Goal: Information Seeking & Learning: Check status

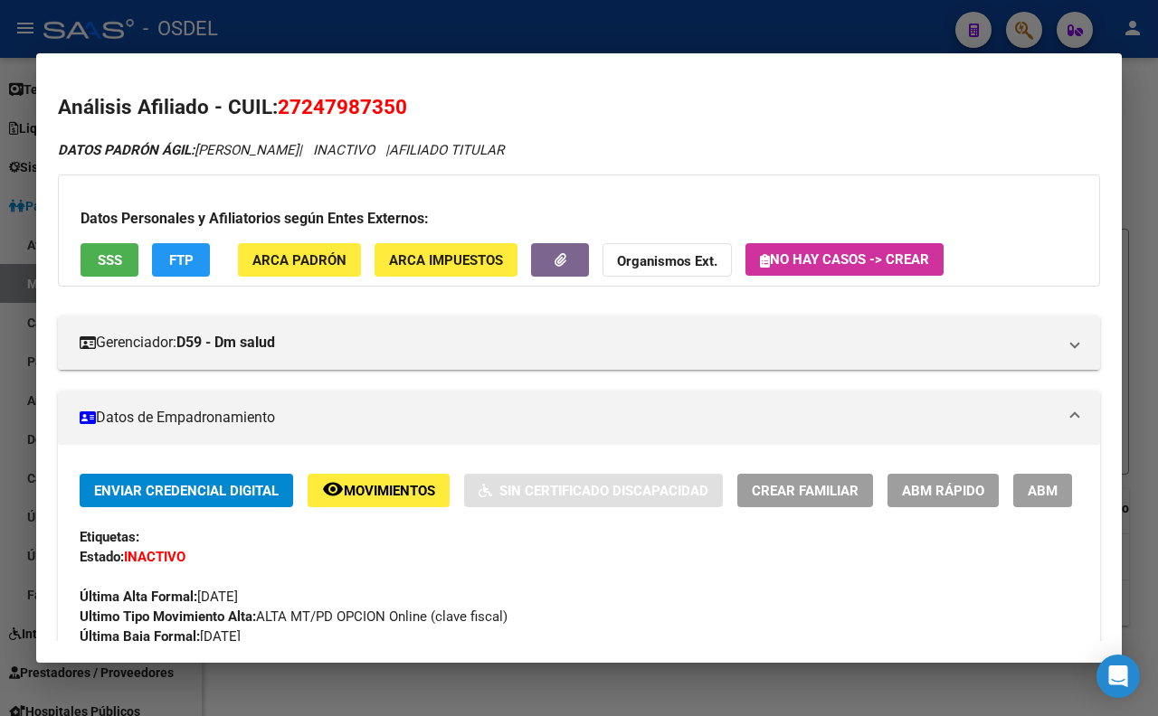
click at [536, 6] on div at bounding box center [579, 358] width 1158 height 716
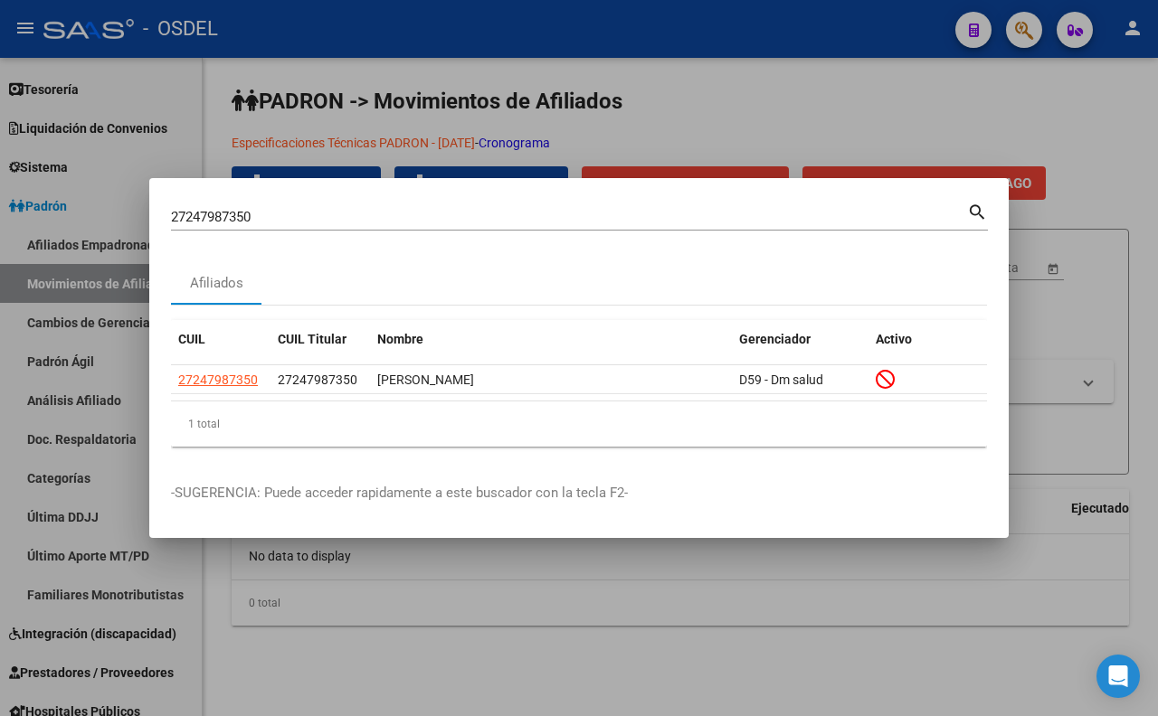
click at [743, 121] on div at bounding box center [579, 358] width 1158 height 716
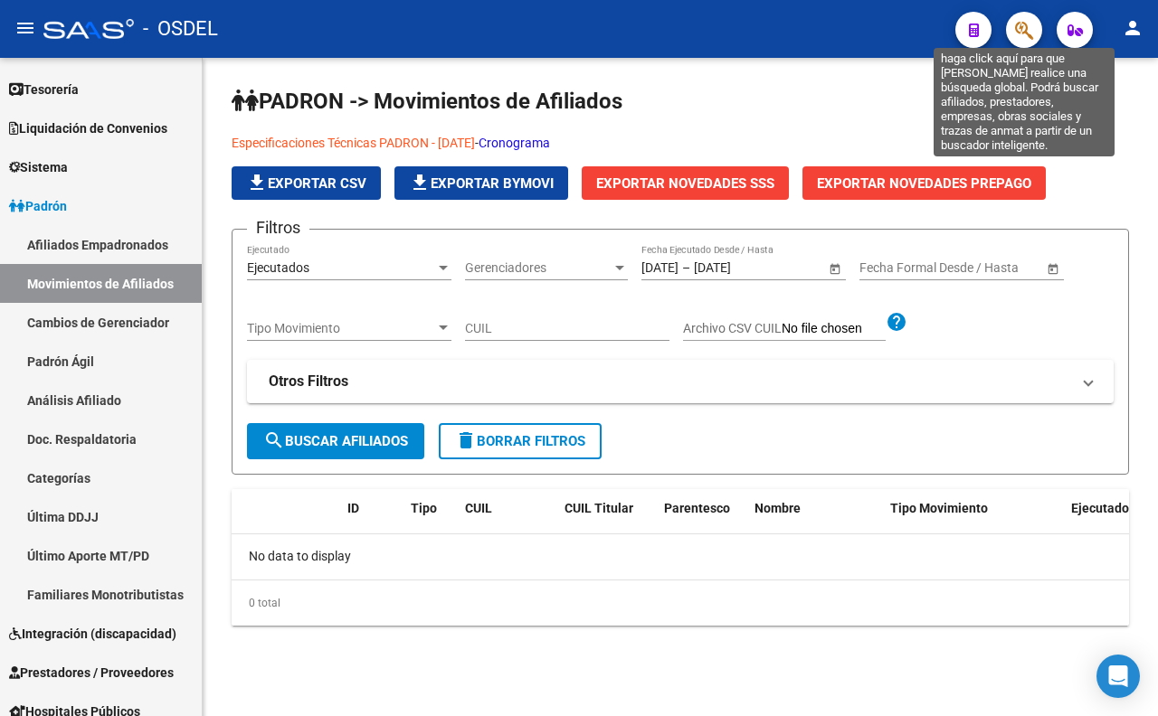
click at [1031, 32] on icon "button" at bounding box center [1024, 30] width 18 height 21
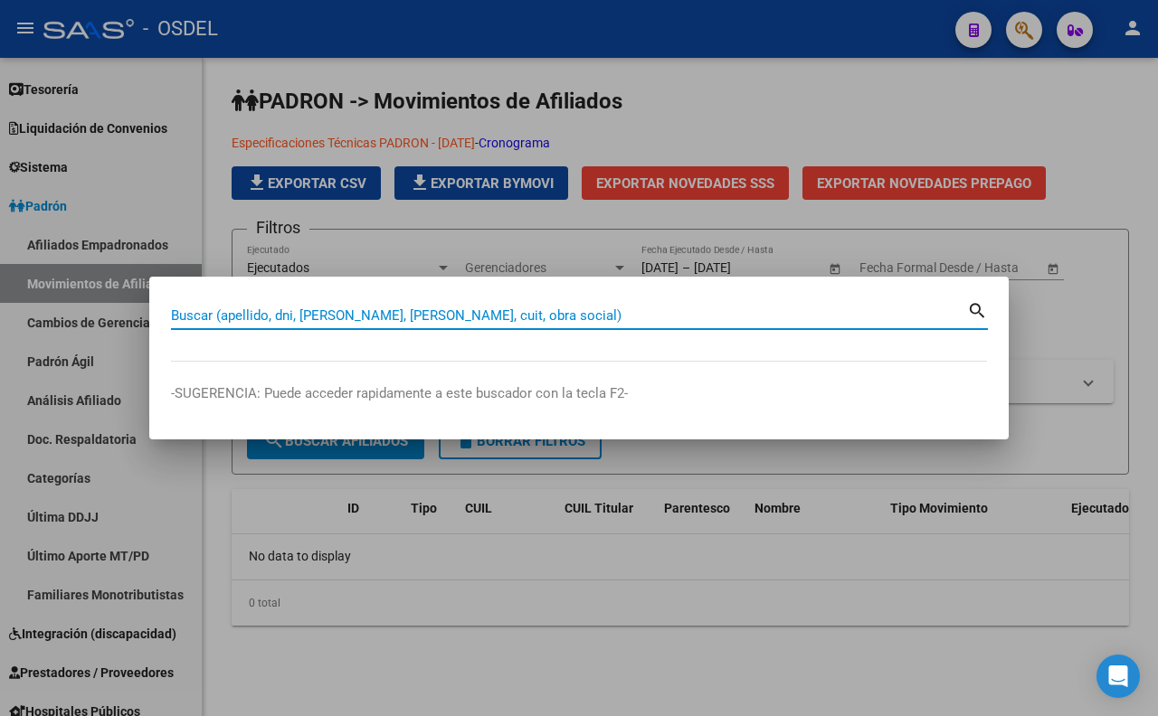
click at [763, 311] on input "Buscar (apellido, dni, [PERSON_NAME], [PERSON_NAME], cuit, obra social)" at bounding box center [569, 316] width 796 height 16
type input "[PERSON_NAME]"
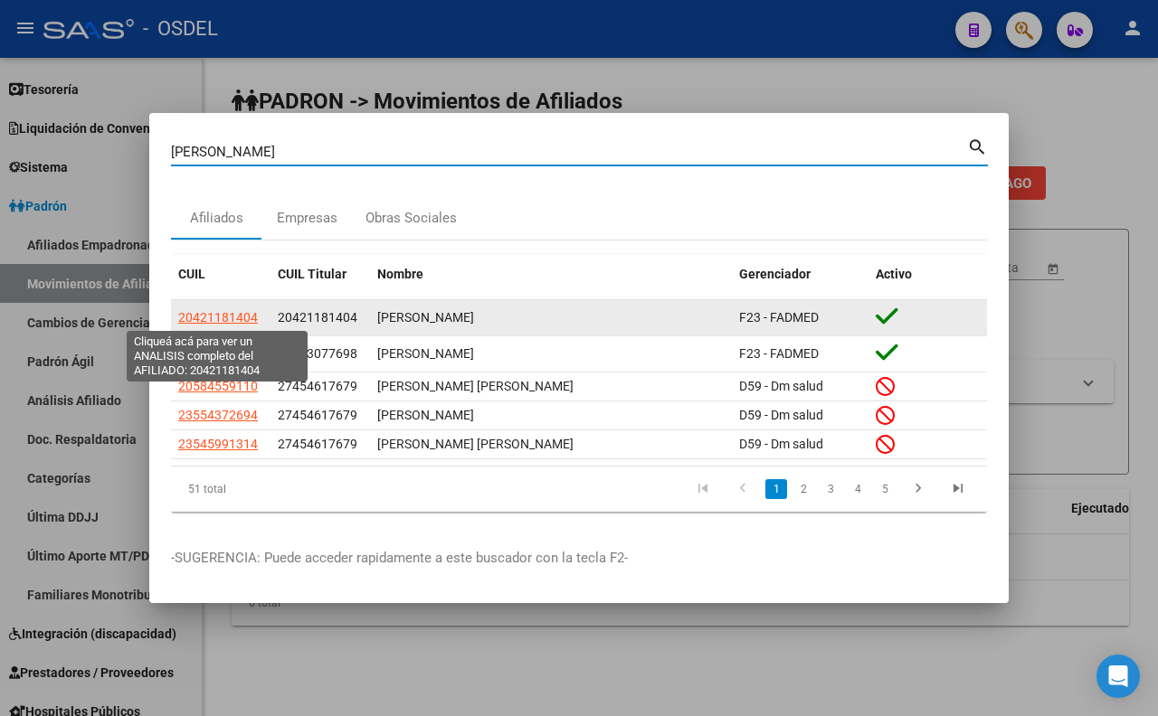
click at [251, 317] on span "20421181404" at bounding box center [218, 317] width 80 height 14
type textarea "20421181404"
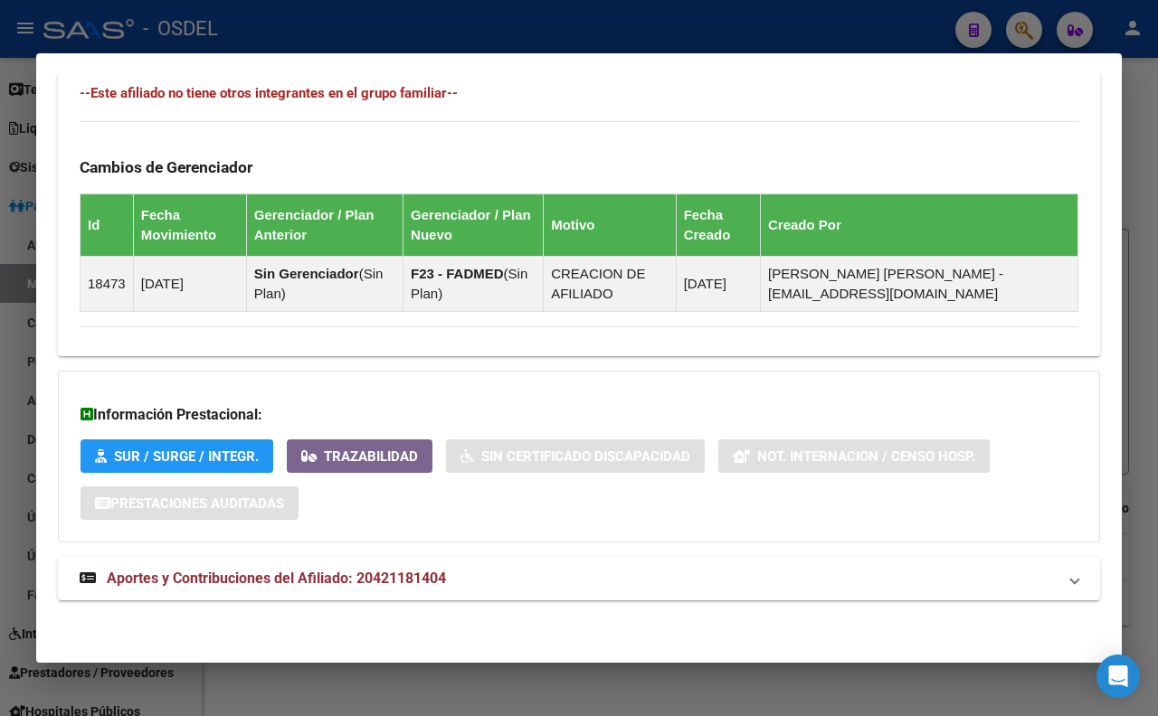
scroll to position [1104, 0]
click at [441, 572] on span "Aportes y Contribuciones del Afiliado: 20421181404" at bounding box center [276, 578] width 339 height 17
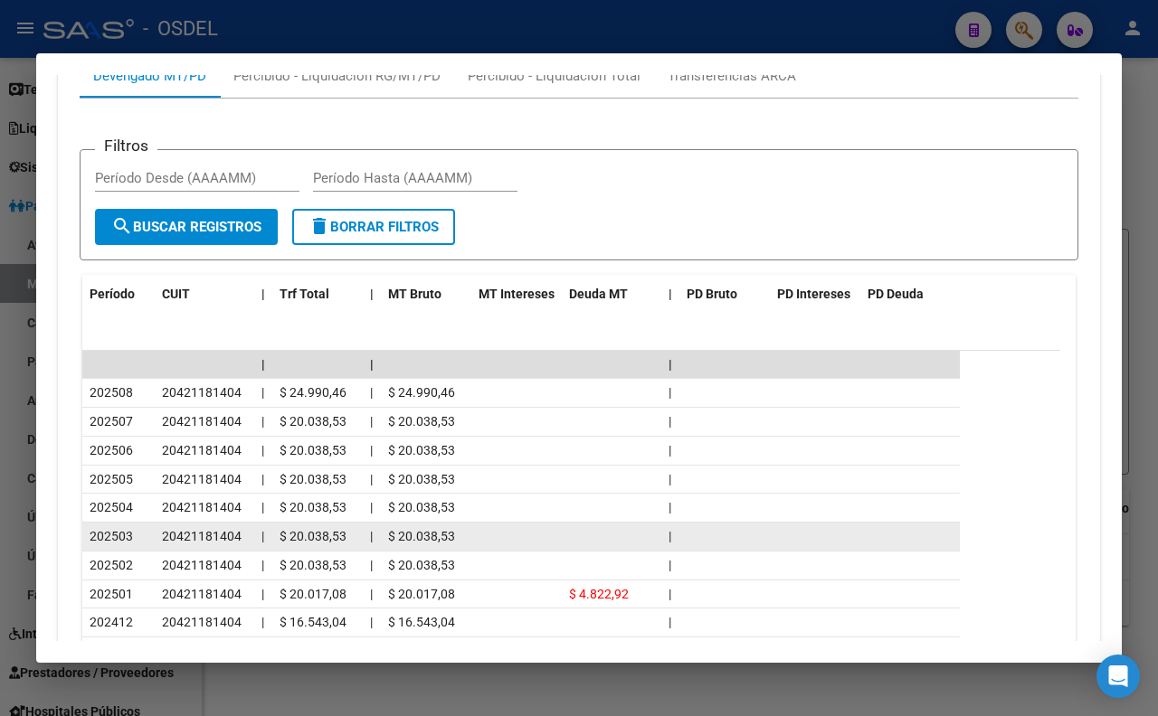
scroll to position [1686, 0]
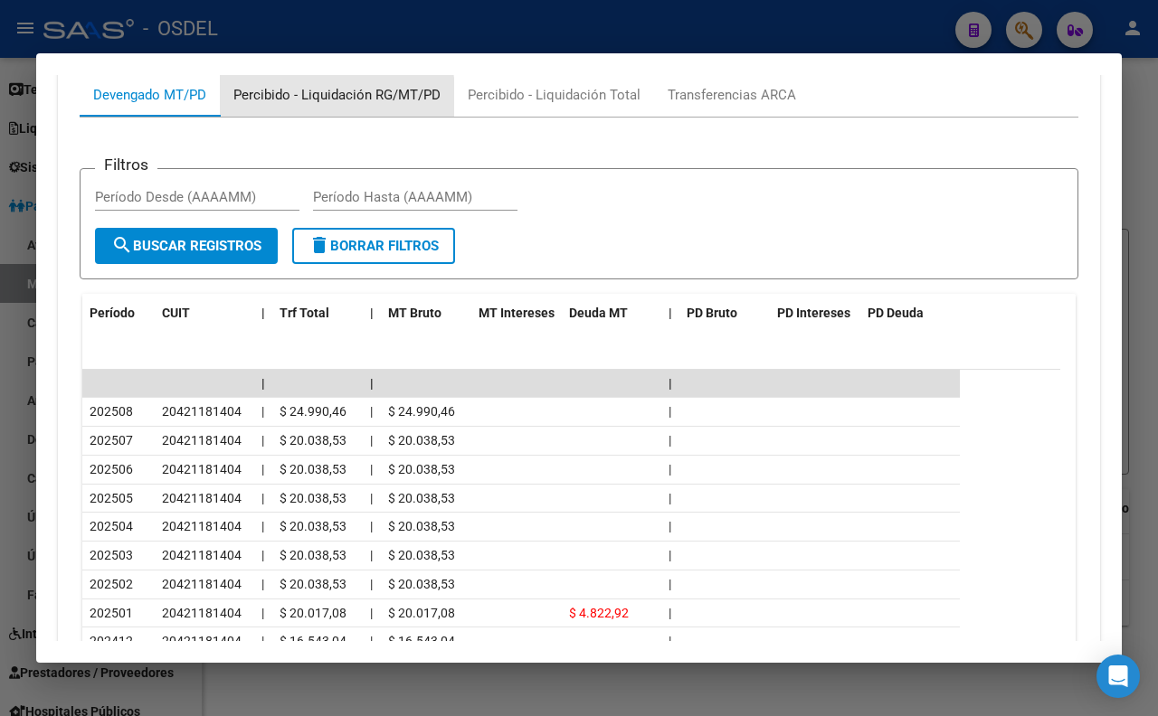
click at [304, 105] on div "Percibido - Liquidación RG/MT/PD" at bounding box center [336, 95] width 207 height 20
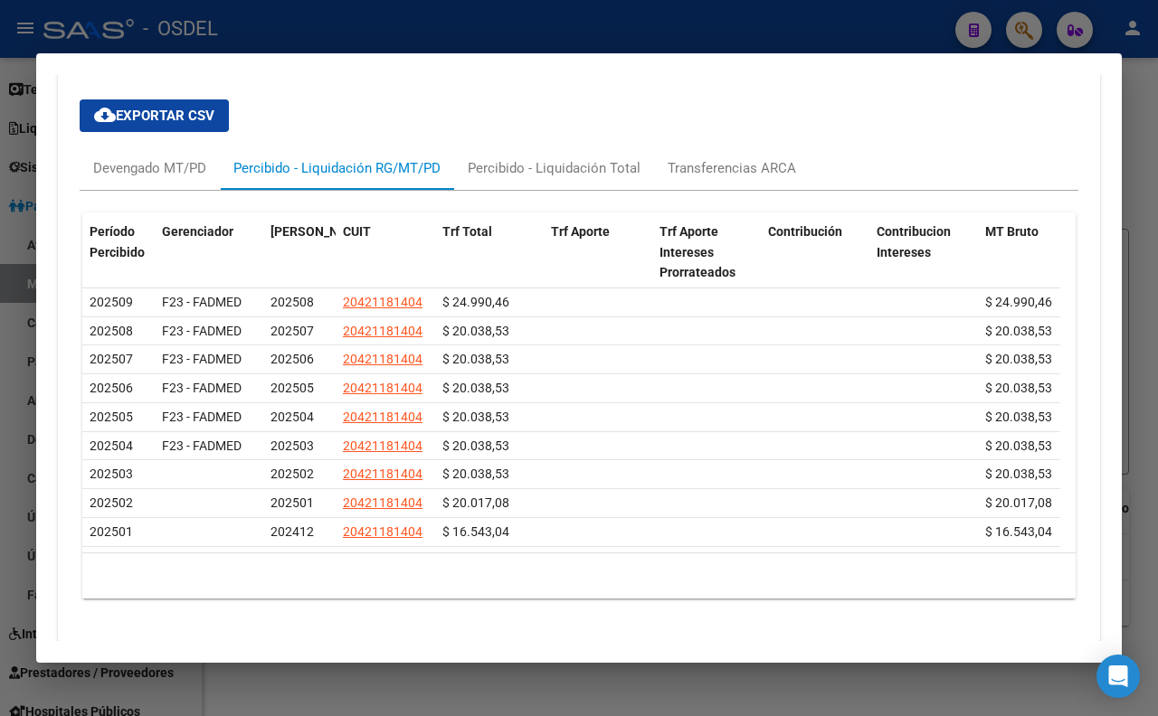
scroll to position [1601, 0]
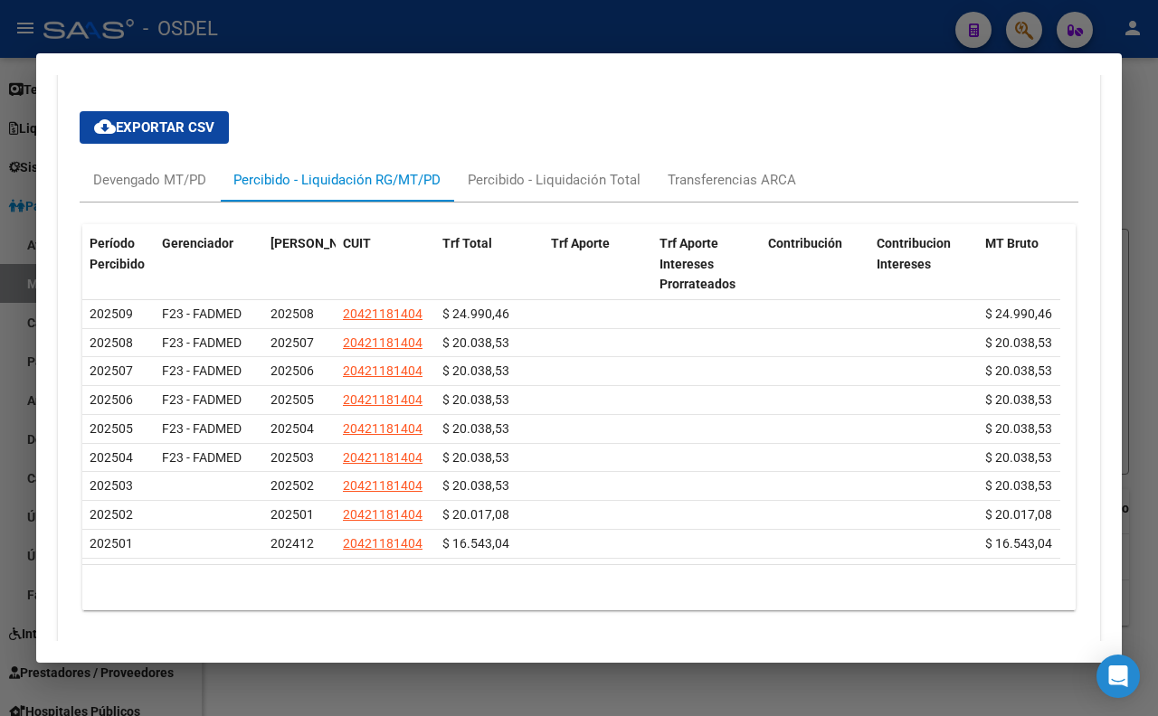
click at [195, 144] on button "cloud_download Exportar CSV" at bounding box center [154, 127] width 149 height 33
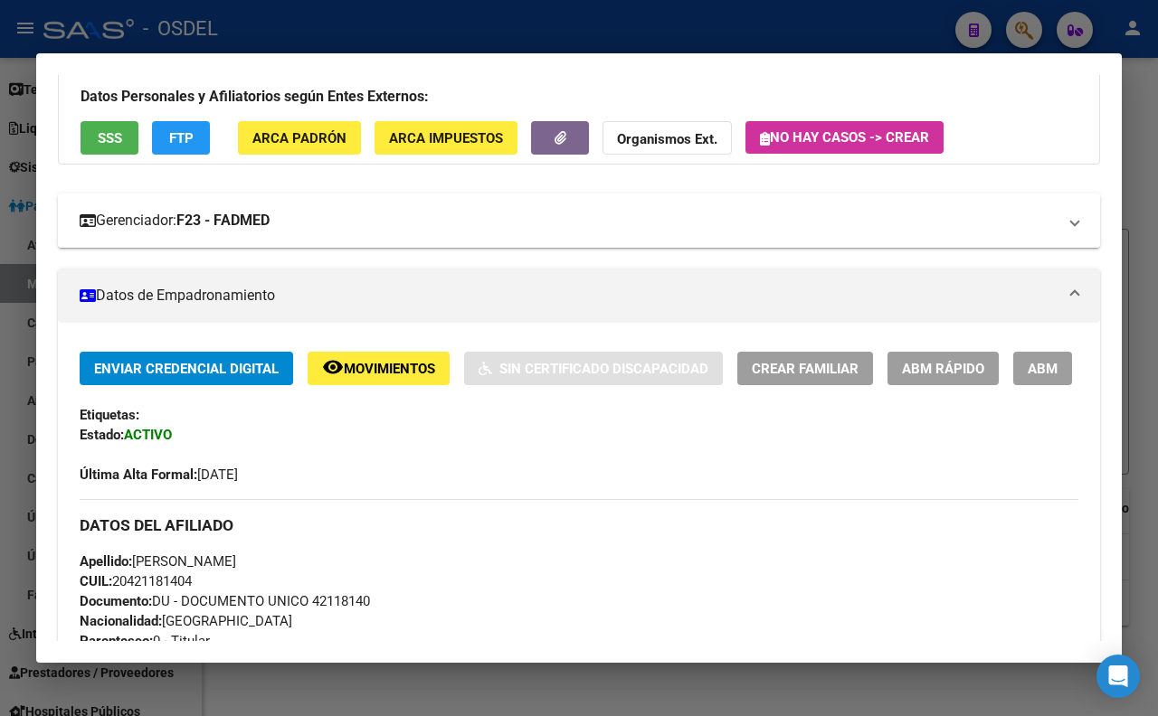
scroll to position [0, 0]
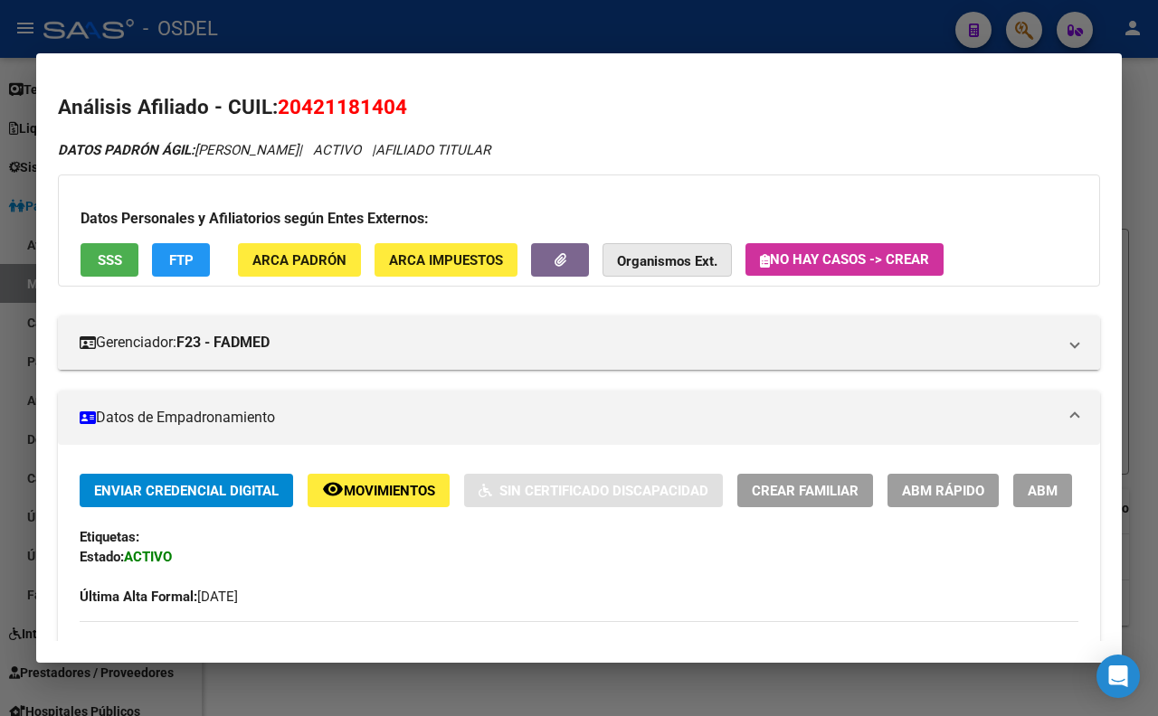
click at [700, 262] on strong "Organismos Ext." at bounding box center [667, 261] width 100 height 16
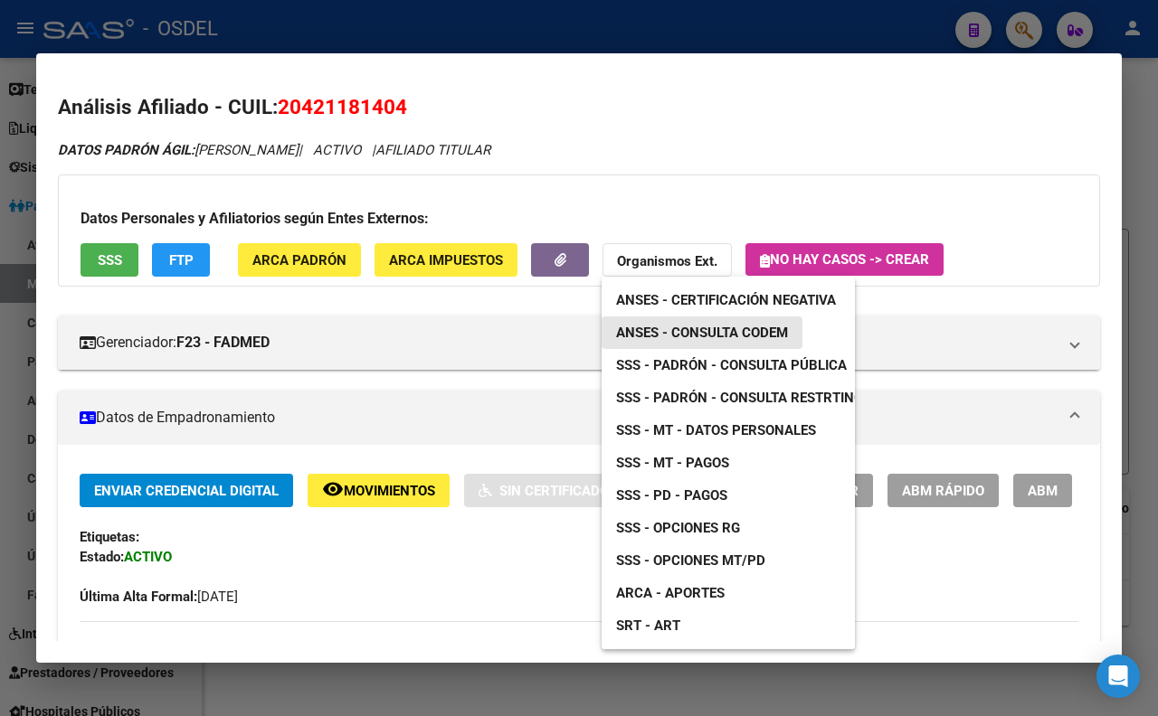
click at [724, 329] on span "ANSES - Consulta CODEM" at bounding box center [702, 333] width 172 height 16
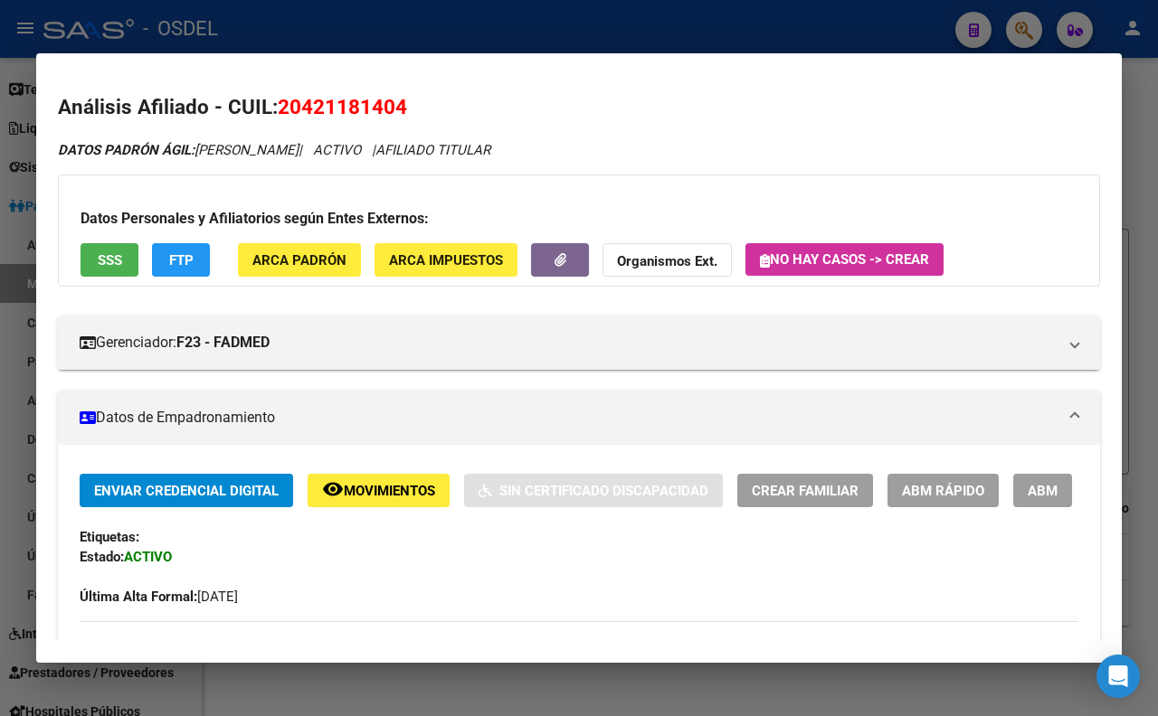
click at [347, 15] on div at bounding box center [579, 358] width 1158 height 716
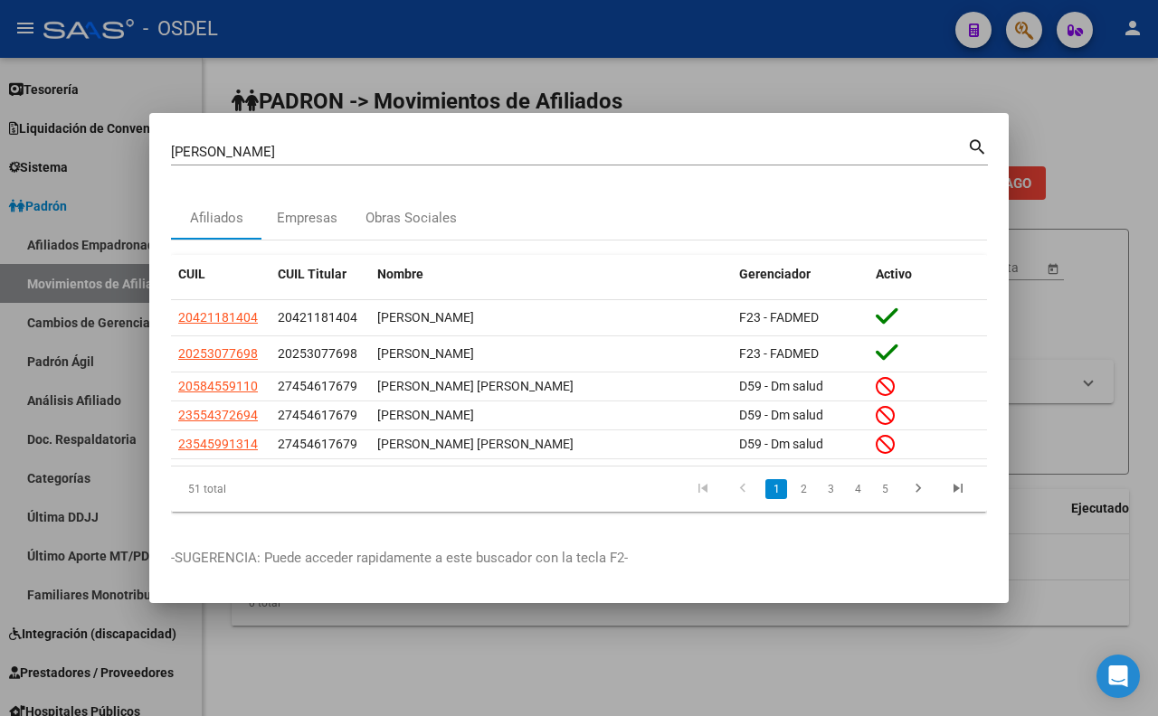
click at [479, 147] on input "[PERSON_NAME]" at bounding box center [569, 152] width 796 height 16
type input "m"
type input "[PERSON_NAME]"
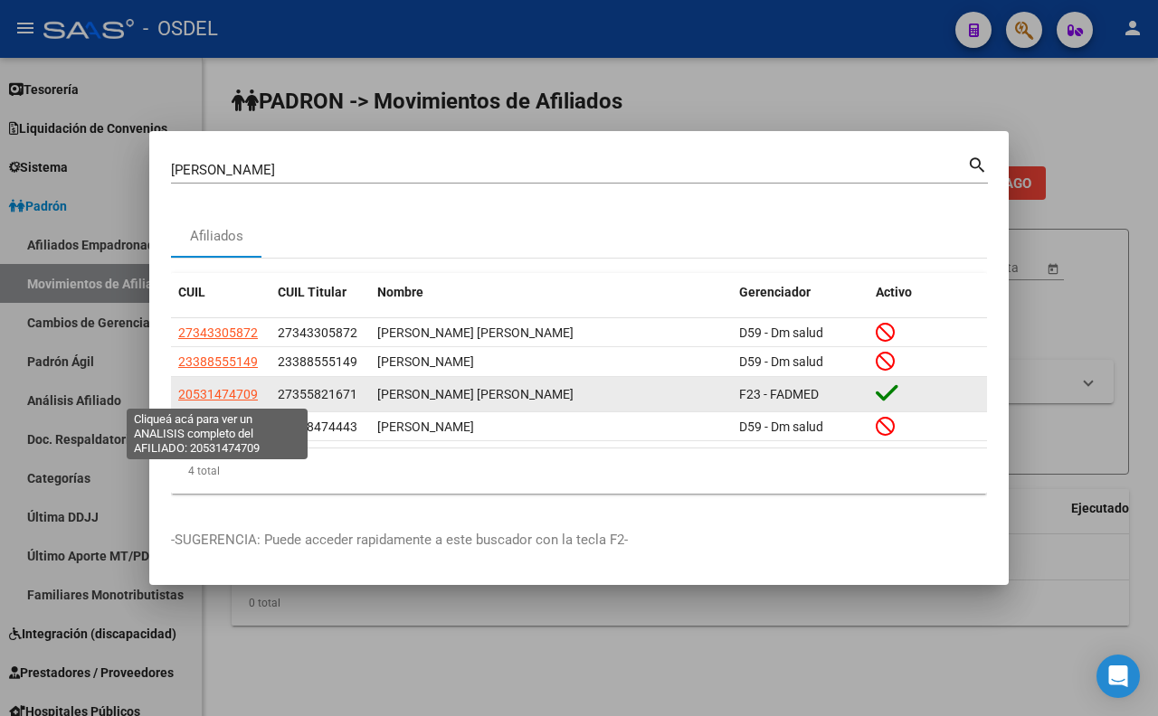
click at [246, 393] on span "20531474709" at bounding box center [218, 394] width 80 height 14
type textarea "20531474709"
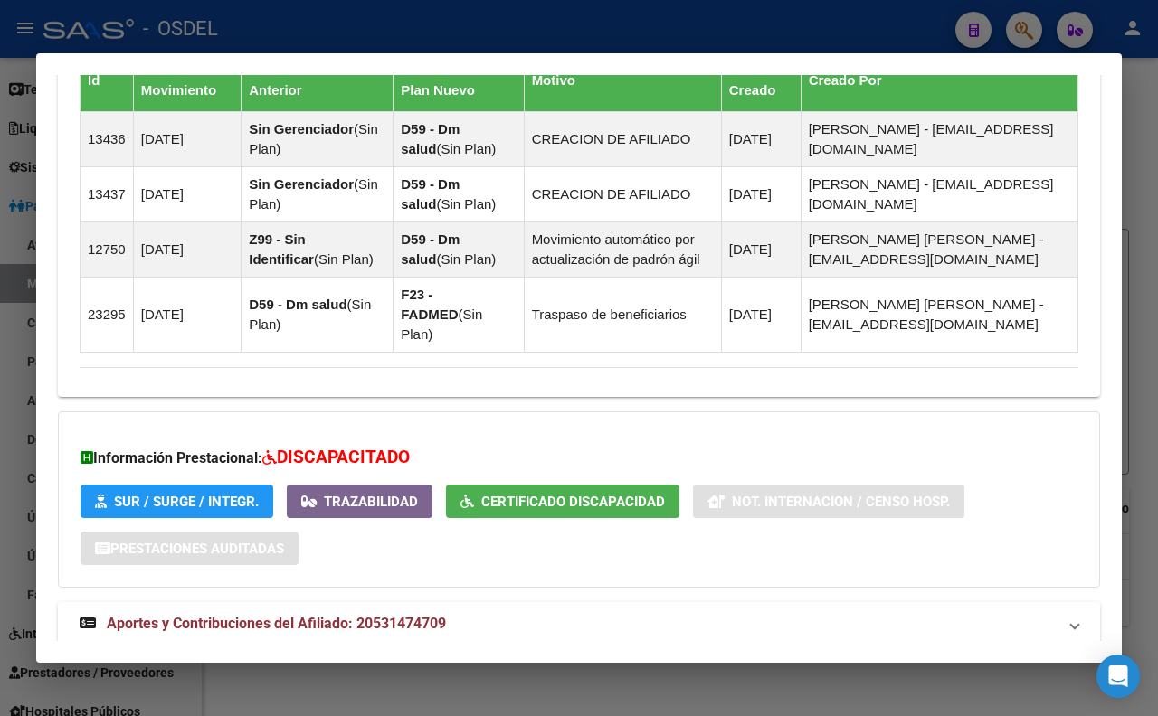
scroll to position [1433, 0]
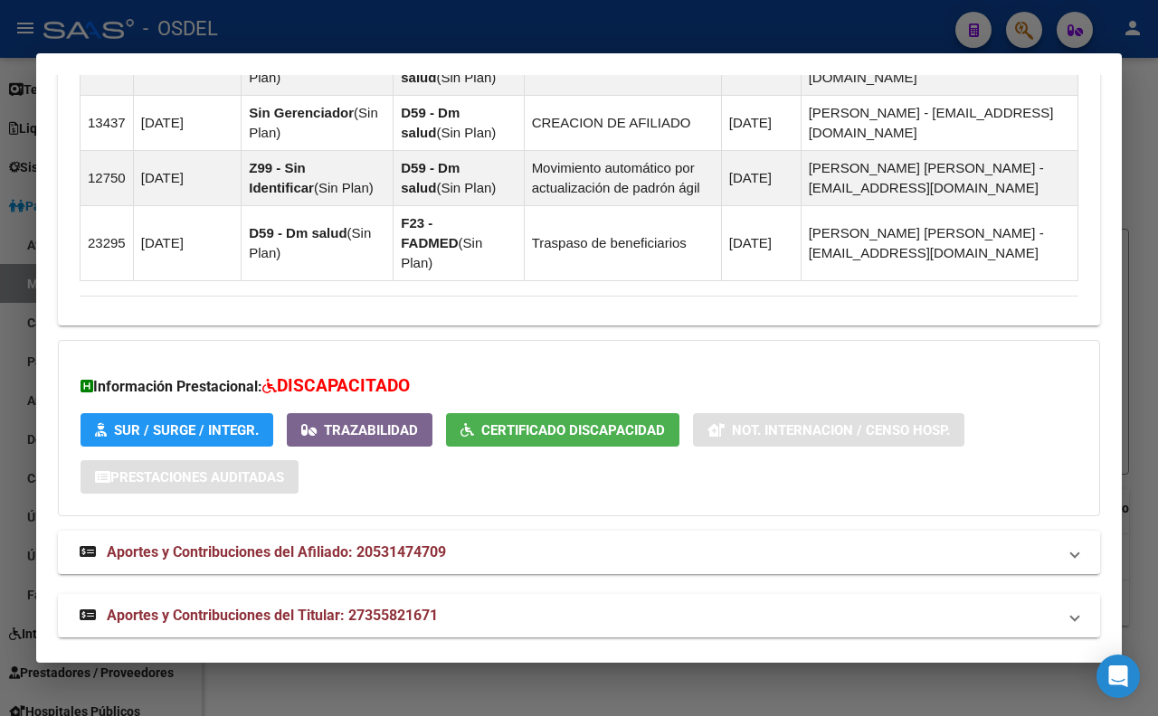
click at [423, 607] on span "Aportes y Contribuciones del Titular: 27355821671" at bounding box center [272, 615] width 331 height 17
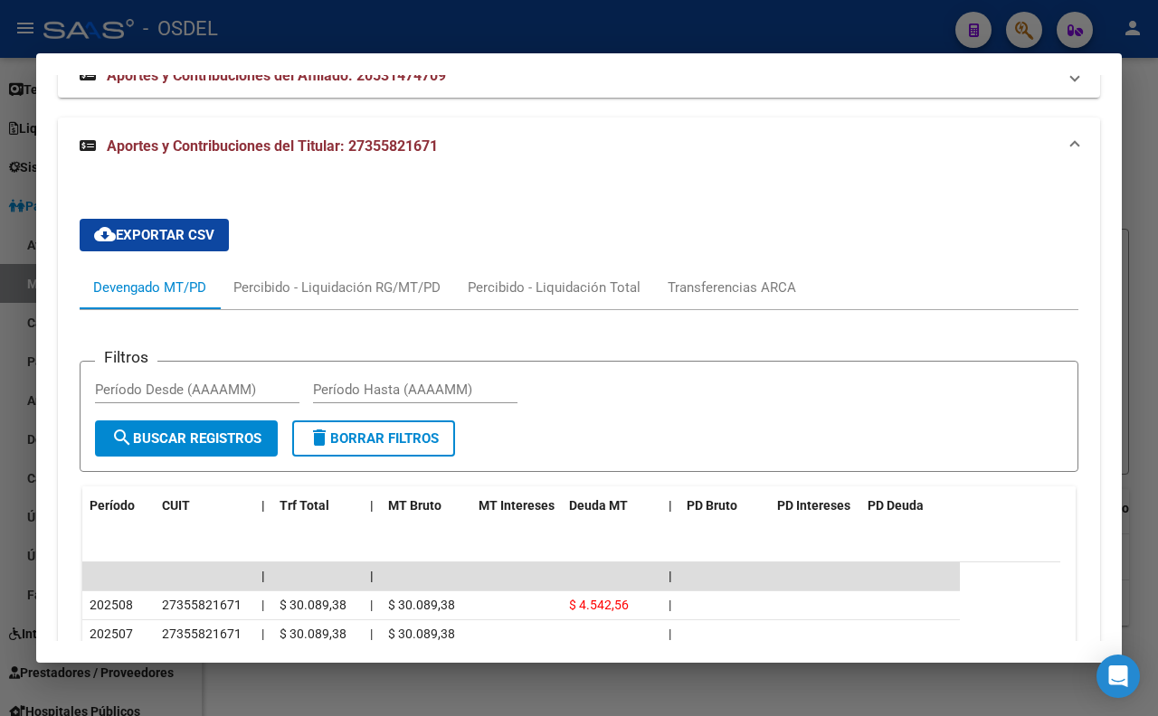
scroll to position [2137, 0]
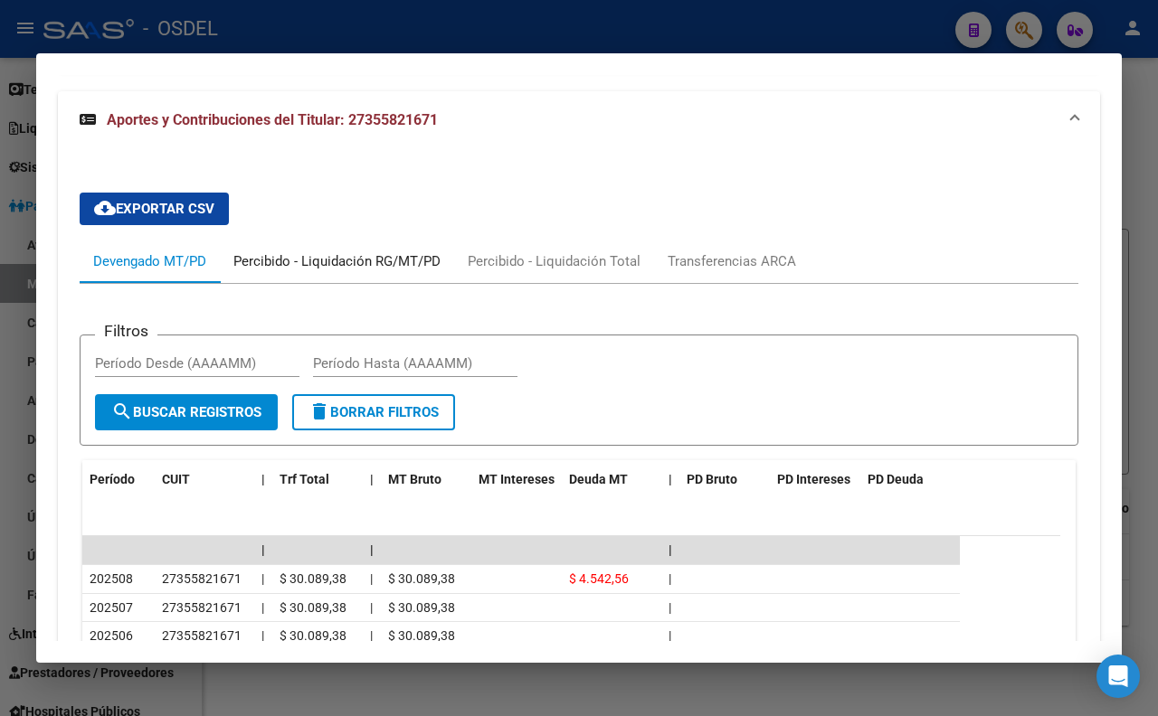
click at [348, 257] on div "Percibido - Liquidación RG/MT/PD" at bounding box center [337, 261] width 234 height 43
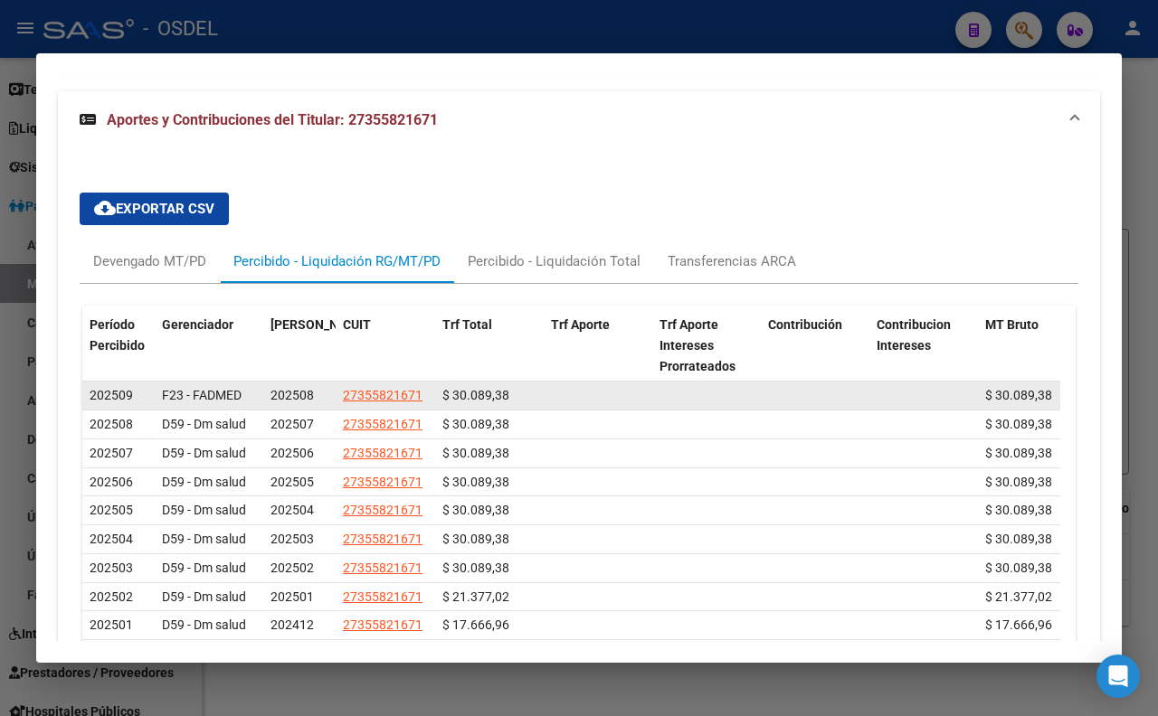
scroll to position [2036, 0]
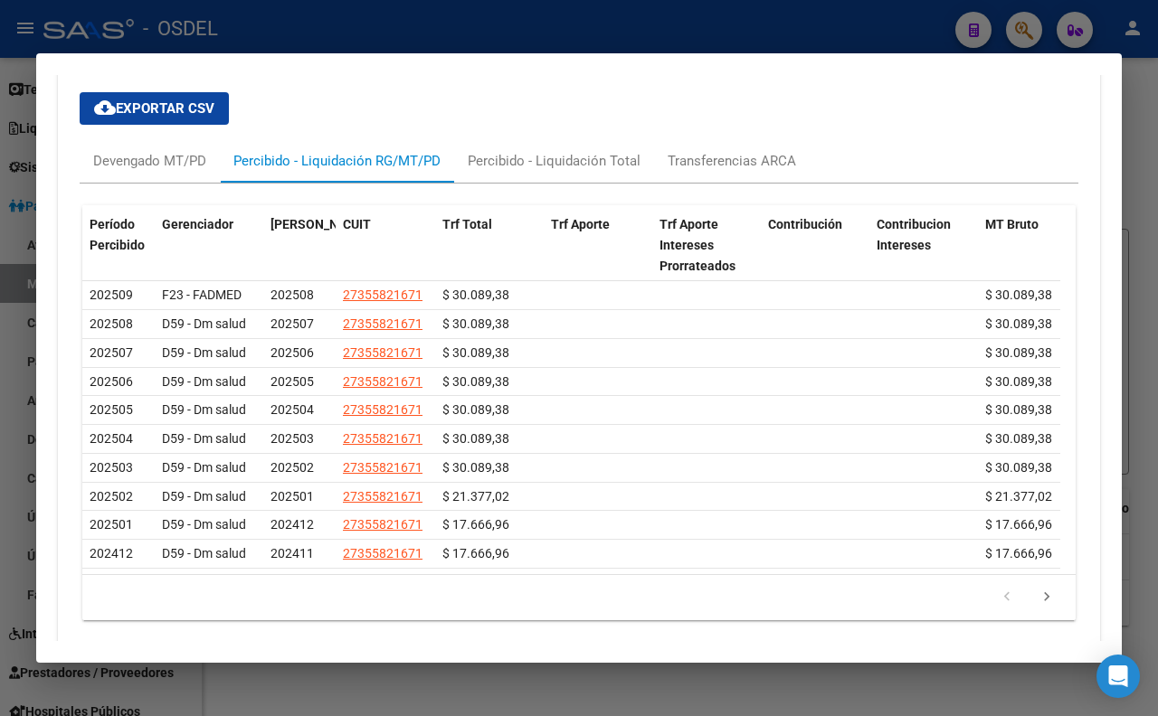
click at [543, 25] on div at bounding box center [579, 358] width 1158 height 716
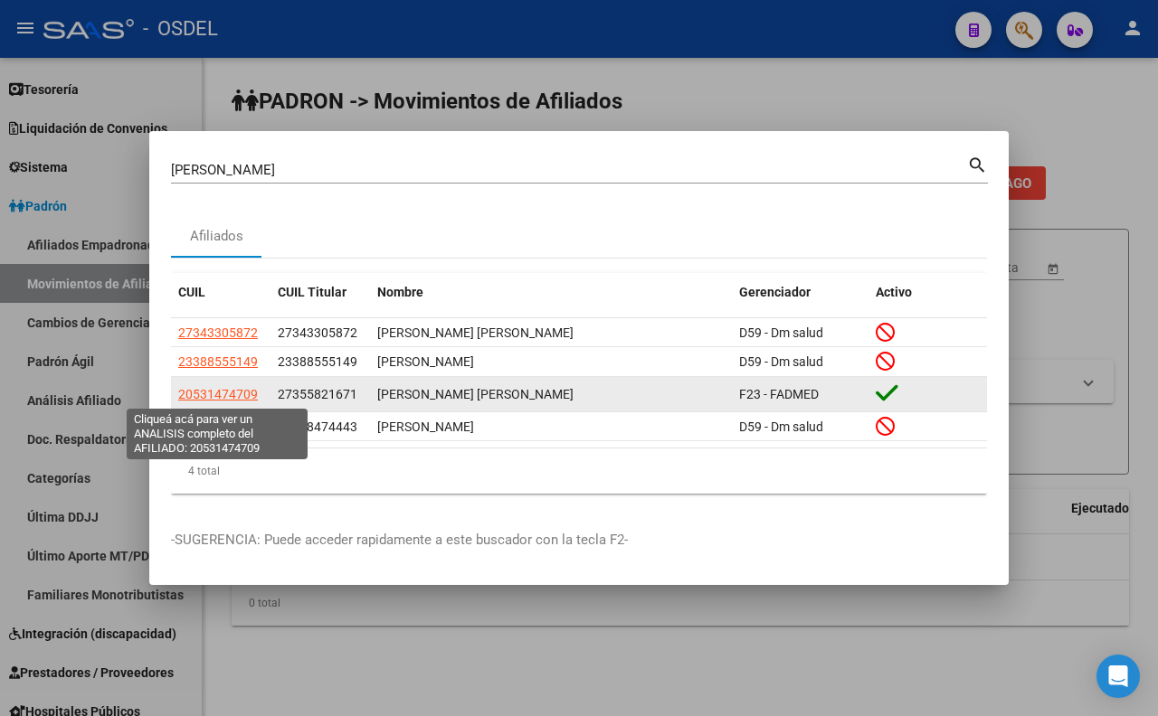
click at [219, 398] on span "20531474709" at bounding box center [218, 394] width 80 height 14
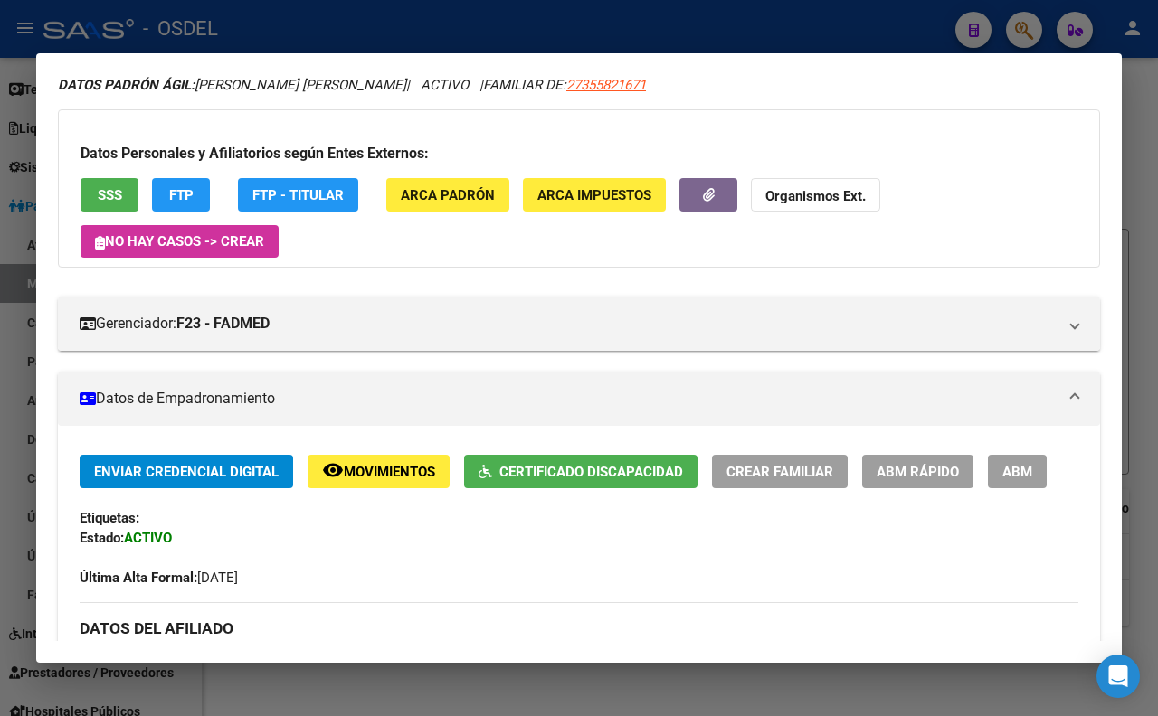
scroll to position [0, 0]
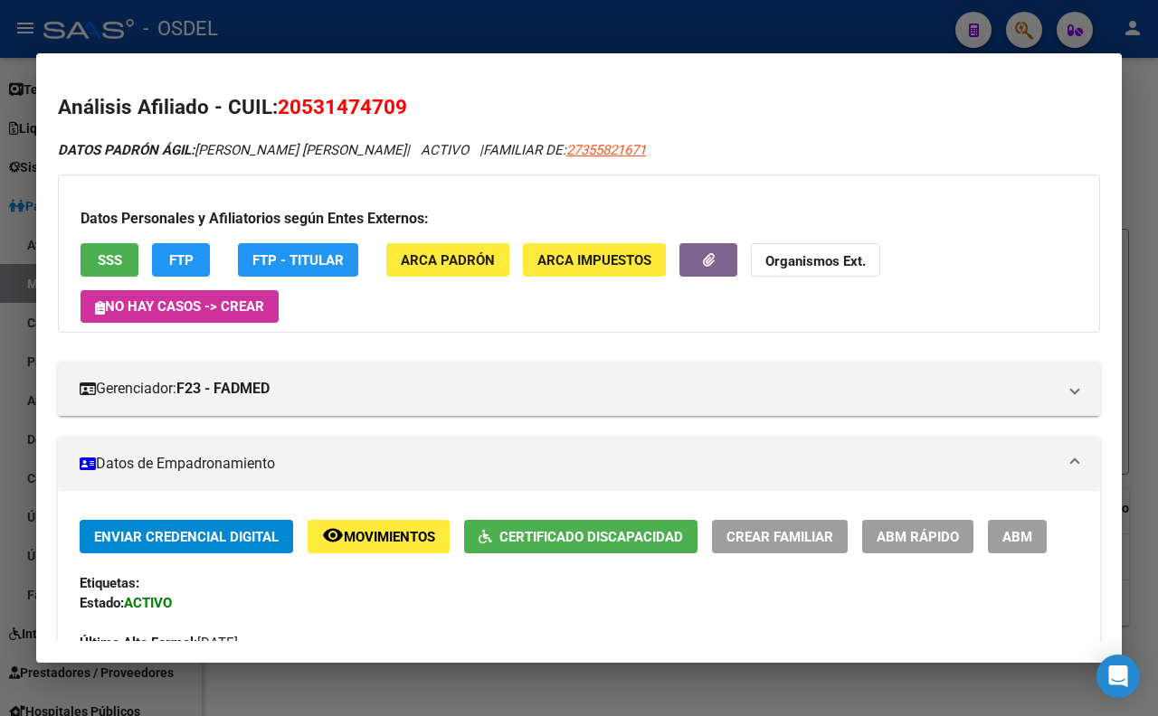
click at [438, 32] on div at bounding box center [579, 358] width 1158 height 716
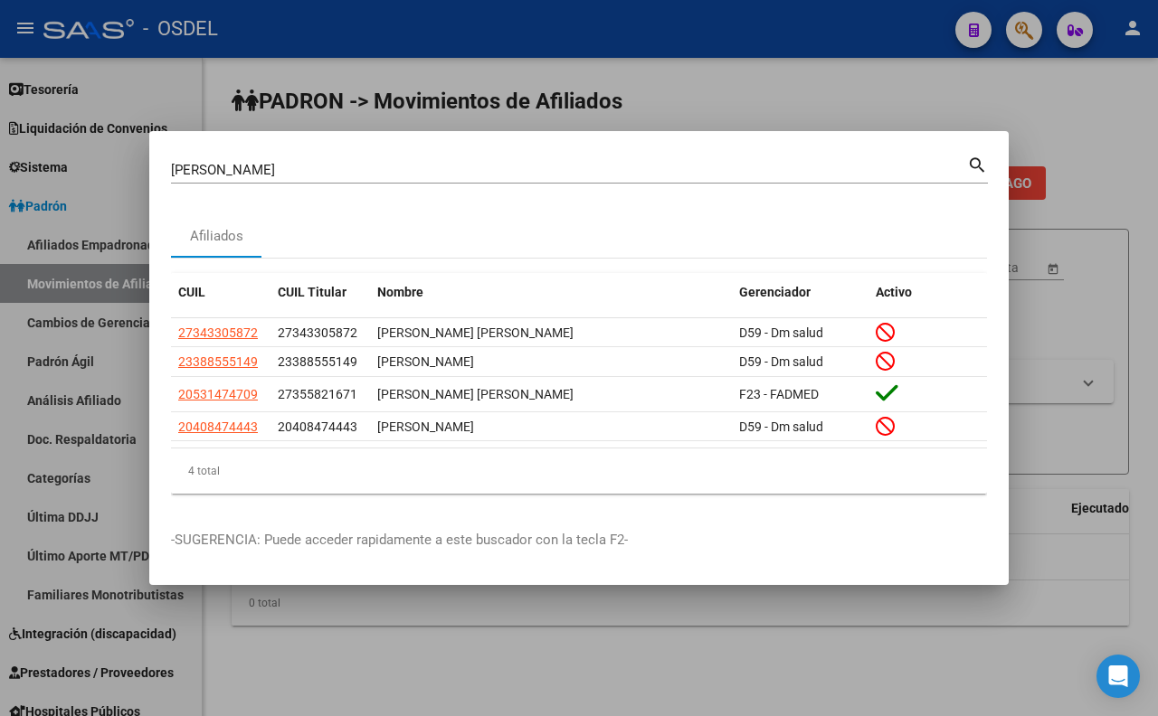
click at [401, 60] on div at bounding box center [579, 358] width 1158 height 716
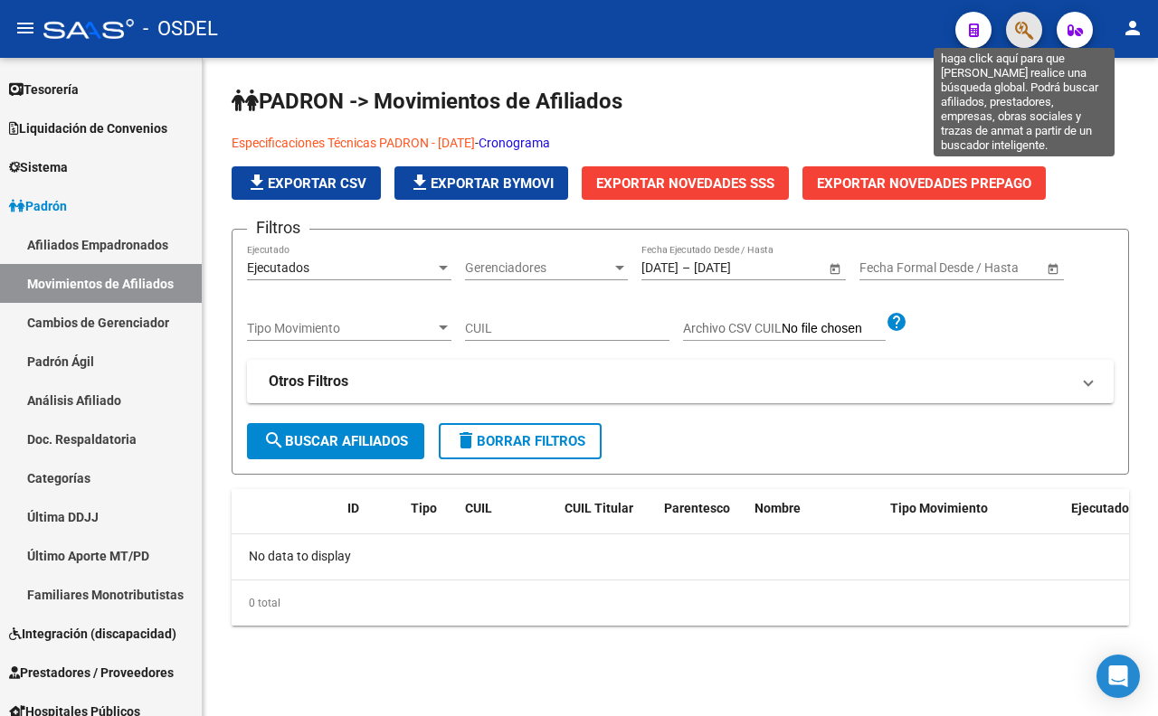
click at [1025, 31] on icon "button" at bounding box center [1024, 30] width 18 height 21
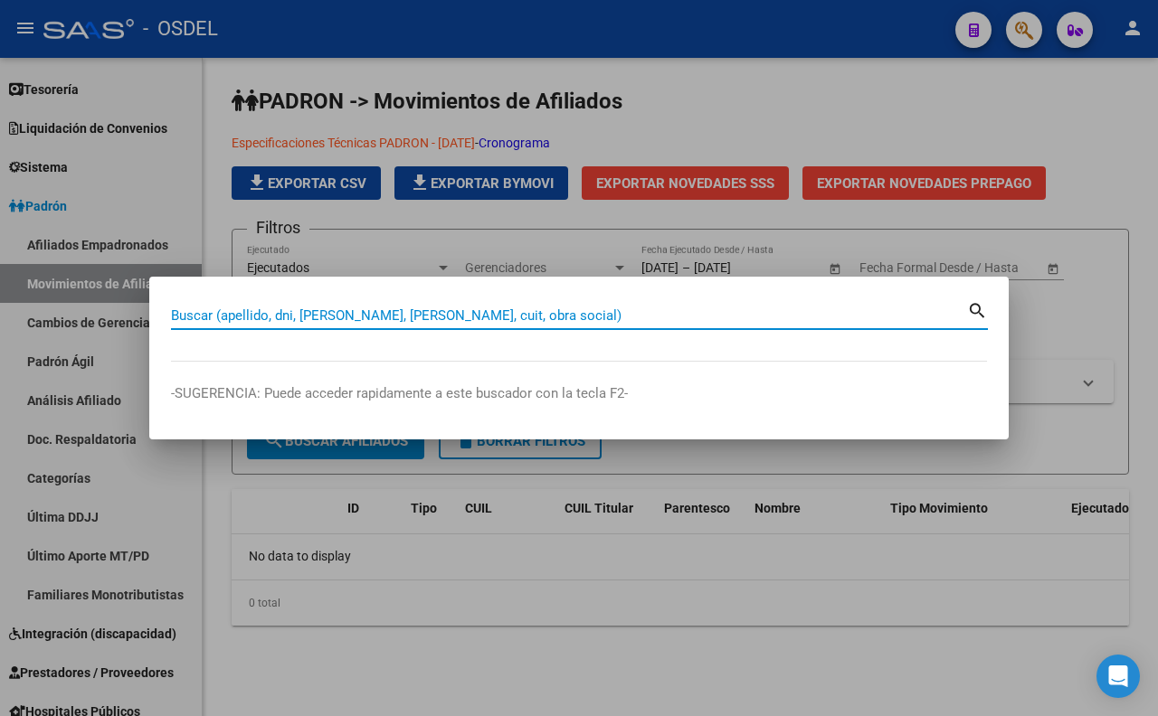
click at [625, 318] on input "Buscar (apellido, dni, [PERSON_NAME], [PERSON_NAME], cuit, obra social)" at bounding box center [569, 316] width 796 height 16
type input "27287966569"
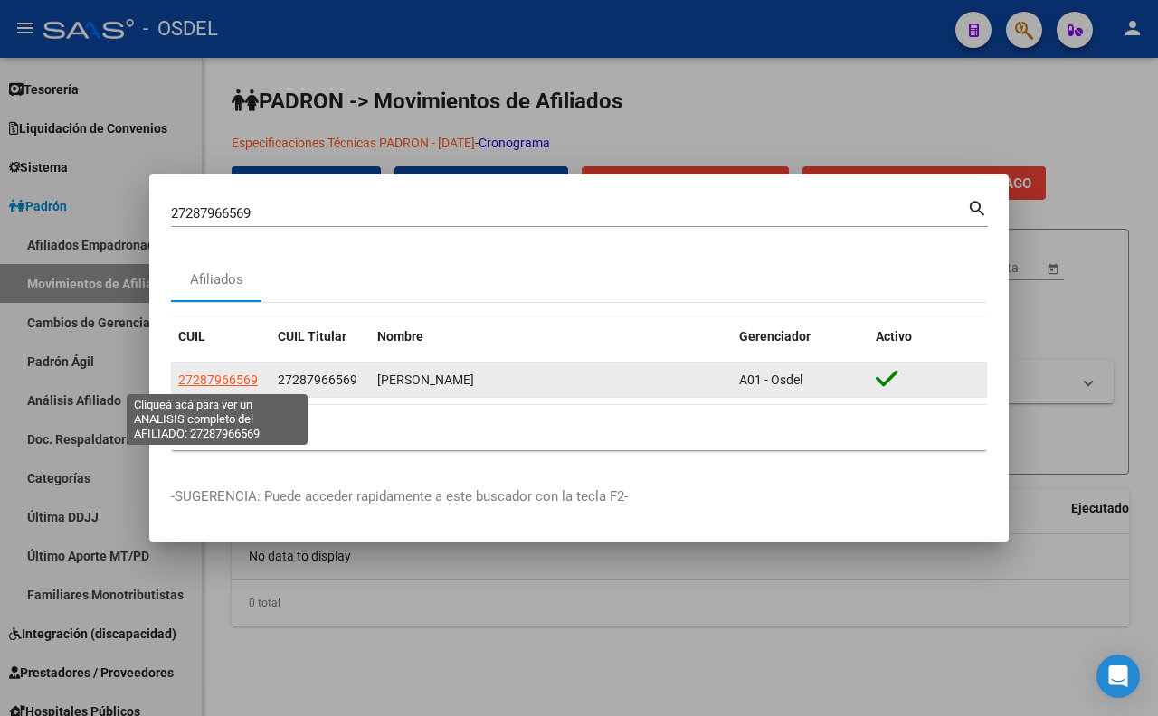
click at [237, 382] on span "27287966569" at bounding box center [218, 380] width 80 height 14
type textarea "27287966569"
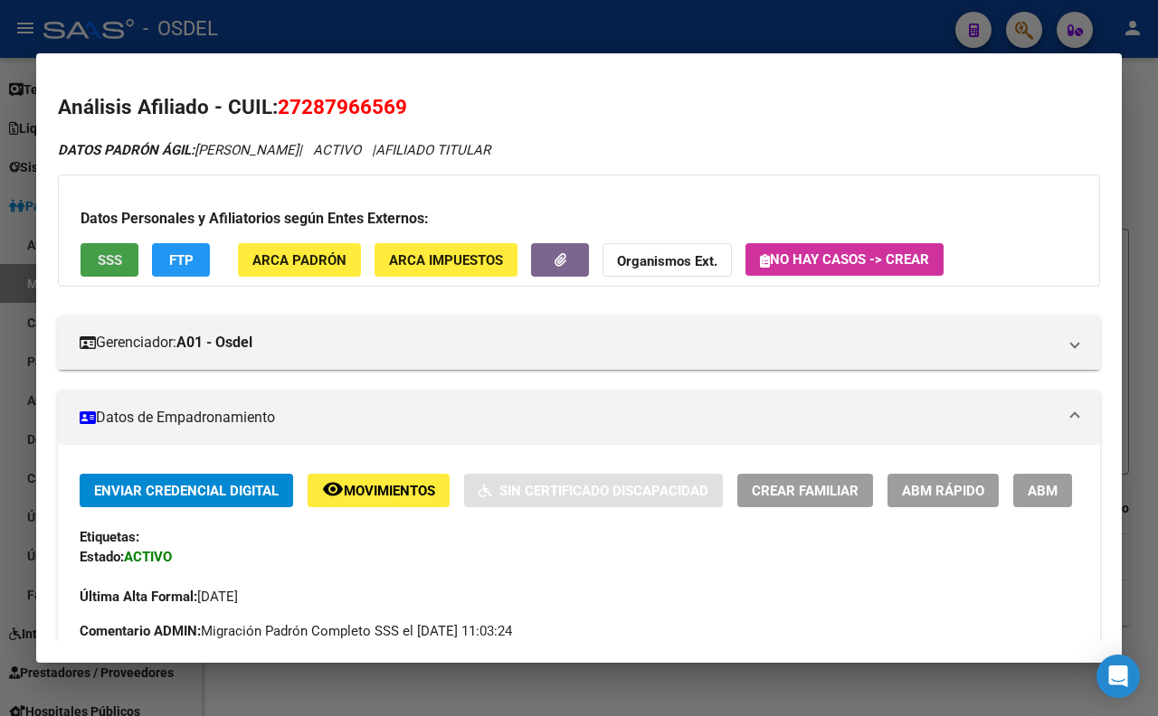
click at [115, 267] on span "SSS" at bounding box center [110, 260] width 24 height 16
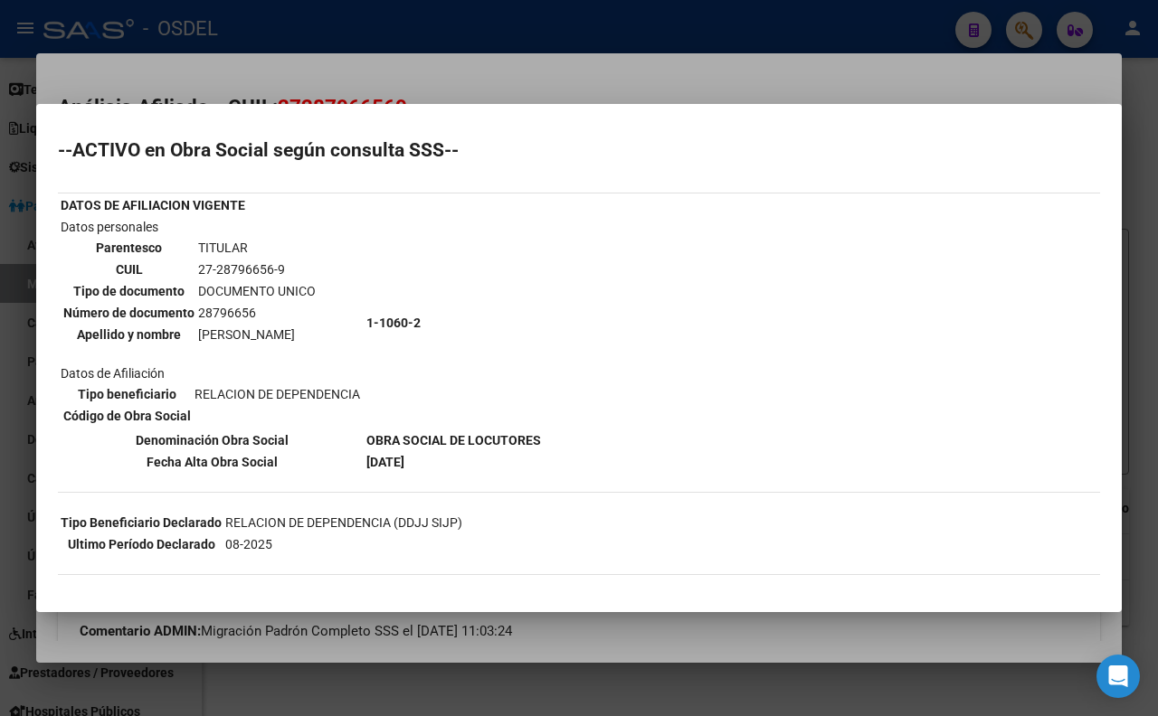
click at [585, 80] on div at bounding box center [579, 358] width 1158 height 716
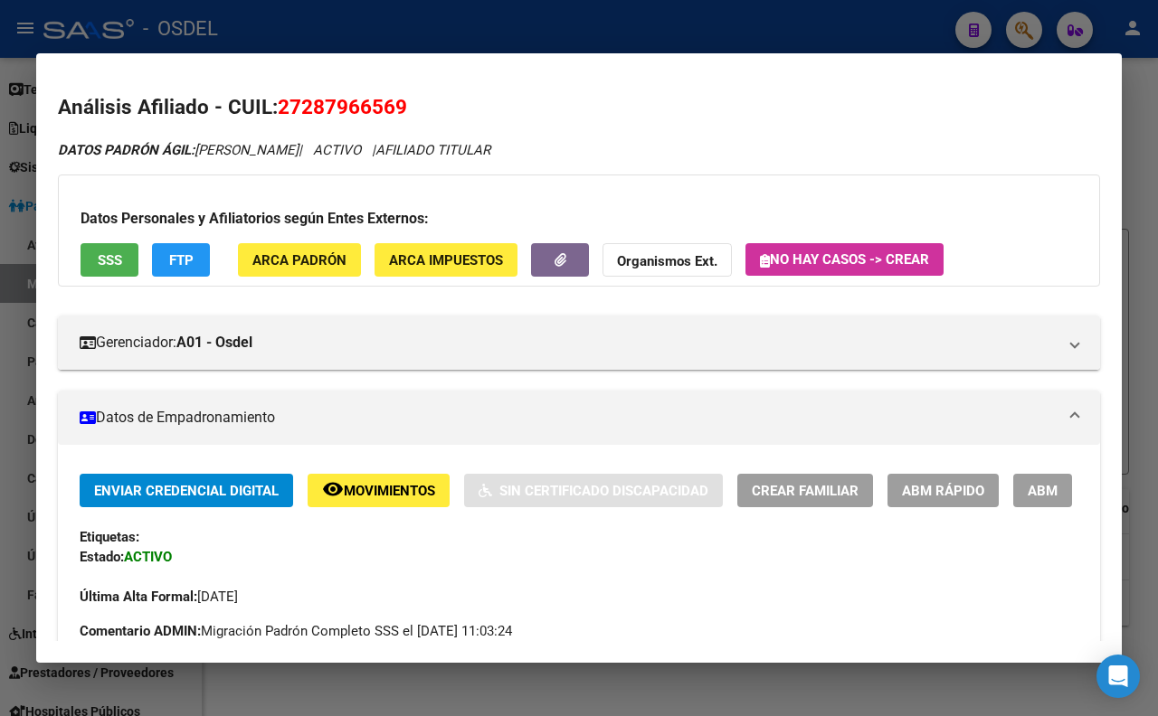
click at [102, 261] on span "SSS" at bounding box center [110, 260] width 24 height 16
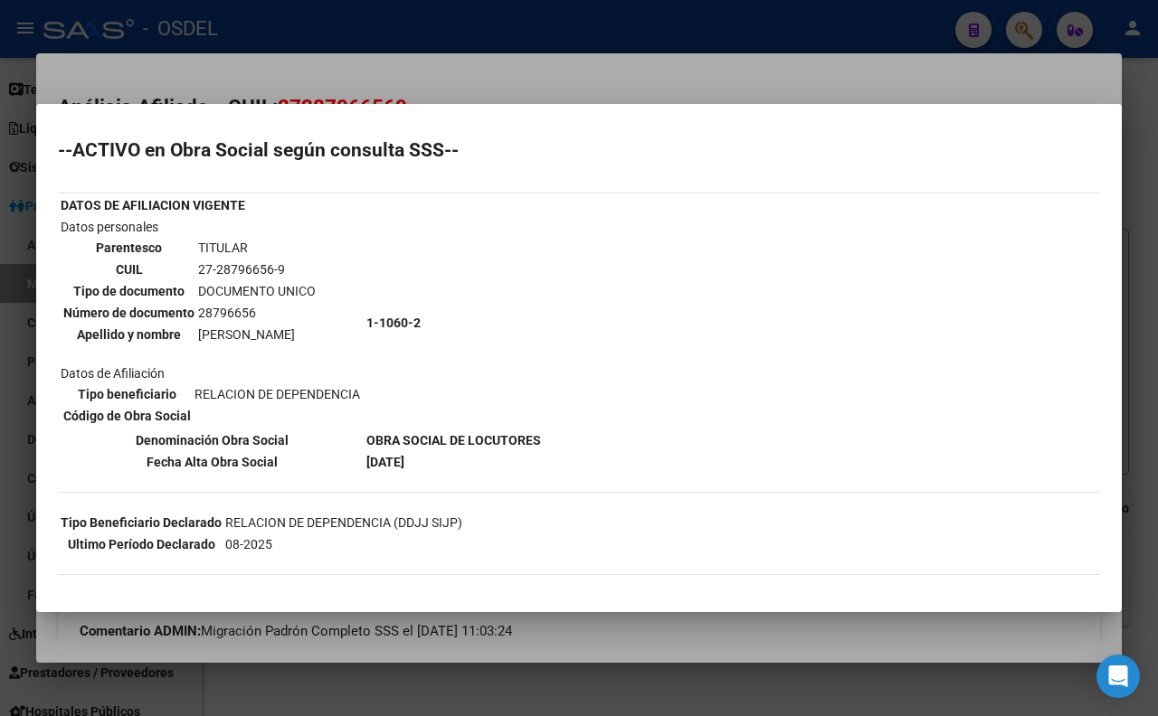
click at [593, 75] on div at bounding box center [579, 358] width 1158 height 716
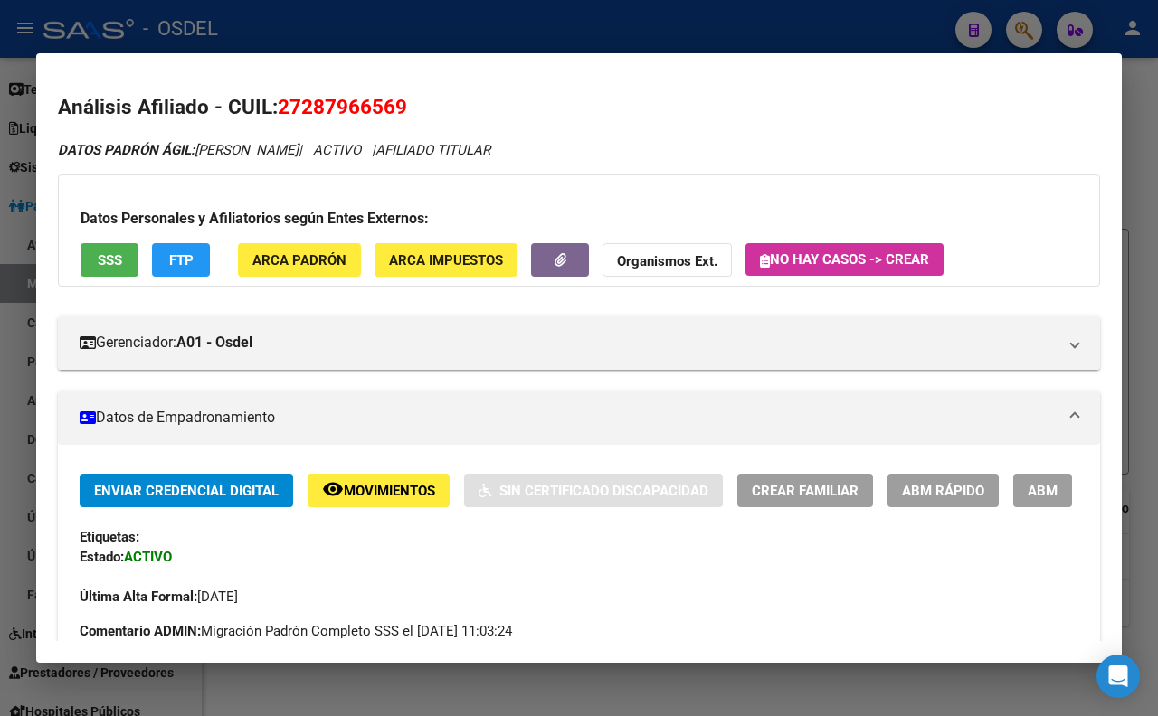
click at [522, 34] on div at bounding box center [579, 358] width 1158 height 716
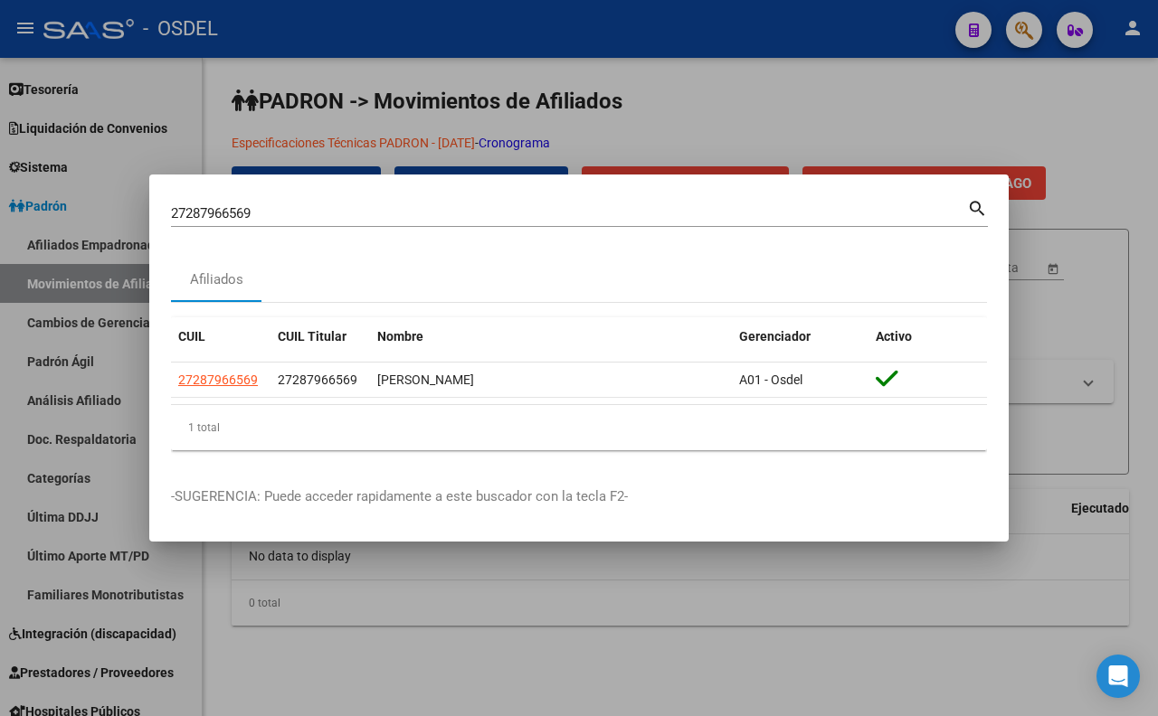
click at [721, 102] on div at bounding box center [579, 358] width 1158 height 716
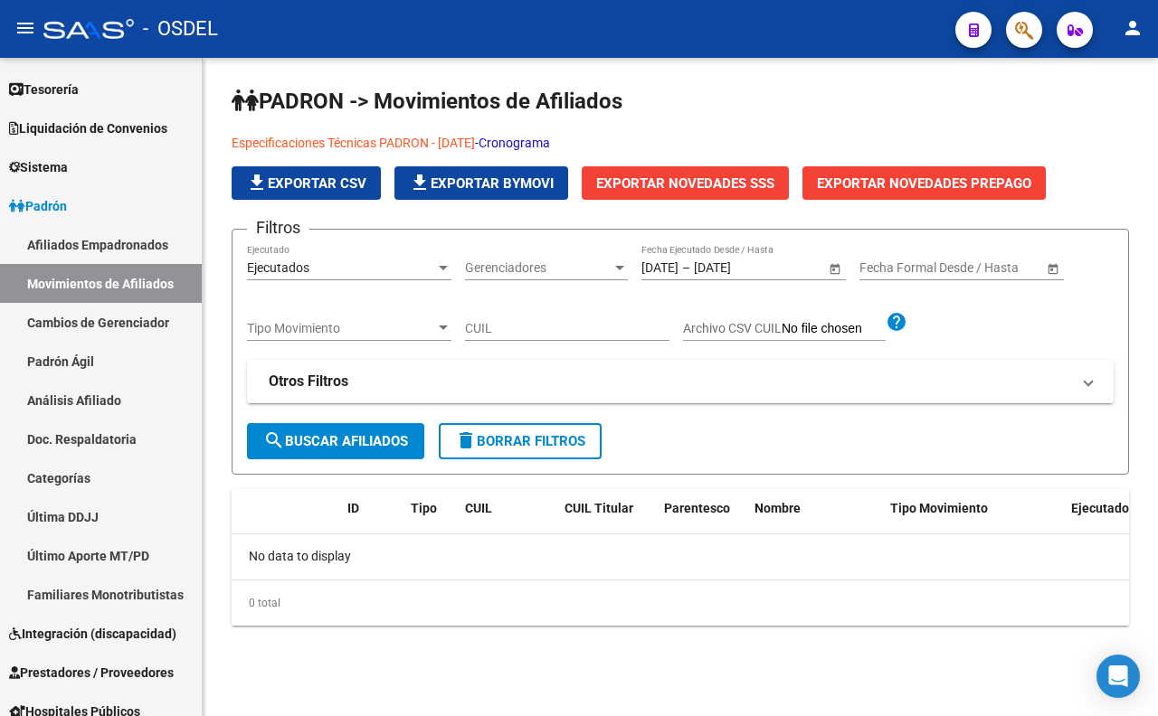
click at [611, 663] on div "PADRON -> Movimientos de Afiliados Especificaciones Técnicas PADRON - [DATE] - …" at bounding box center [680, 371] width 955 height 626
click at [139, 320] on link "Cambios de Gerenciador" at bounding box center [101, 322] width 202 height 39
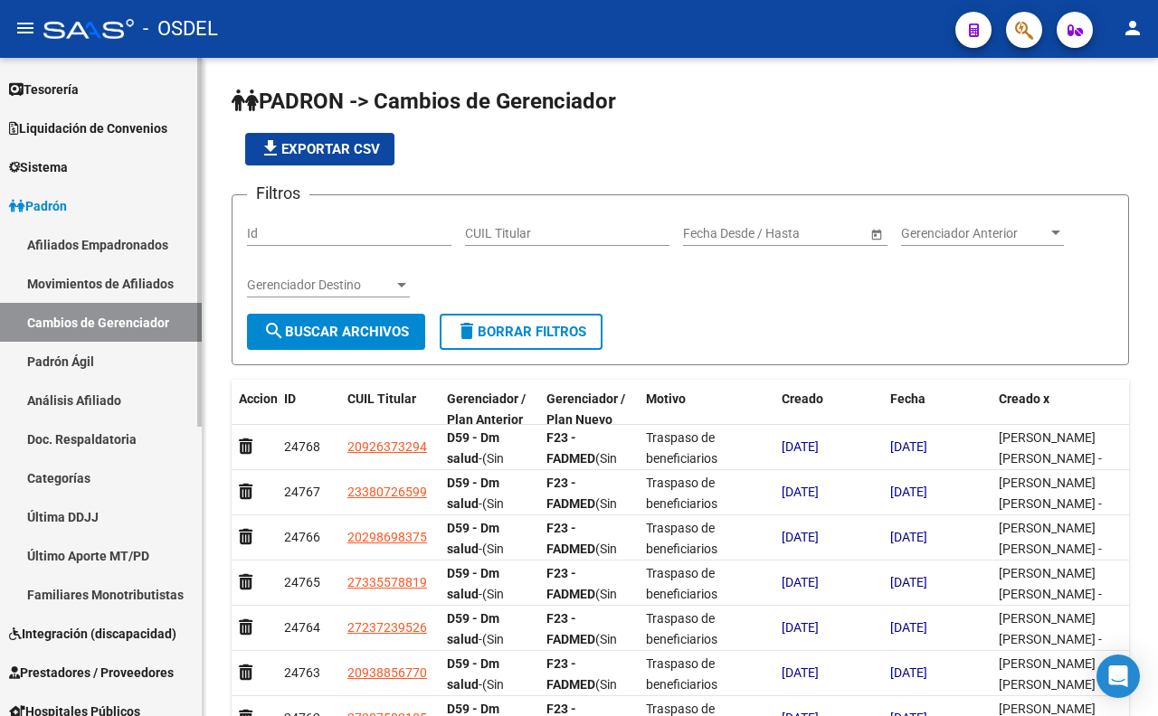
click at [71, 364] on link "Padrón Ágil" at bounding box center [101, 361] width 202 height 39
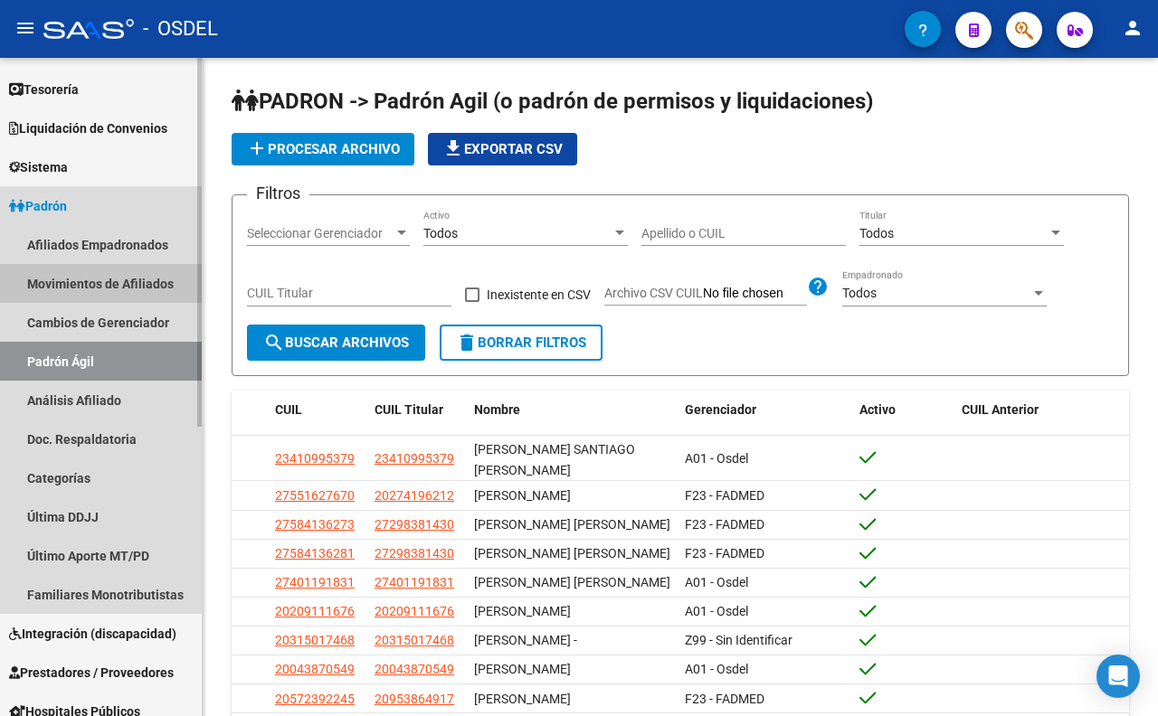
click at [78, 285] on link "Movimientos de Afiliados" at bounding box center [101, 283] width 202 height 39
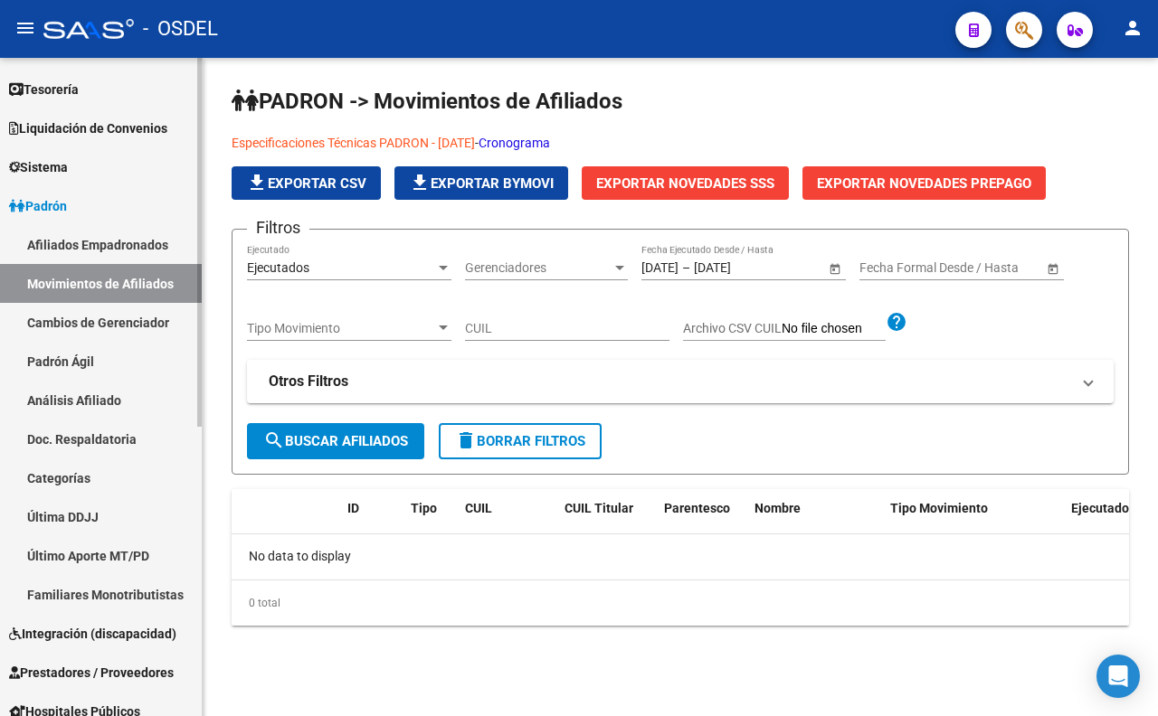
click at [78, 253] on link "Afiliados Empadronados" at bounding box center [101, 244] width 202 height 39
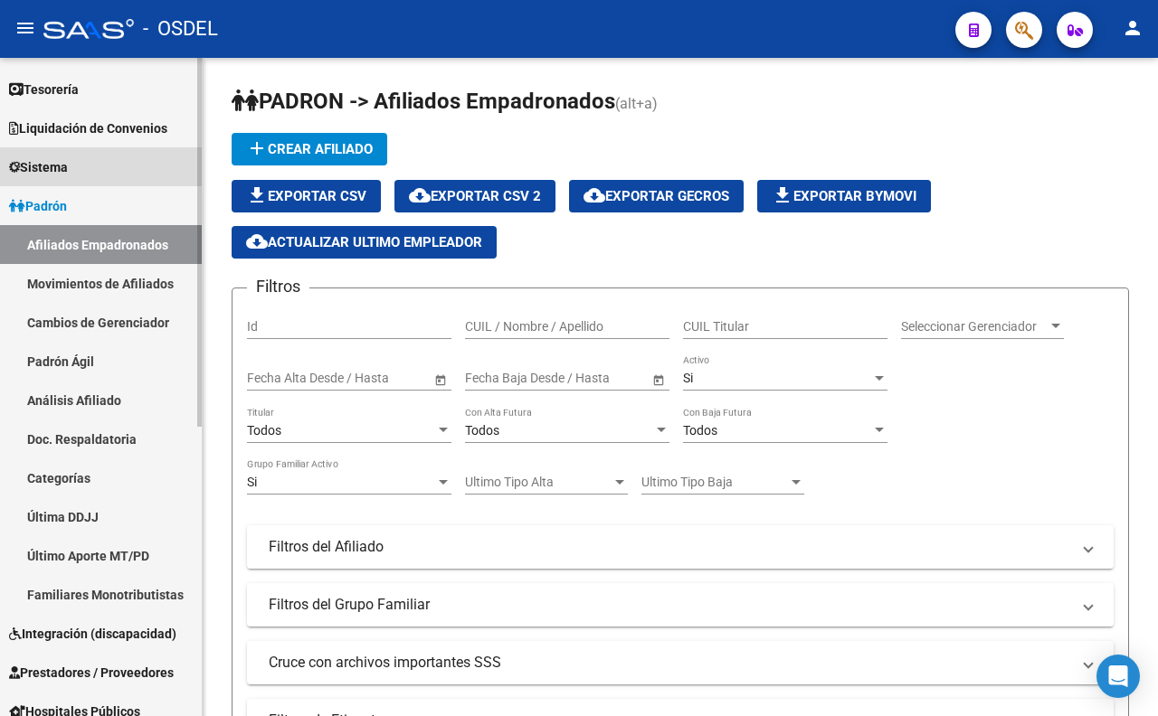
click at [68, 175] on span "Sistema" at bounding box center [38, 167] width 59 height 20
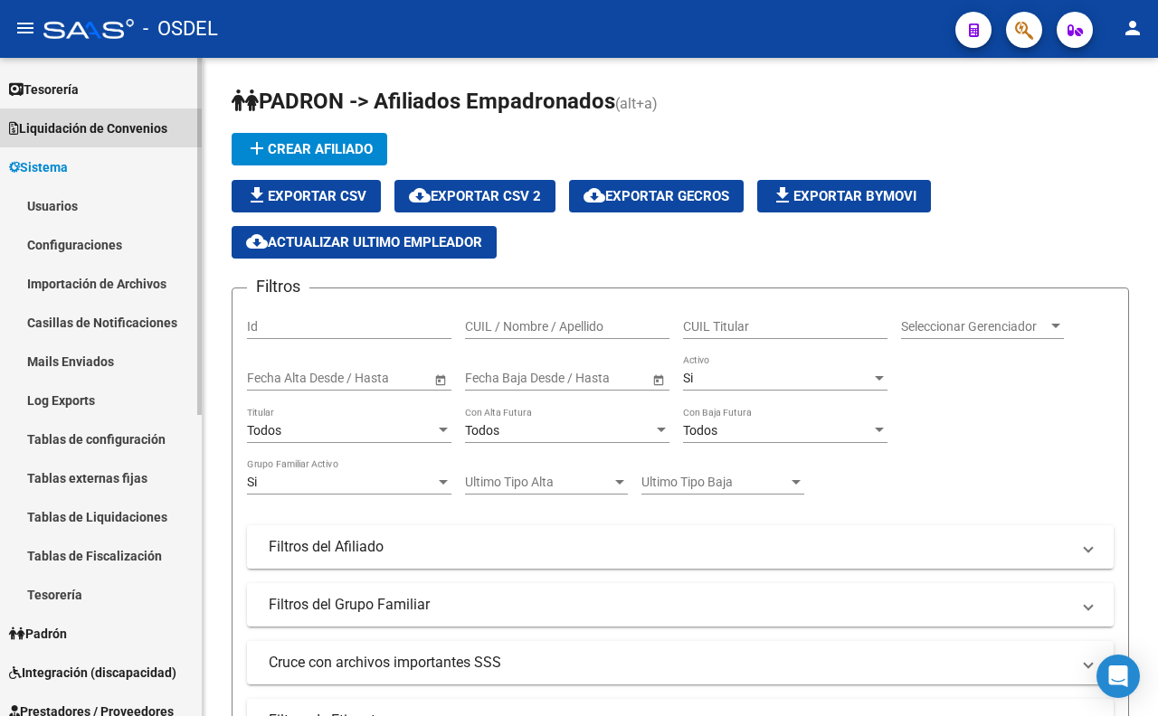
click at [83, 136] on span "Liquidación de Convenios" at bounding box center [88, 128] width 158 height 20
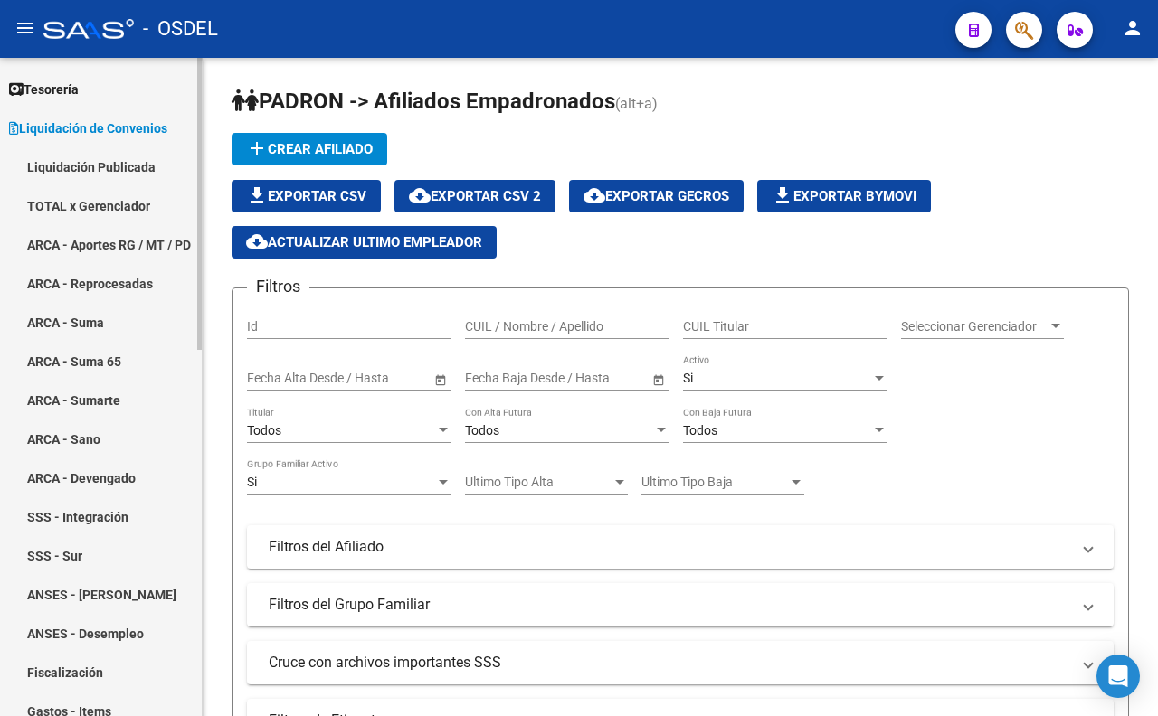
click at [80, 204] on link "TOTAL x Gerenciador" at bounding box center [101, 205] width 202 height 39
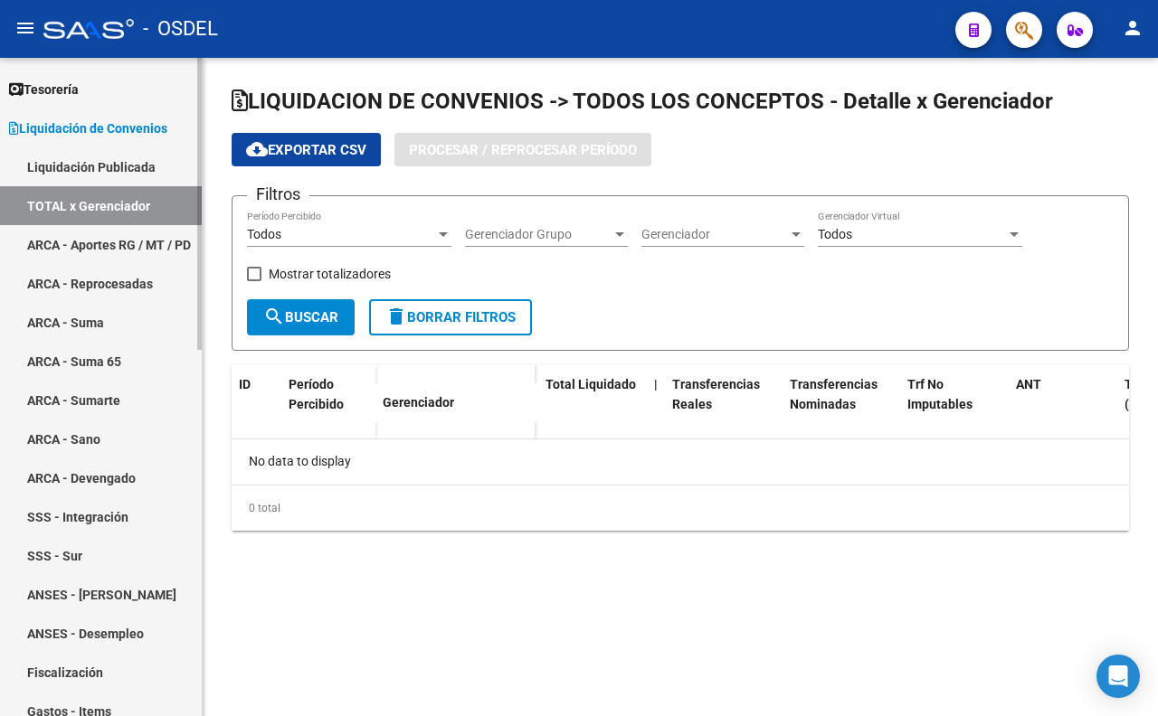
checkbox input "true"
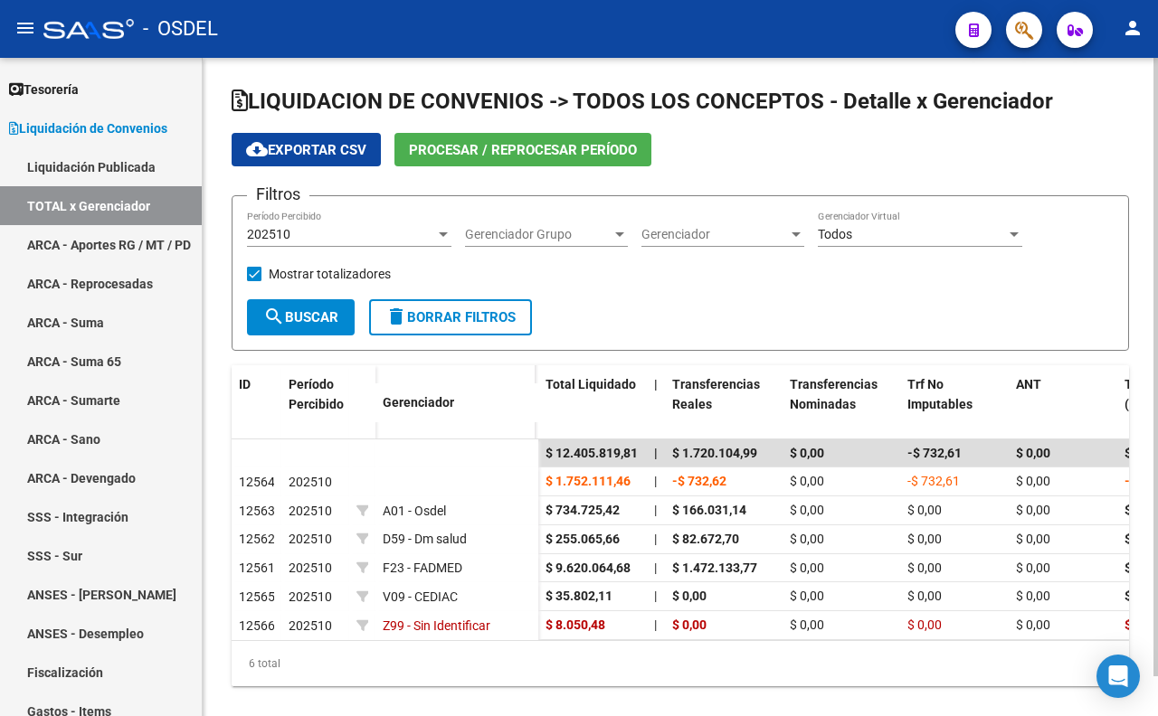
click at [384, 223] on div "202510 Período Percibido" at bounding box center [349, 229] width 204 height 36
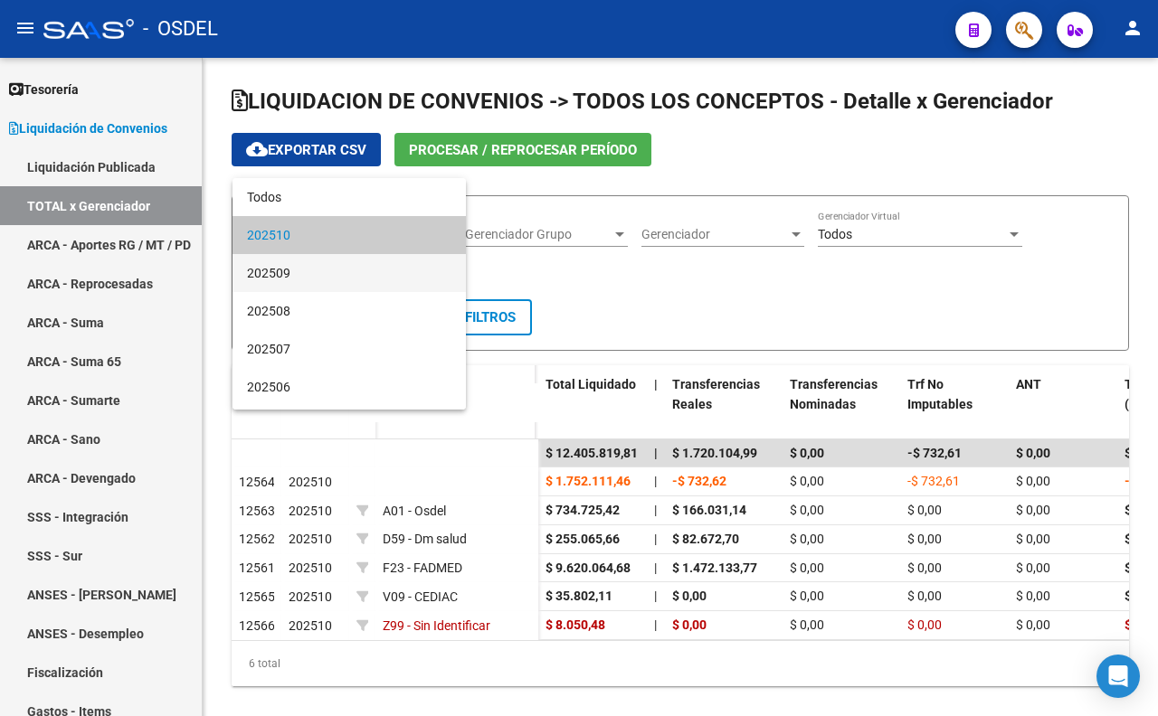
click at [389, 279] on span "202509" at bounding box center [349, 273] width 204 height 38
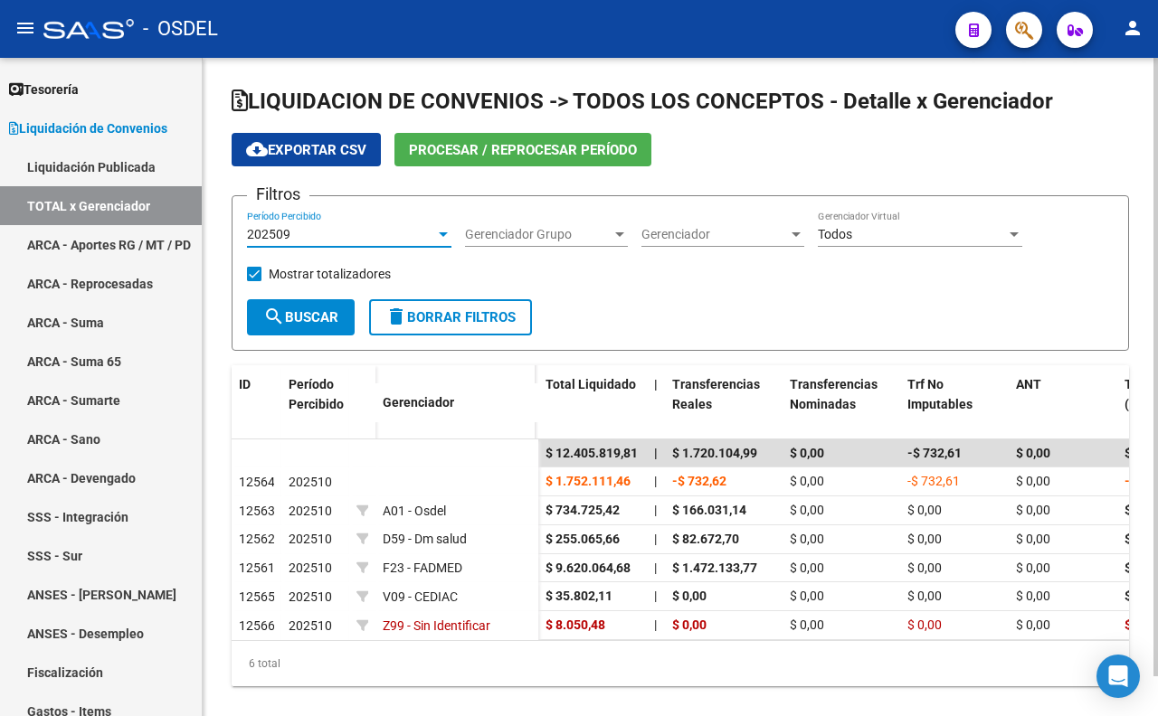
click at [311, 314] on span "search Buscar" at bounding box center [300, 317] width 75 height 16
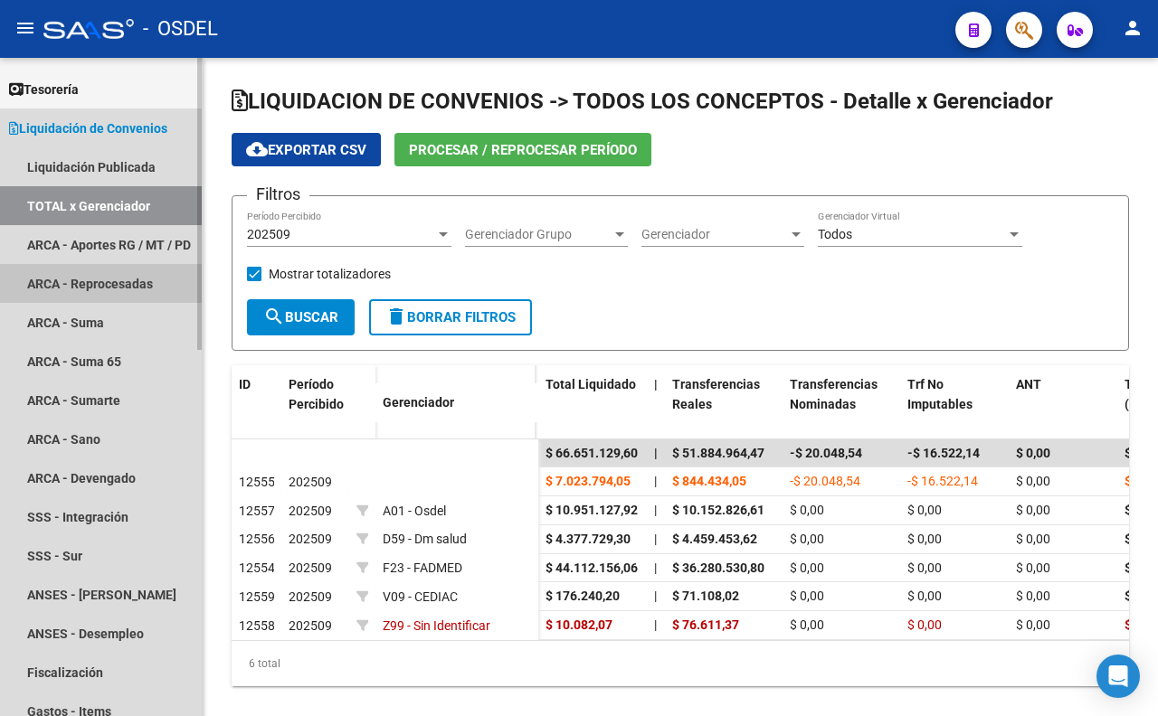
click at [37, 293] on link "ARCA - Reprocesadas" at bounding box center [101, 283] width 202 height 39
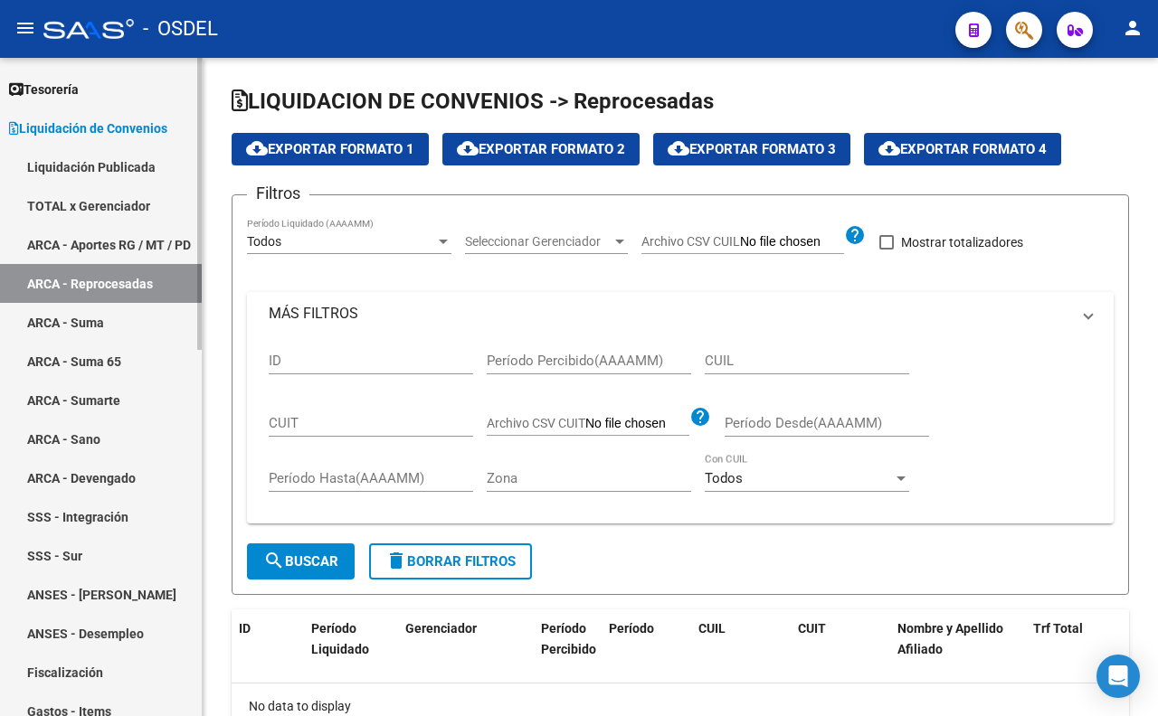
checkbox input "true"
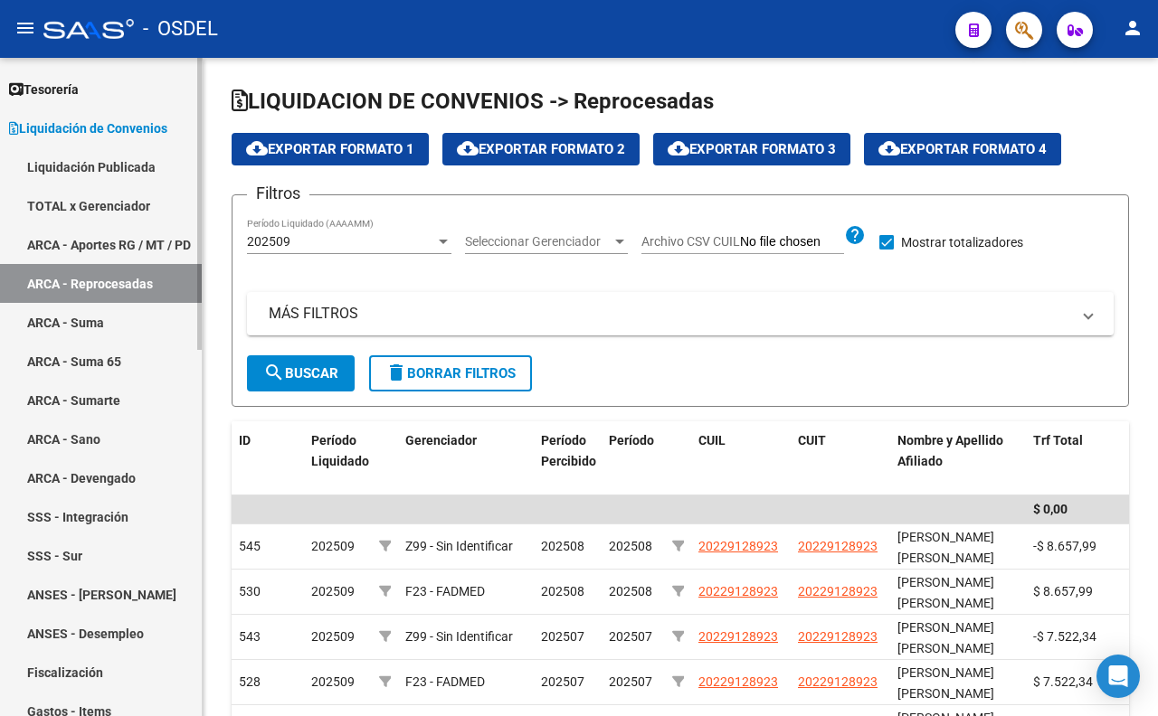
click at [122, 329] on link "ARCA - Suma" at bounding box center [101, 322] width 202 height 39
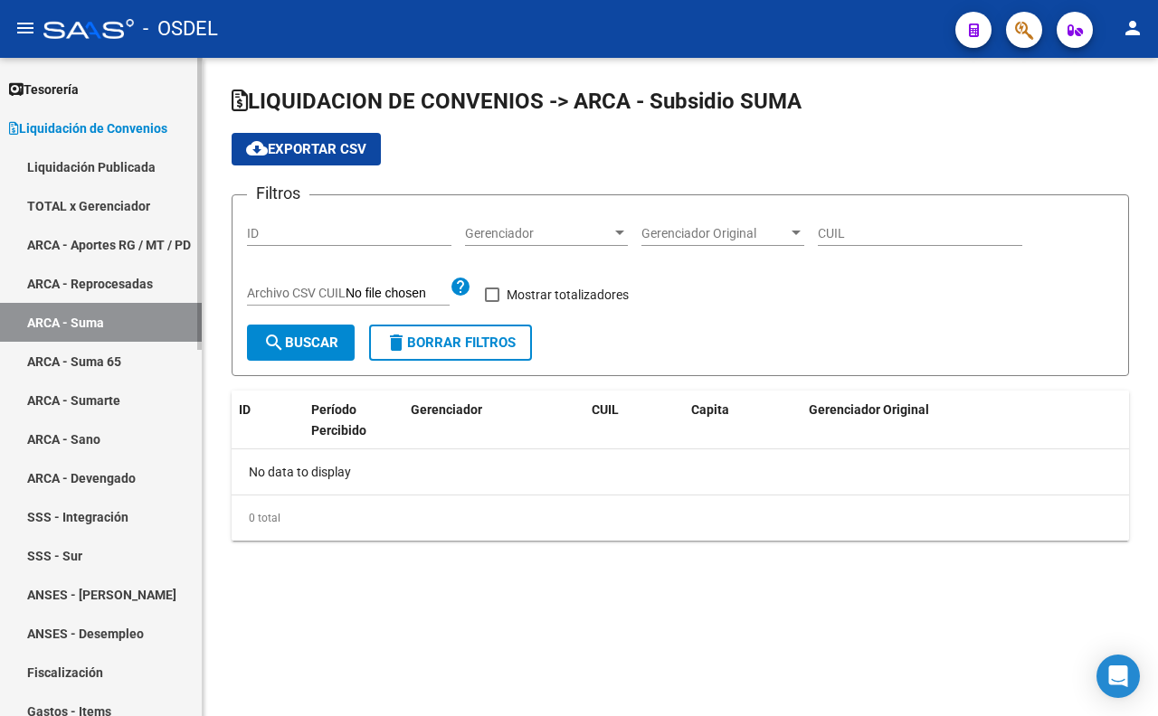
checkbox input "true"
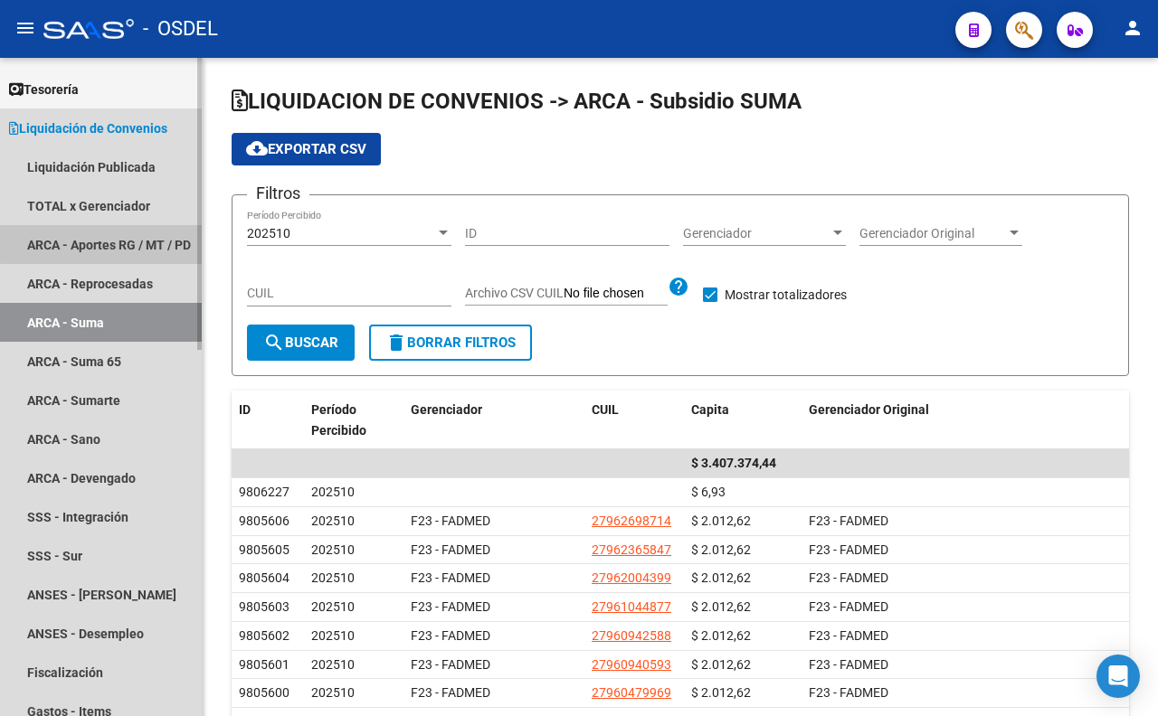
click at [118, 241] on link "ARCA - Aportes RG / MT / PD" at bounding box center [101, 244] width 202 height 39
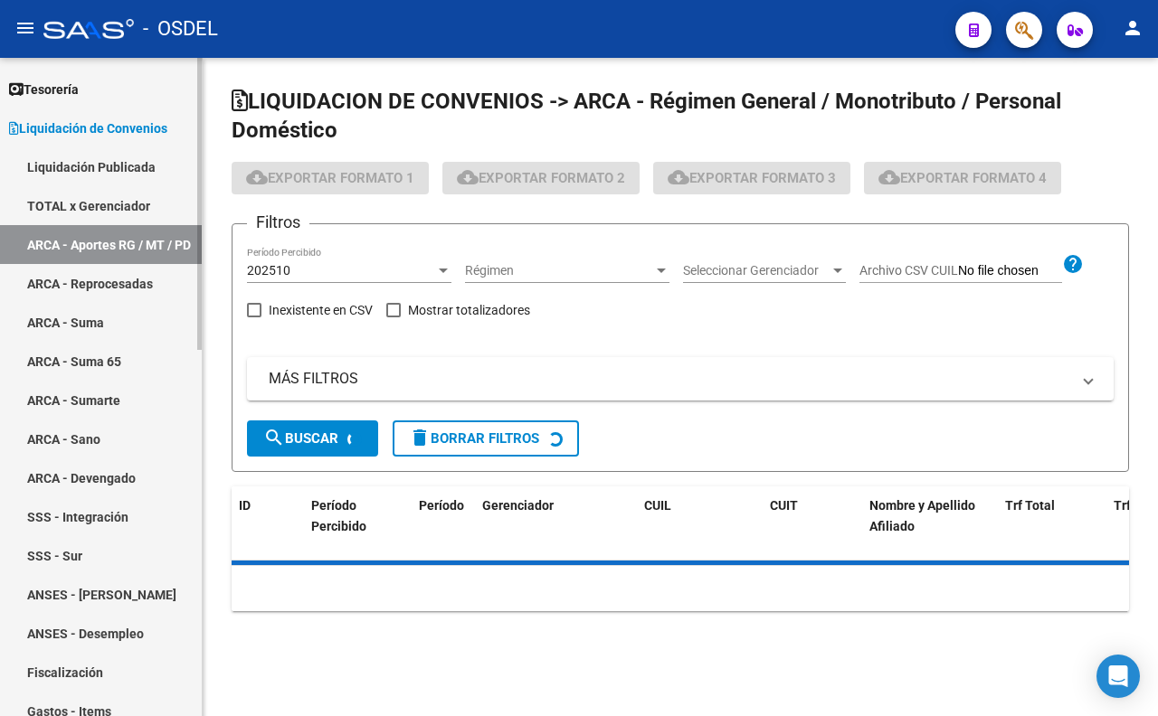
click at [118, 209] on link "TOTAL x Gerenciador" at bounding box center [101, 205] width 202 height 39
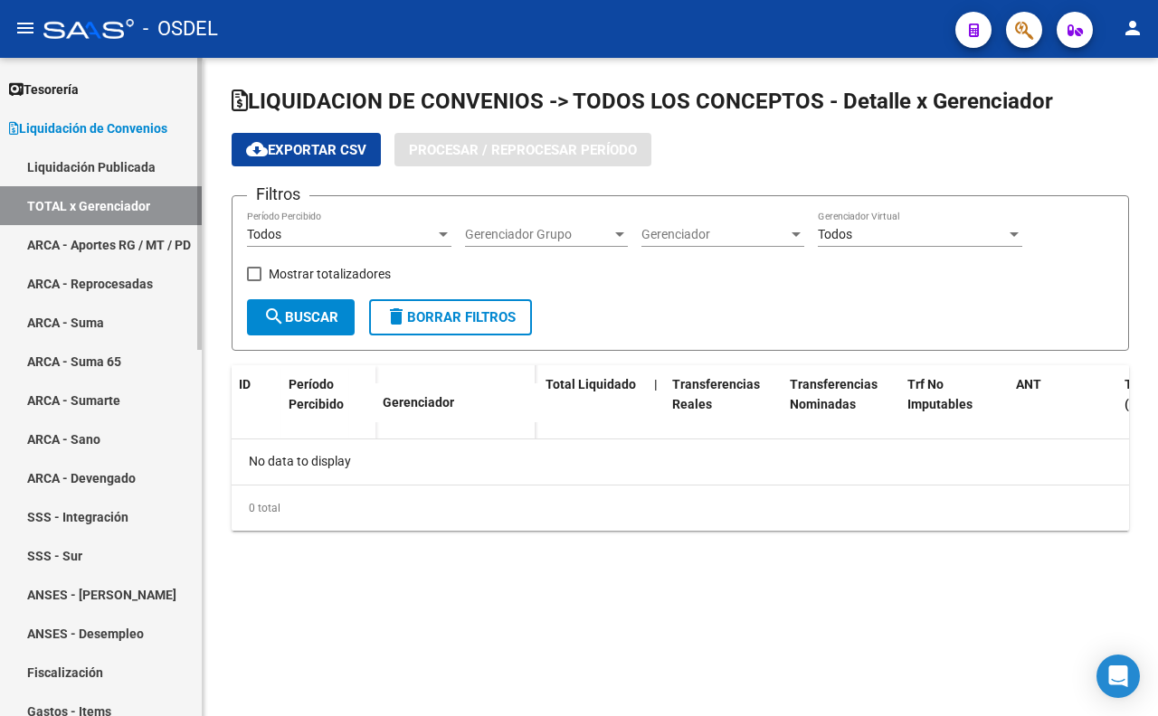
checkbox input "true"
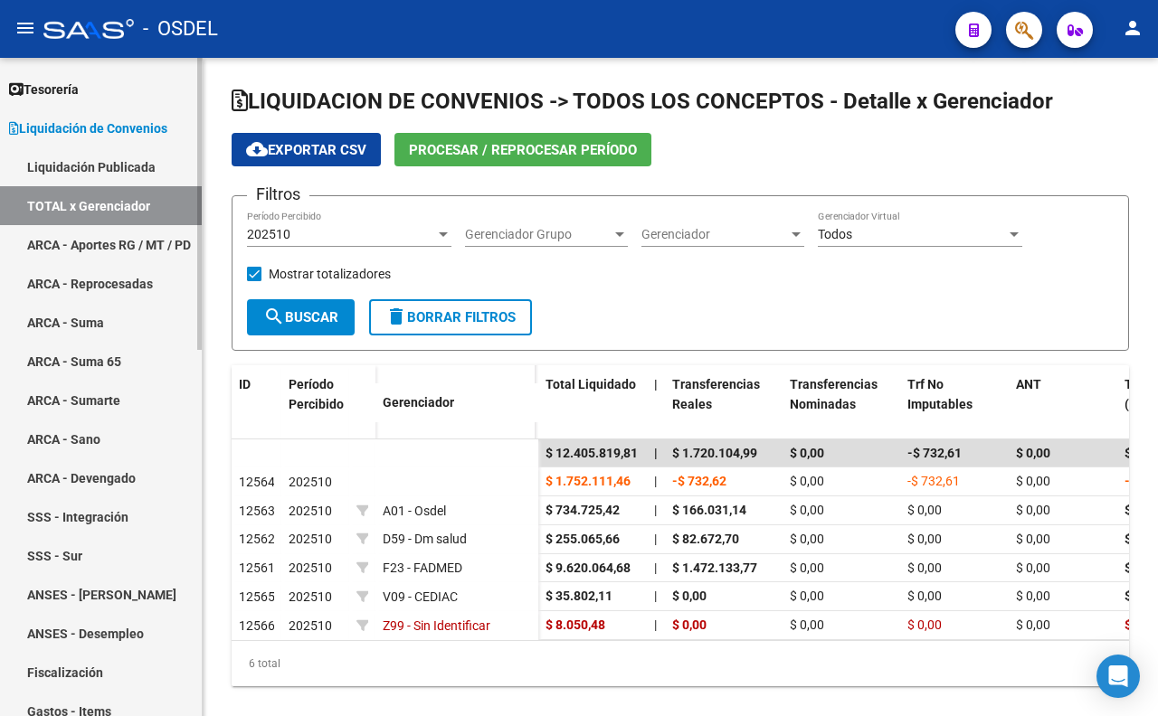
click at [129, 166] on link "Liquidación Publicada" at bounding box center [101, 166] width 202 height 39
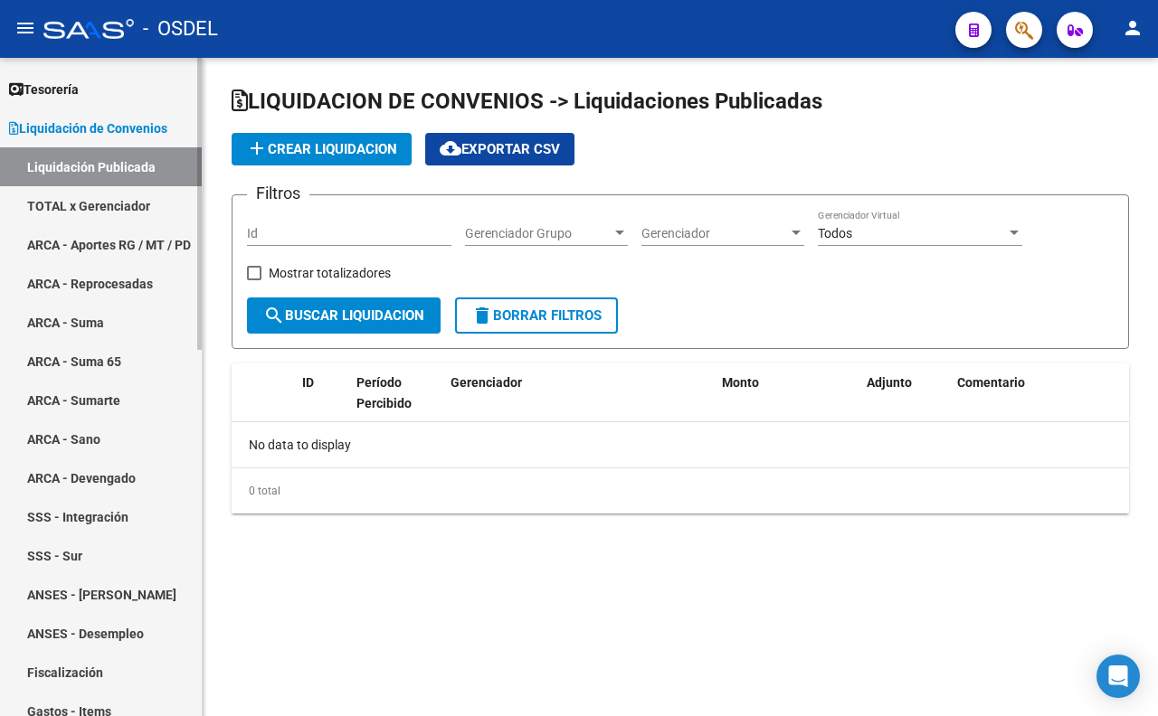
checkbox input "true"
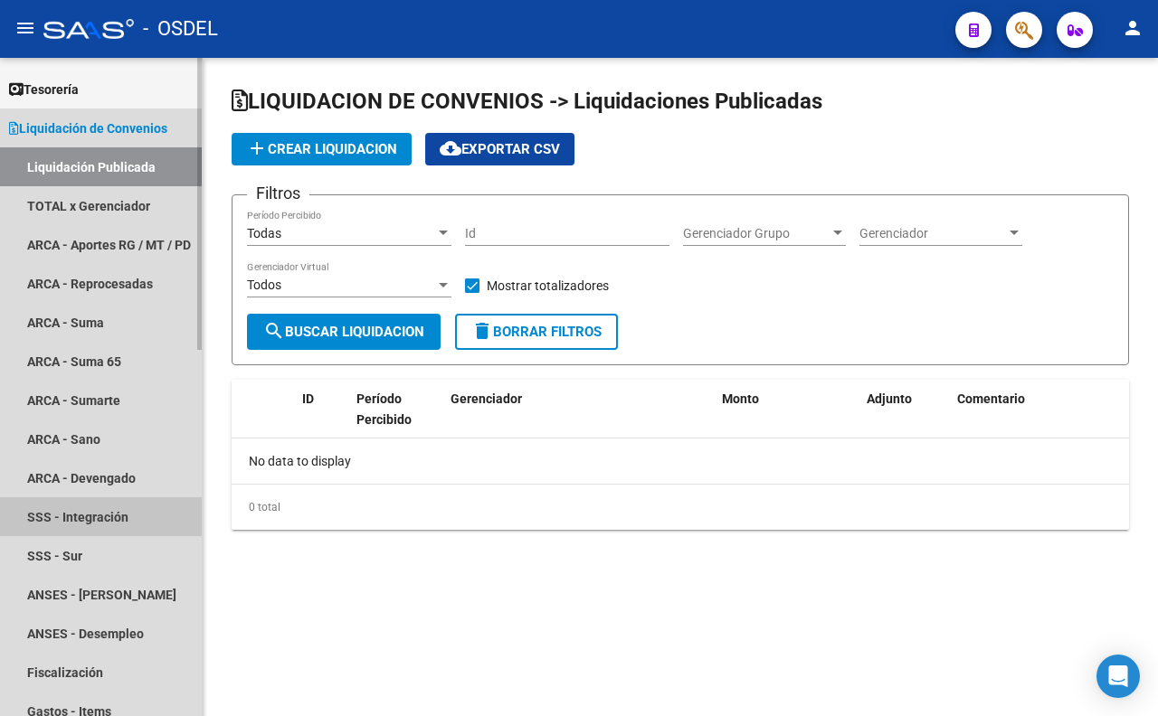
click at [68, 505] on link "SSS - Integración" at bounding box center [101, 517] width 202 height 39
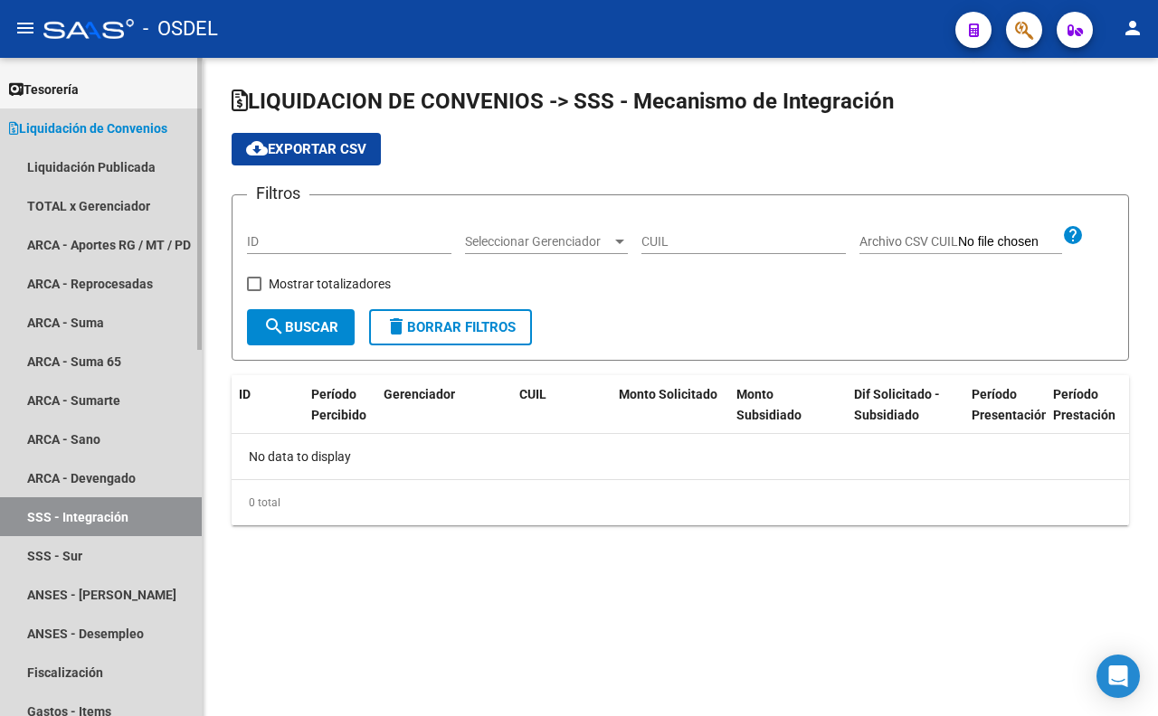
checkbox input "true"
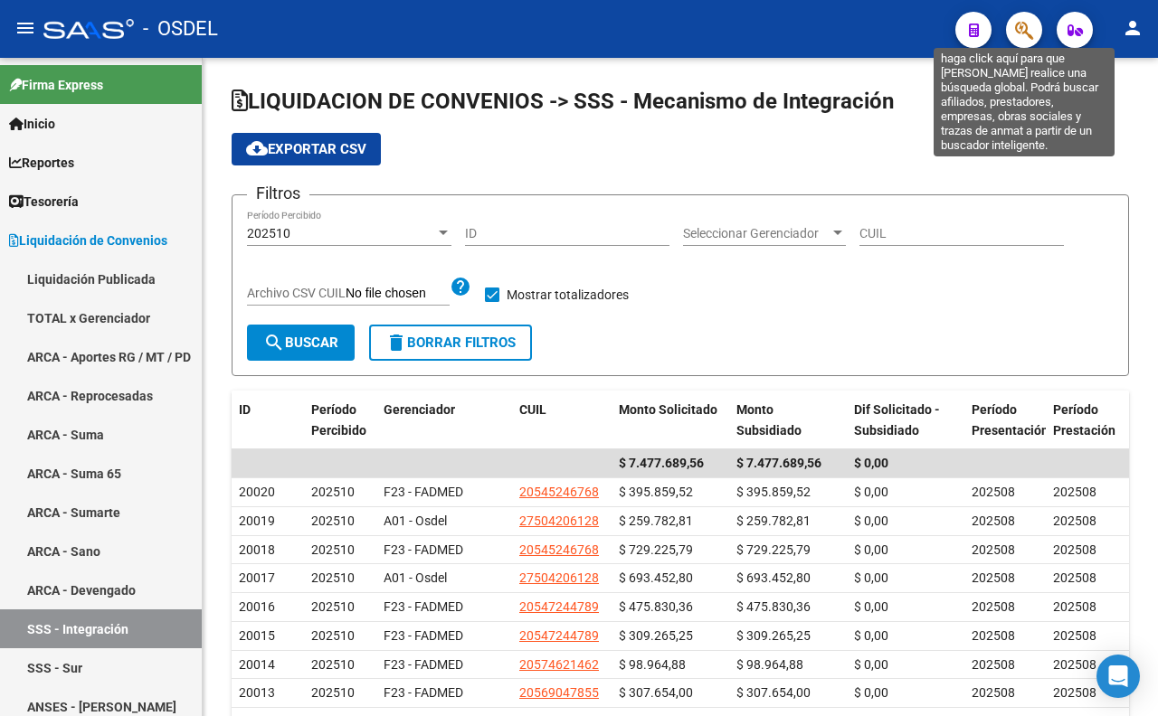
click at [1018, 29] on icon "button" at bounding box center [1024, 30] width 18 height 21
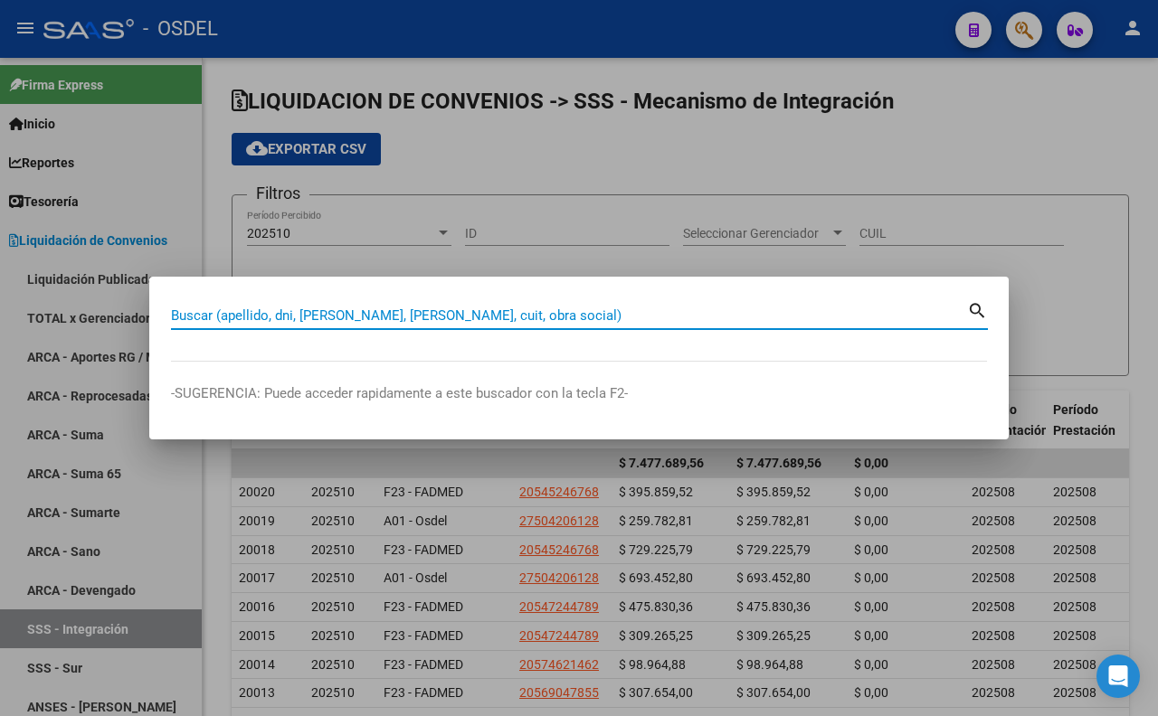
click at [680, 315] on input "Buscar (apellido, dni, [PERSON_NAME], [PERSON_NAME], cuit, obra social)" at bounding box center [569, 316] width 796 height 16
type input "espo"
click at [1022, 151] on div at bounding box center [579, 358] width 1158 height 716
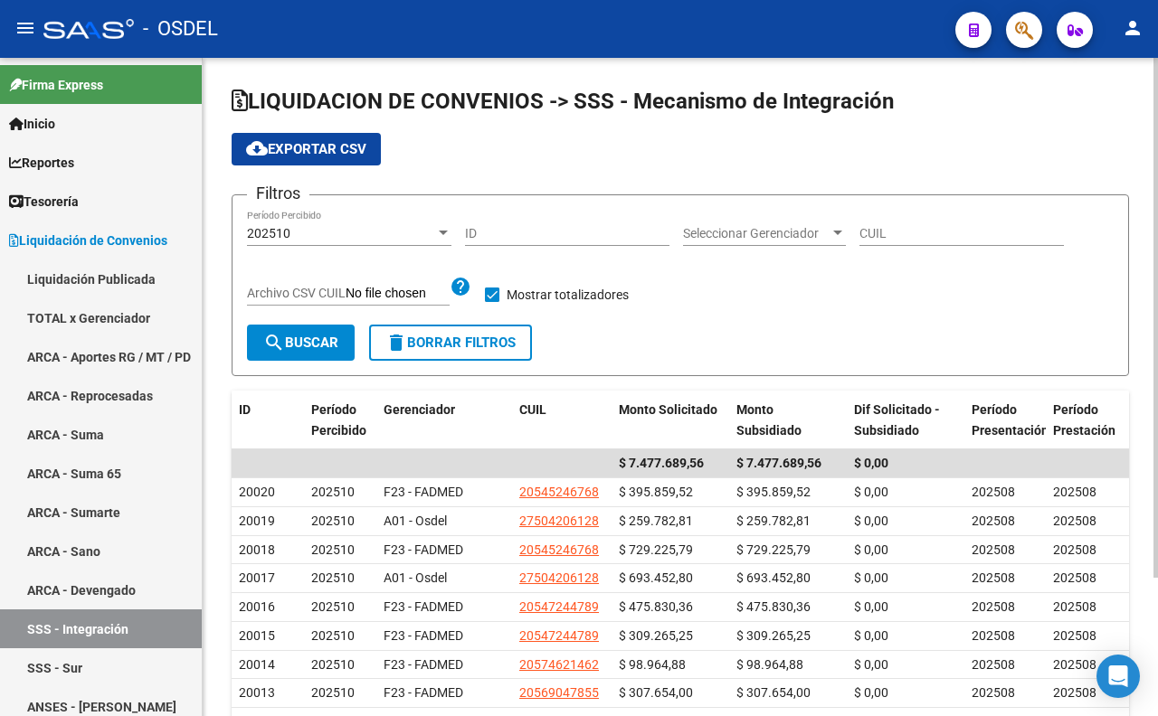
click at [817, 235] on span "Seleccionar Gerenciador" at bounding box center [756, 233] width 147 height 15
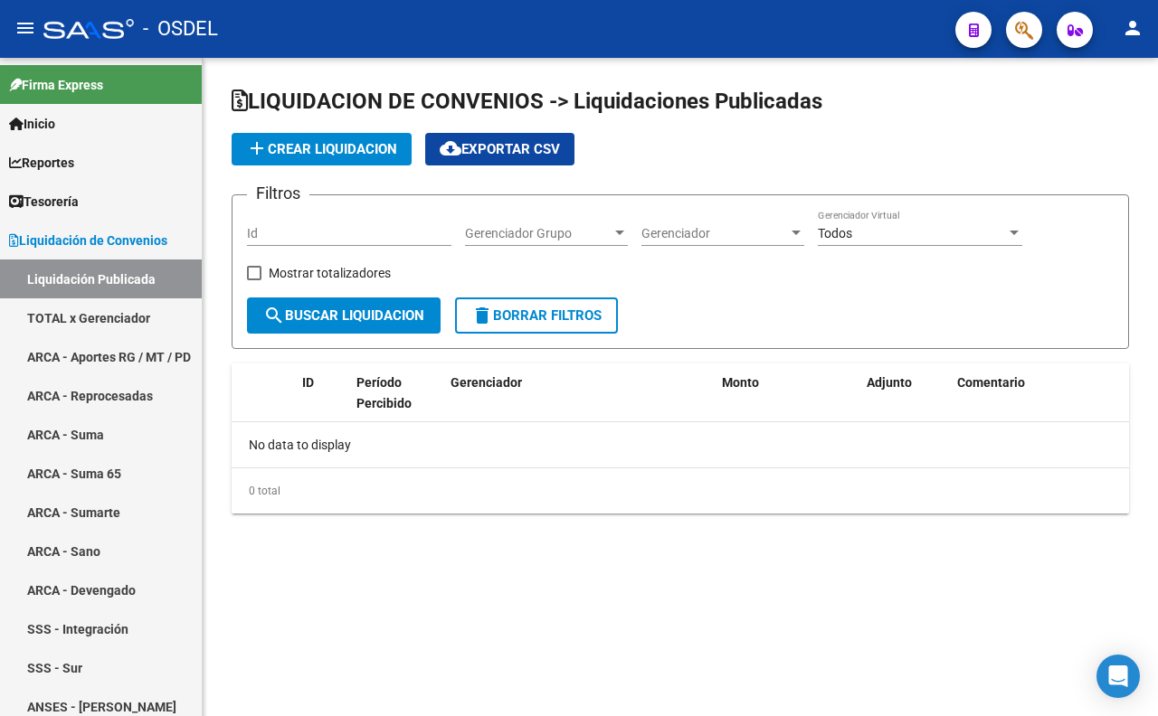
checkbox input "true"
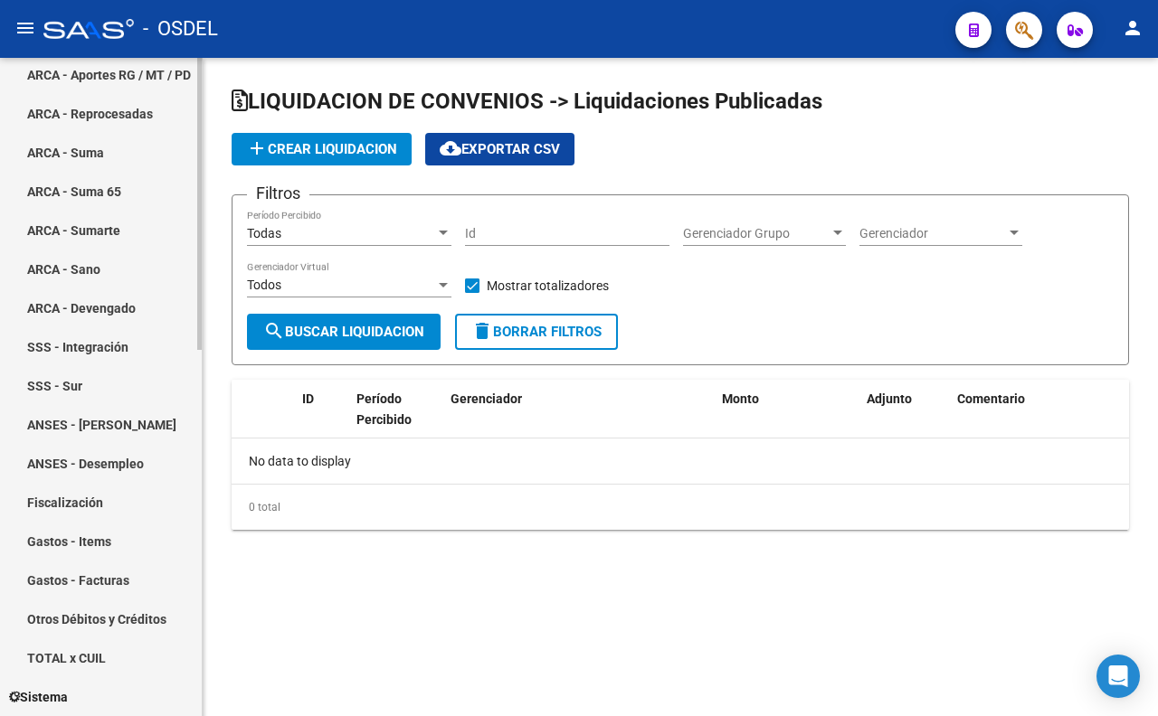
scroll to position [602, 0]
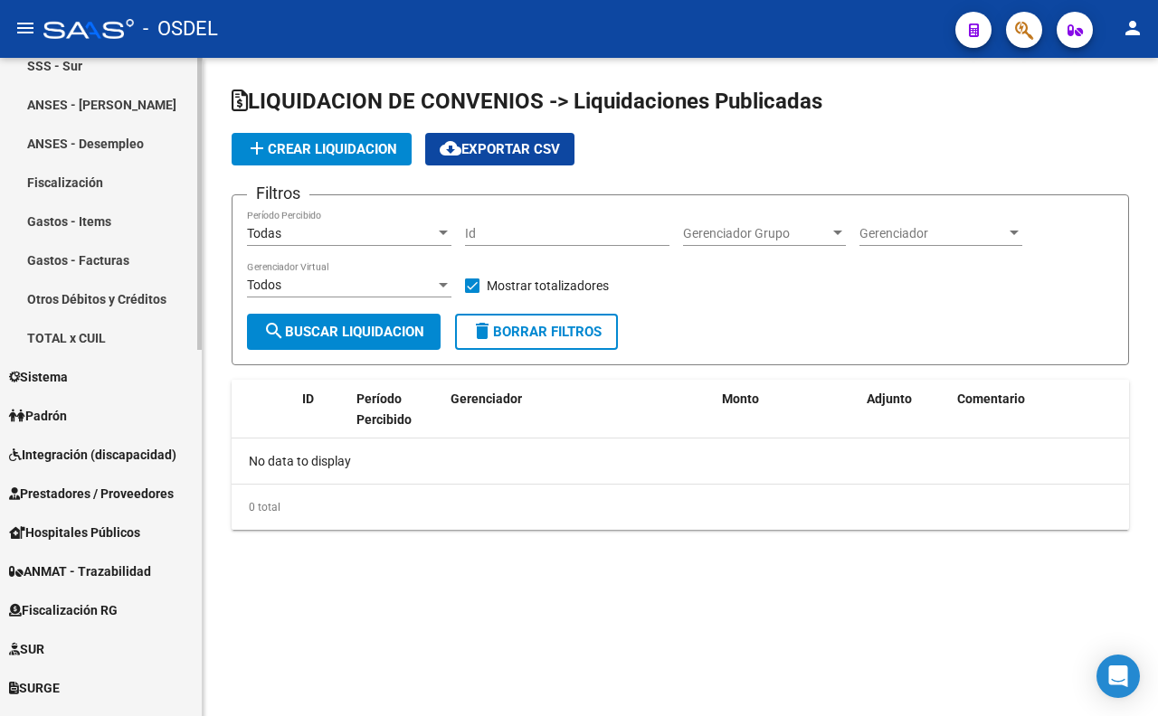
click at [67, 416] on span "Padrón" at bounding box center [38, 416] width 58 height 20
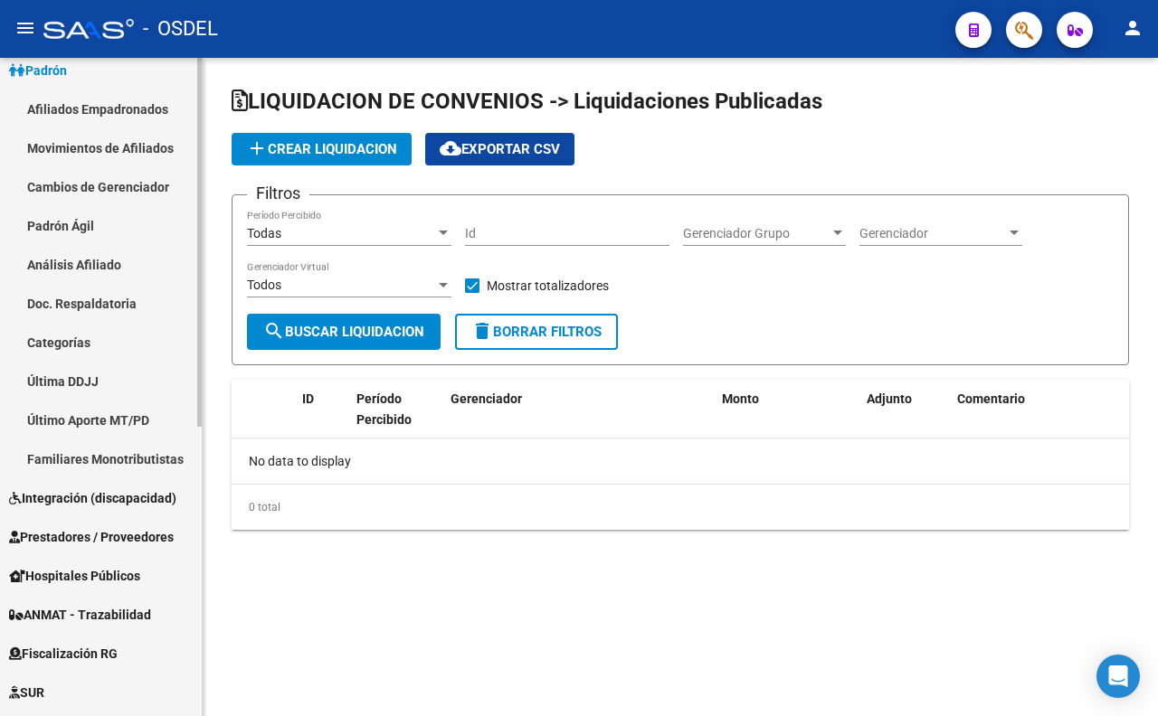
scroll to position [213, 0]
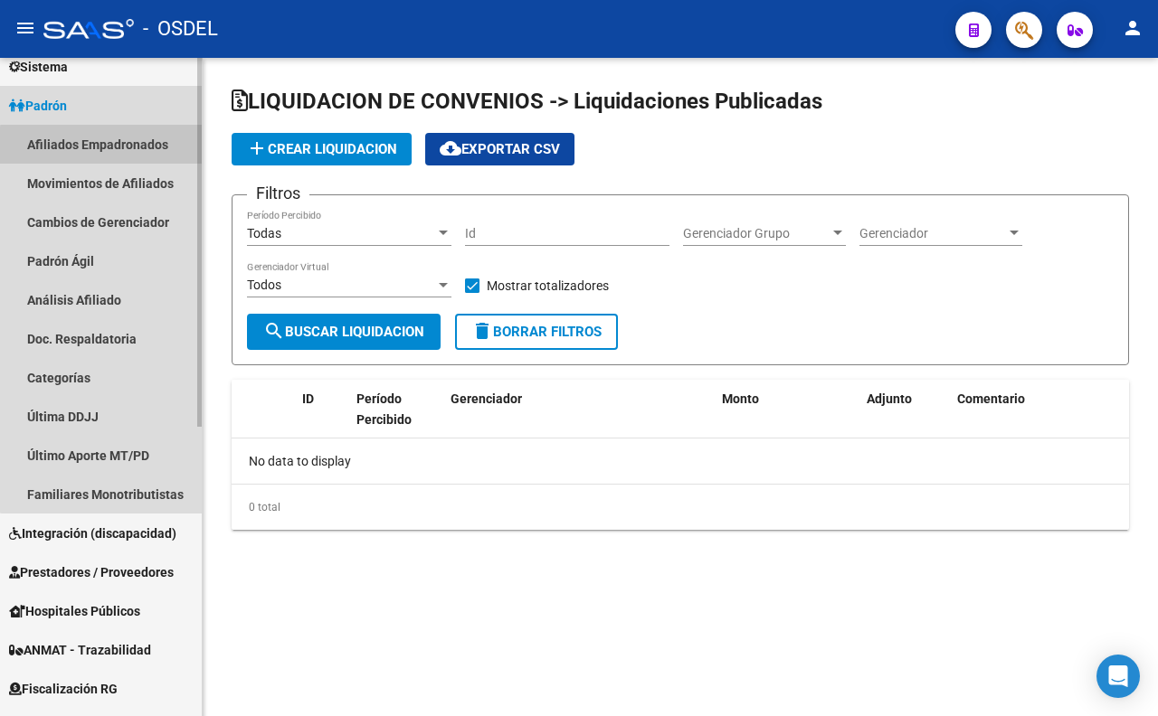
click at [127, 147] on link "Afiliados Empadronados" at bounding box center [101, 144] width 202 height 39
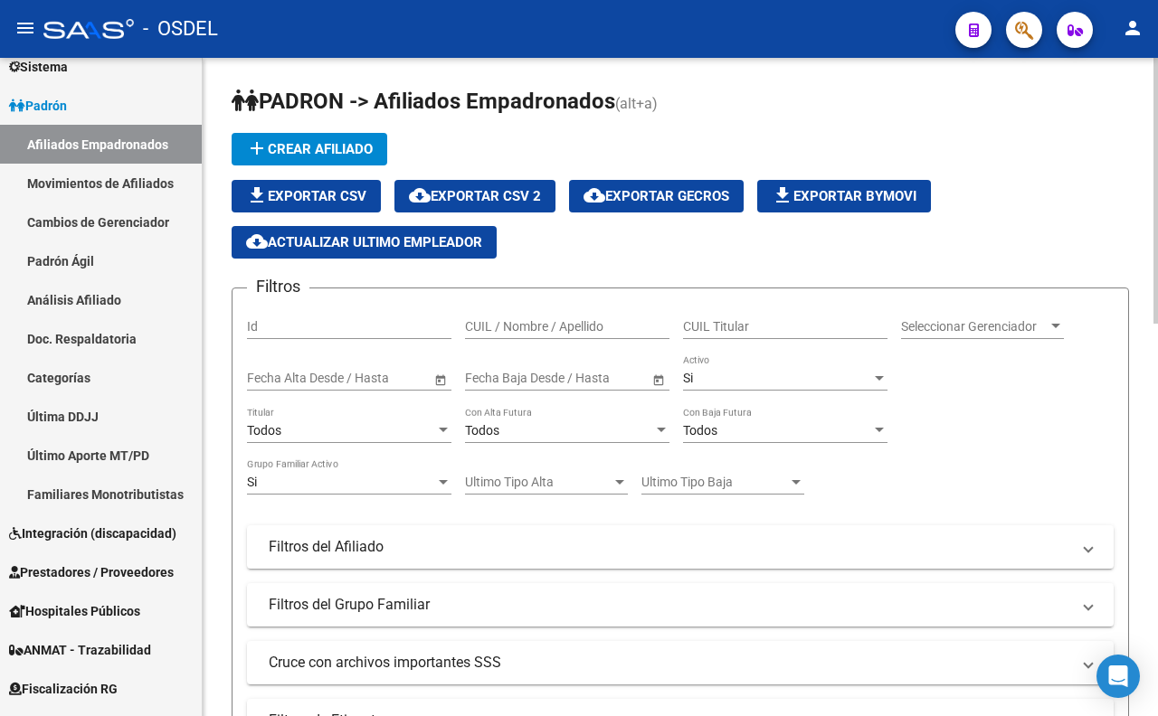
click at [912, 335] on span "Seleccionar Gerenciador" at bounding box center [974, 326] width 147 height 15
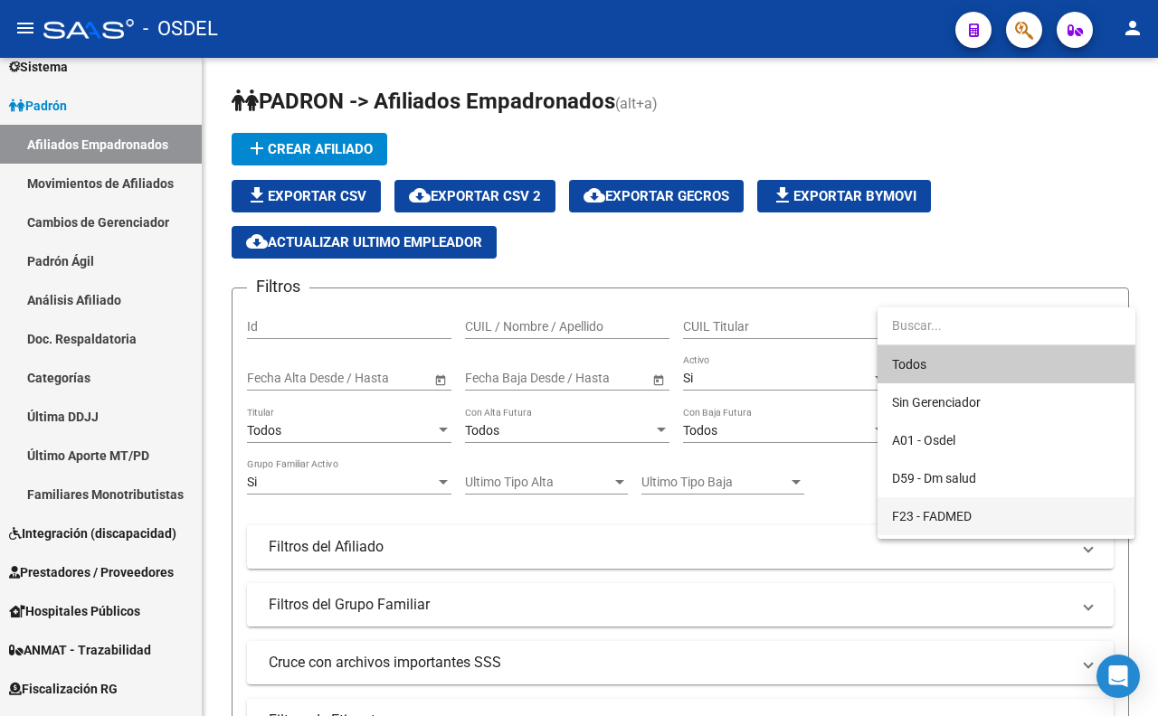
click at [926, 507] on span "F23 - FADMED" at bounding box center [1006, 517] width 228 height 38
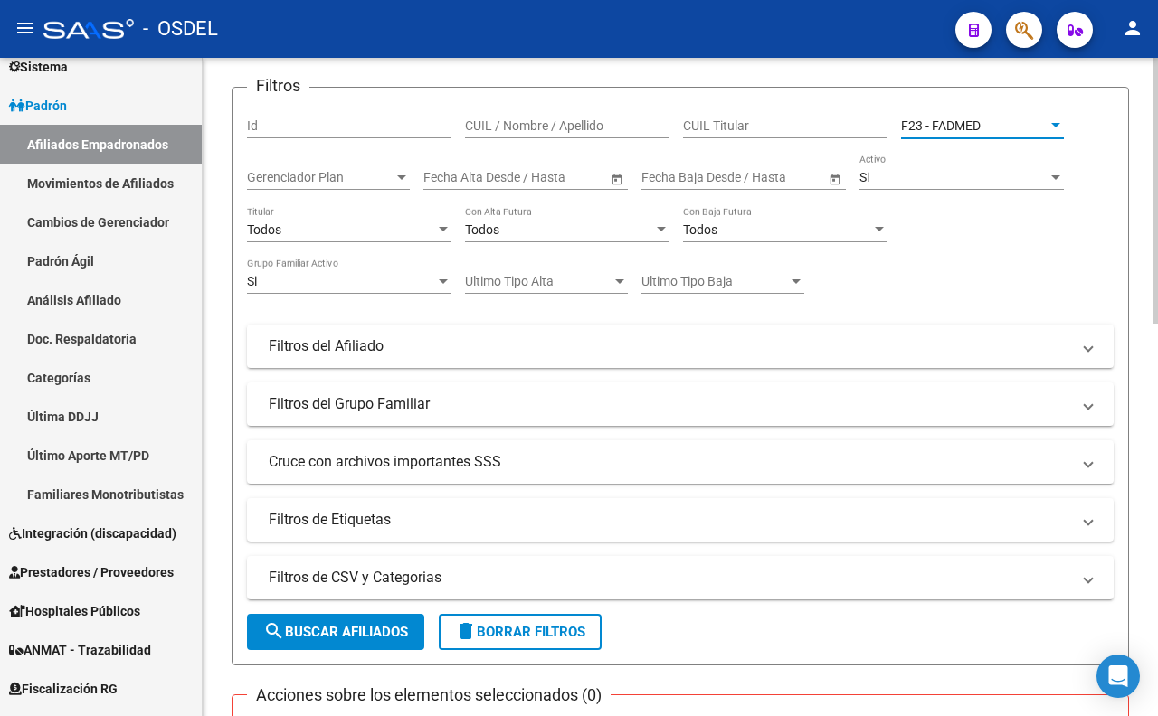
scroll to position [402, 0]
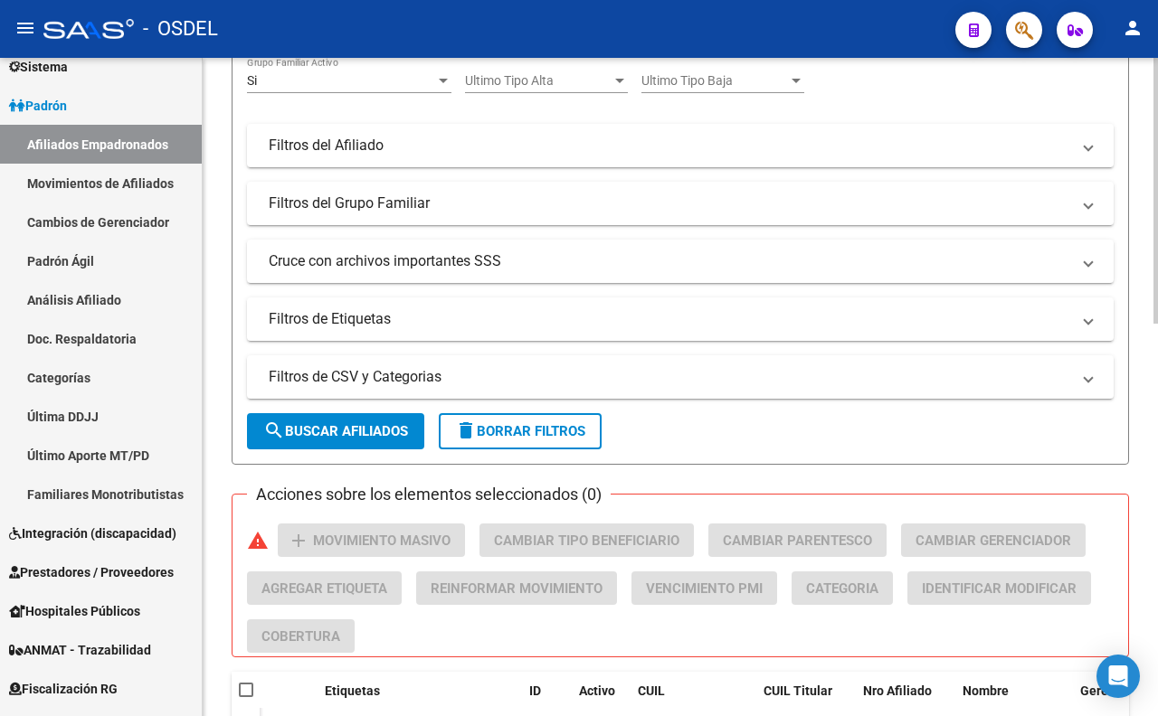
click at [377, 431] on span "search Buscar Afiliados" at bounding box center [335, 431] width 145 height 16
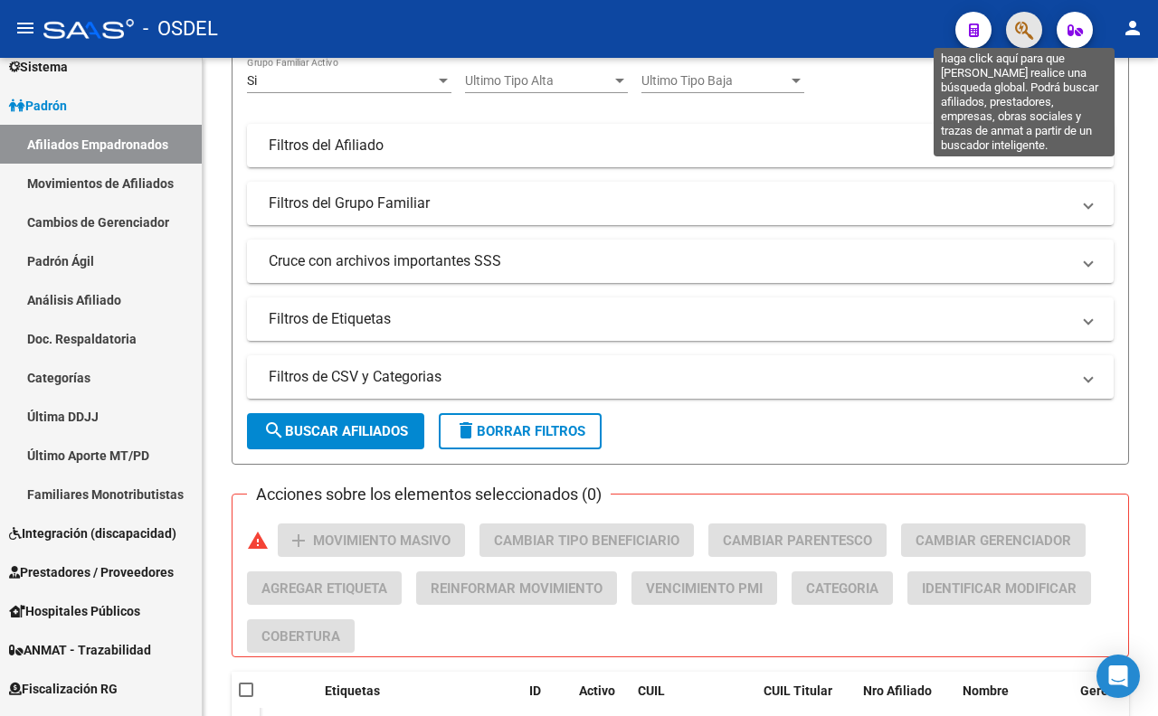
click at [1027, 24] on icon "button" at bounding box center [1024, 30] width 18 height 21
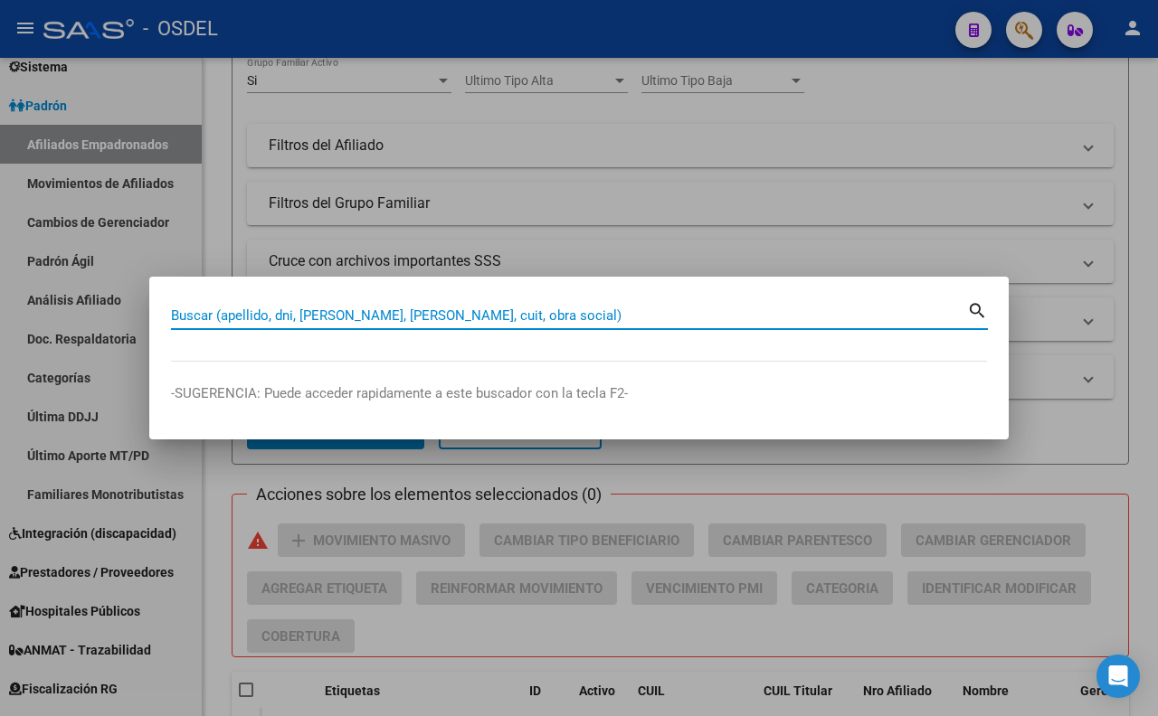
click at [715, 320] on input "Buscar (apellido, dni, [PERSON_NAME], [PERSON_NAME], cuit, obra social)" at bounding box center [569, 316] width 796 height 16
type input "[PERSON_NAME]"
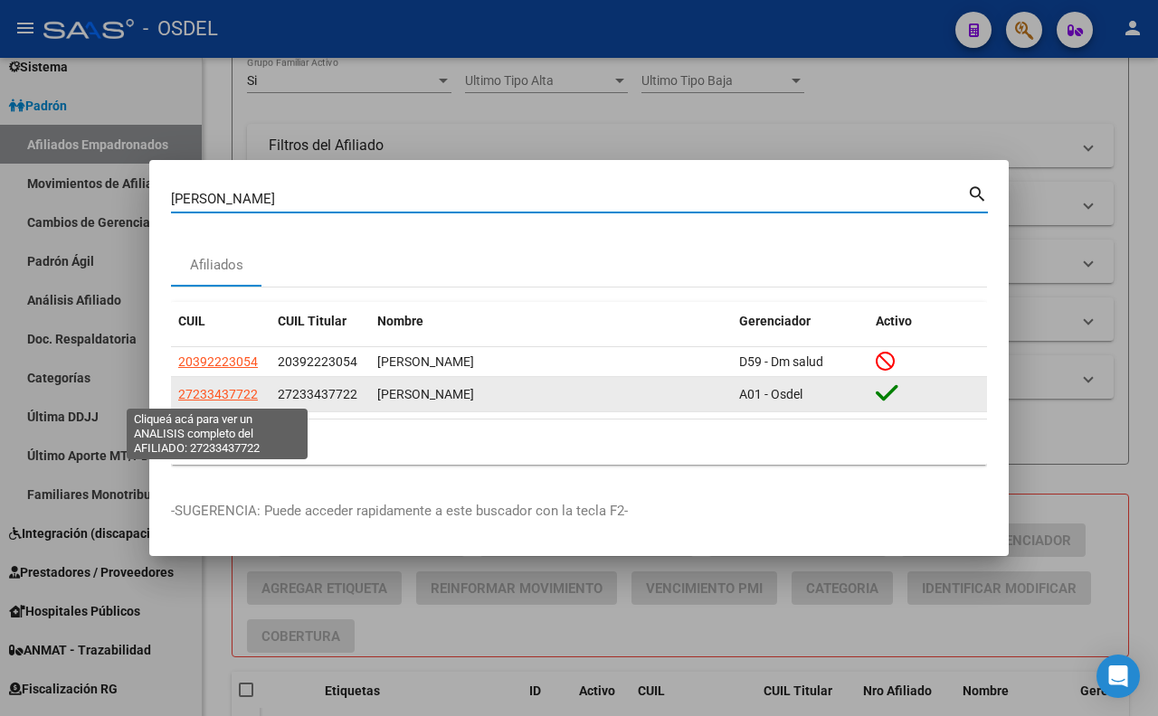
click at [232, 396] on span "27233437722" at bounding box center [218, 394] width 80 height 14
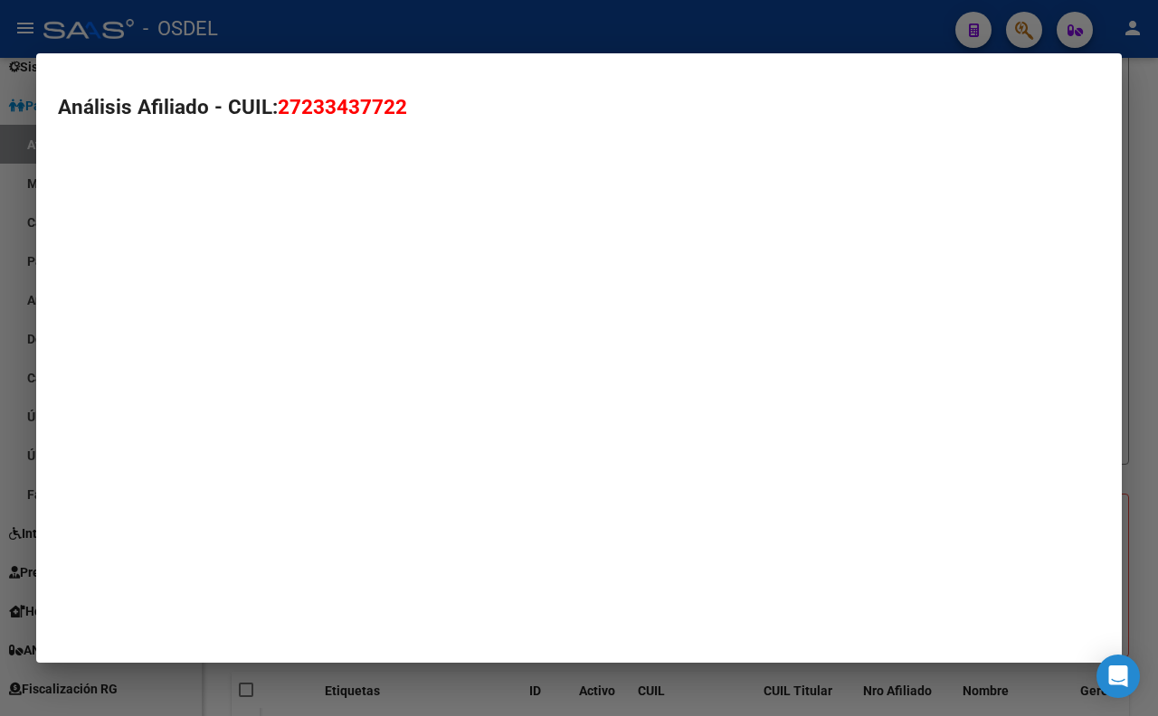
type textarea "27233437722"
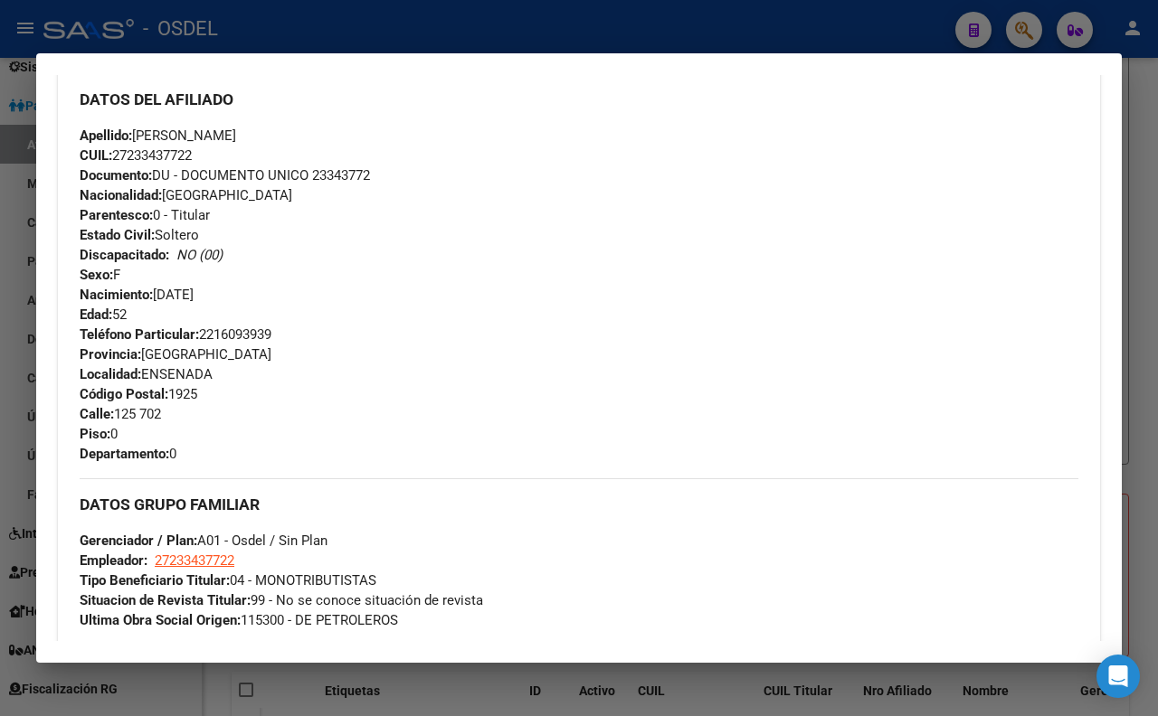
scroll to position [703, 0]
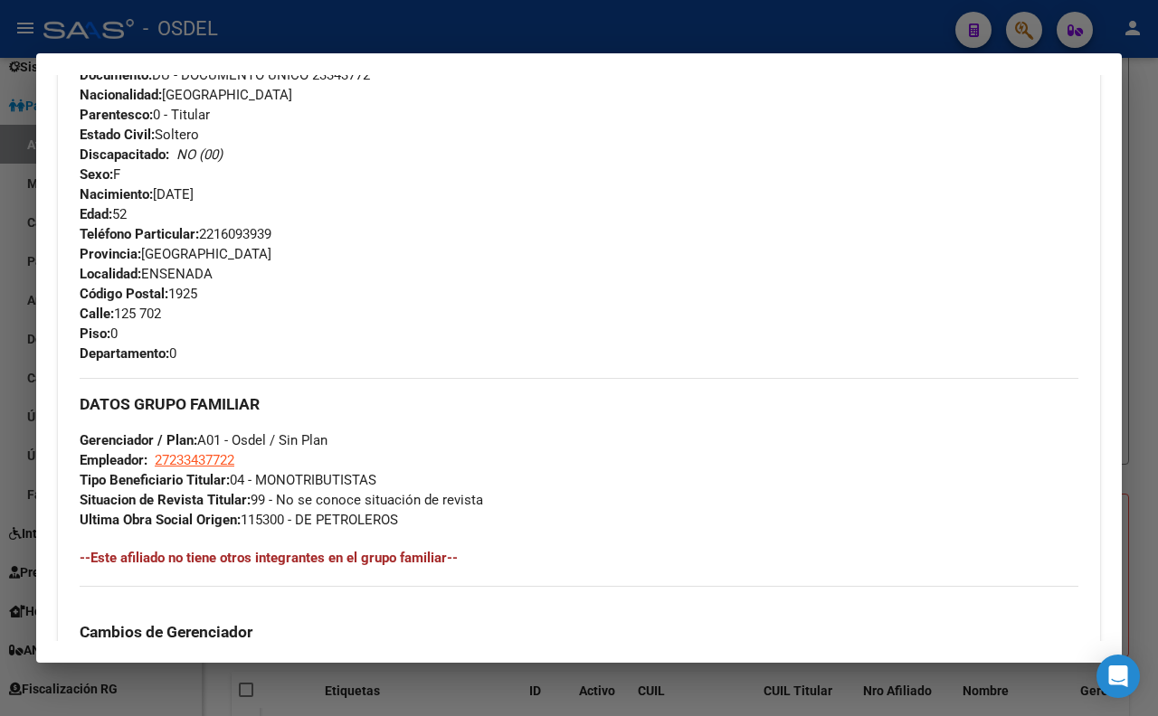
click at [664, 43] on div at bounding box center [579, 358] width 1158 height 716
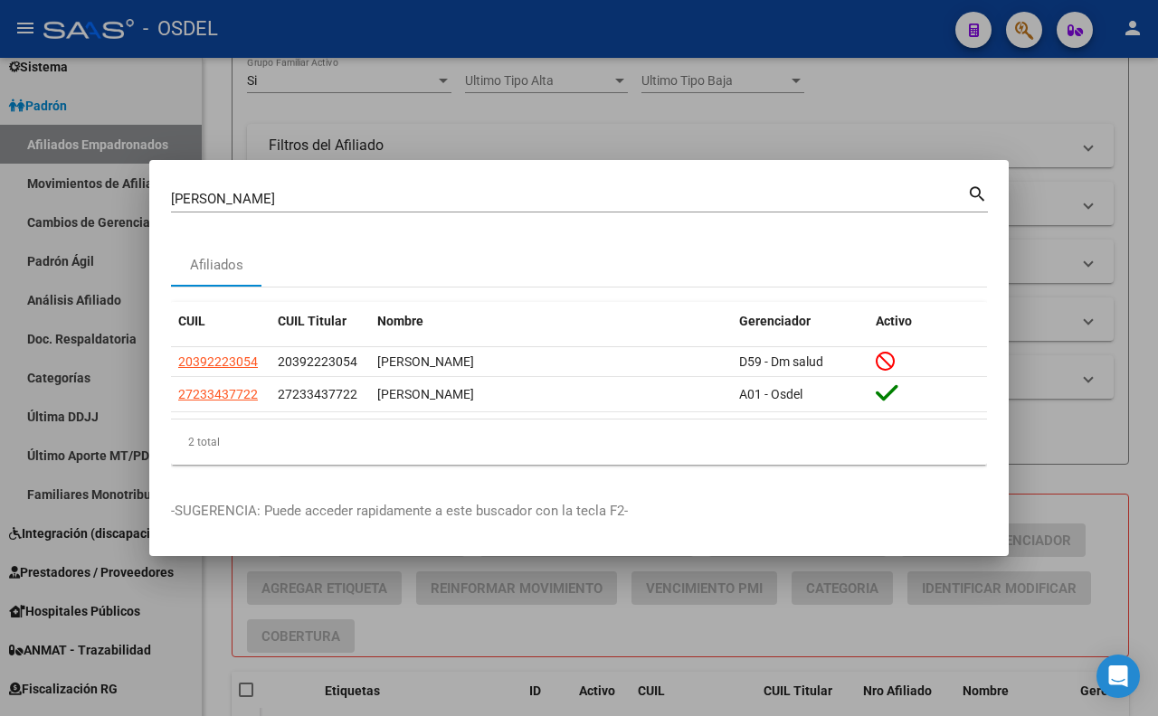
click at [781, 139] on div at bounding box center [579, 358] width 1158 height 716
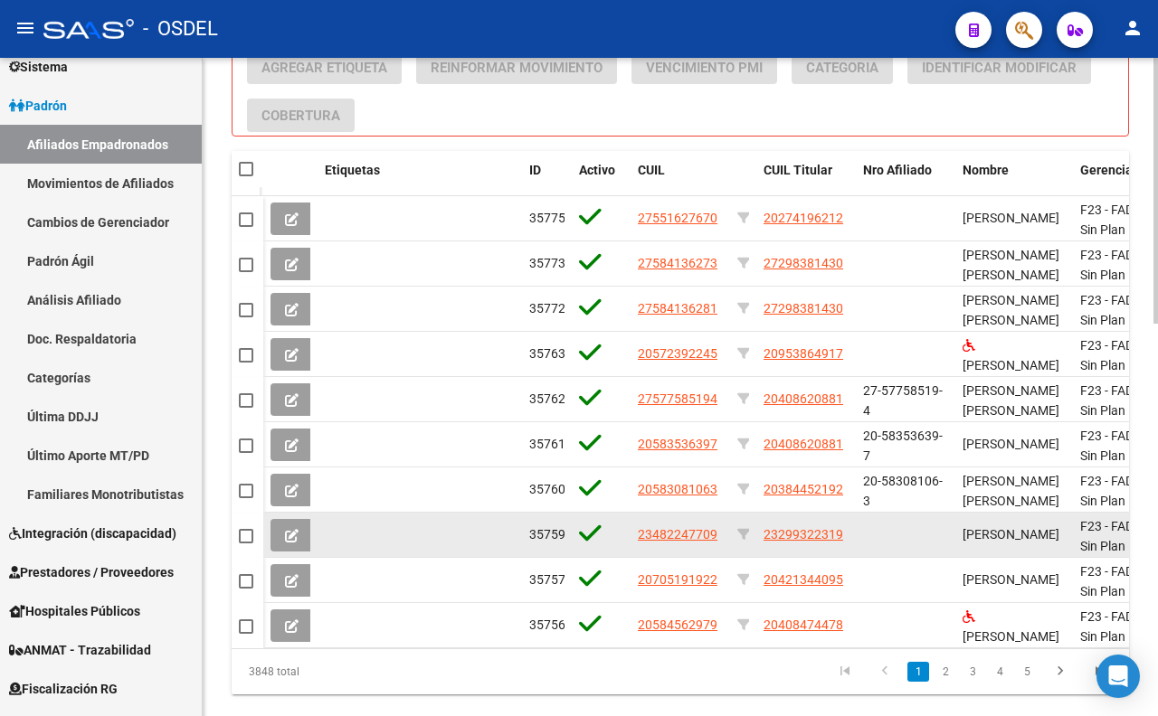
scroll to position [973, 0]
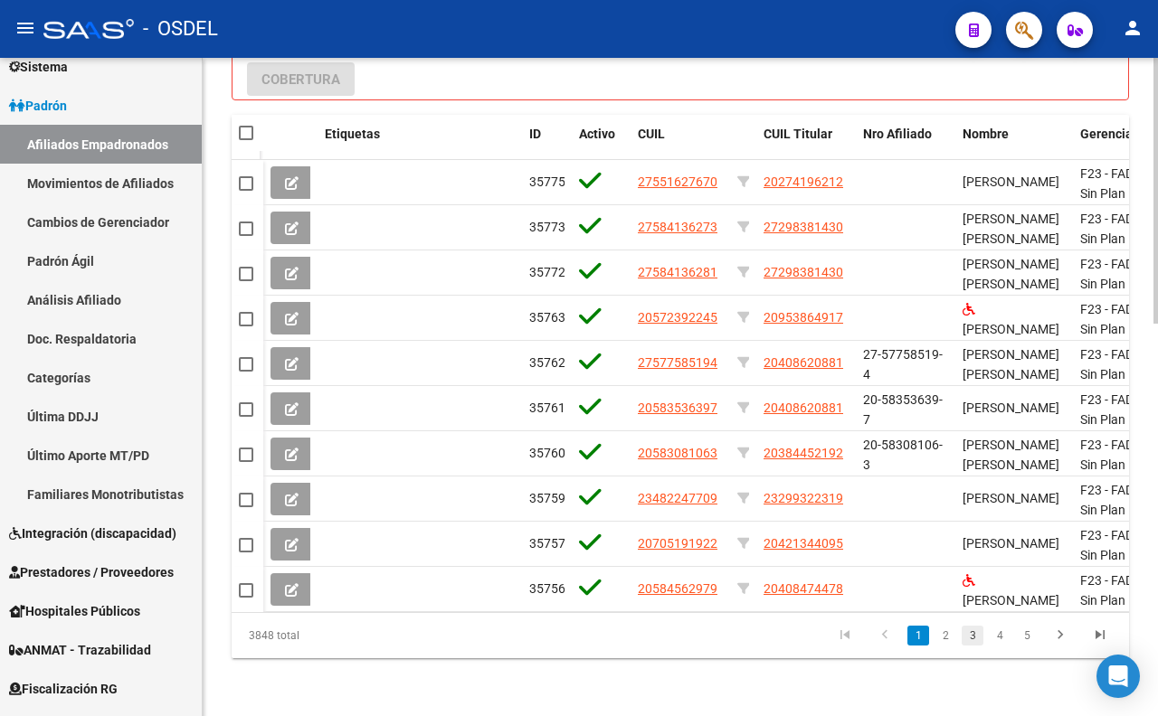
click at [964, 638] on link "3" at bounding box center [973, 636] width 22 height 20
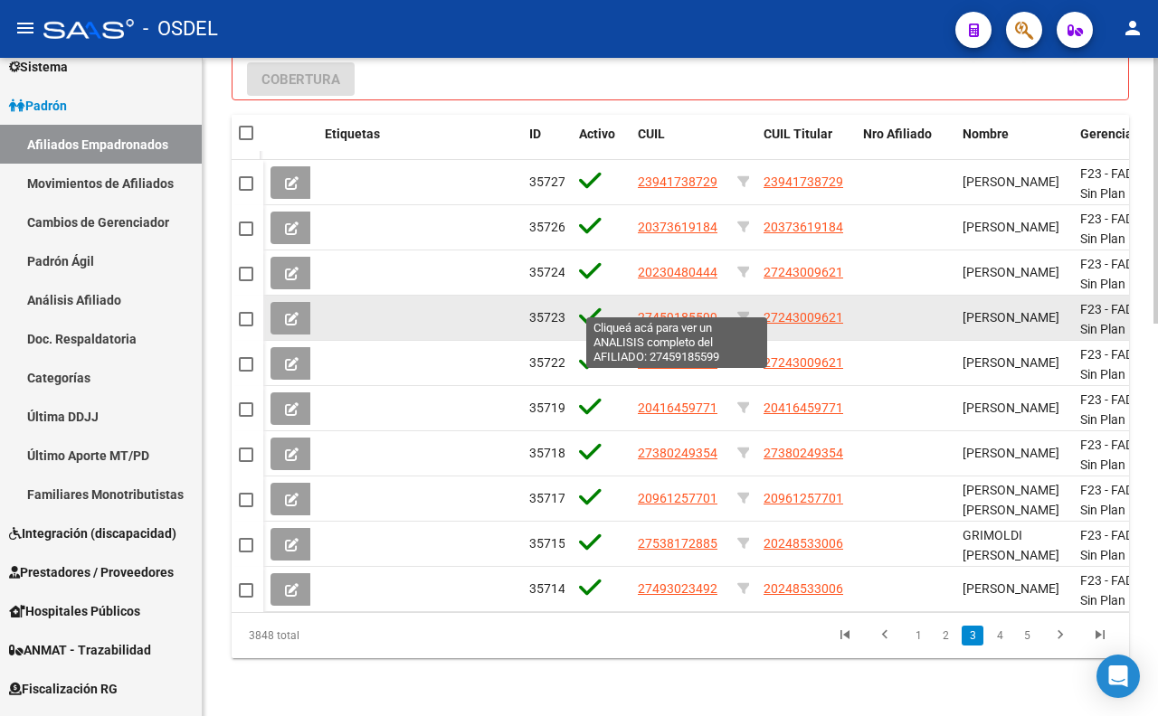
click at [673, 310] on span "27459185599" at bounding box center [678, 317] width 80 height 14
type textarea "27459185599"
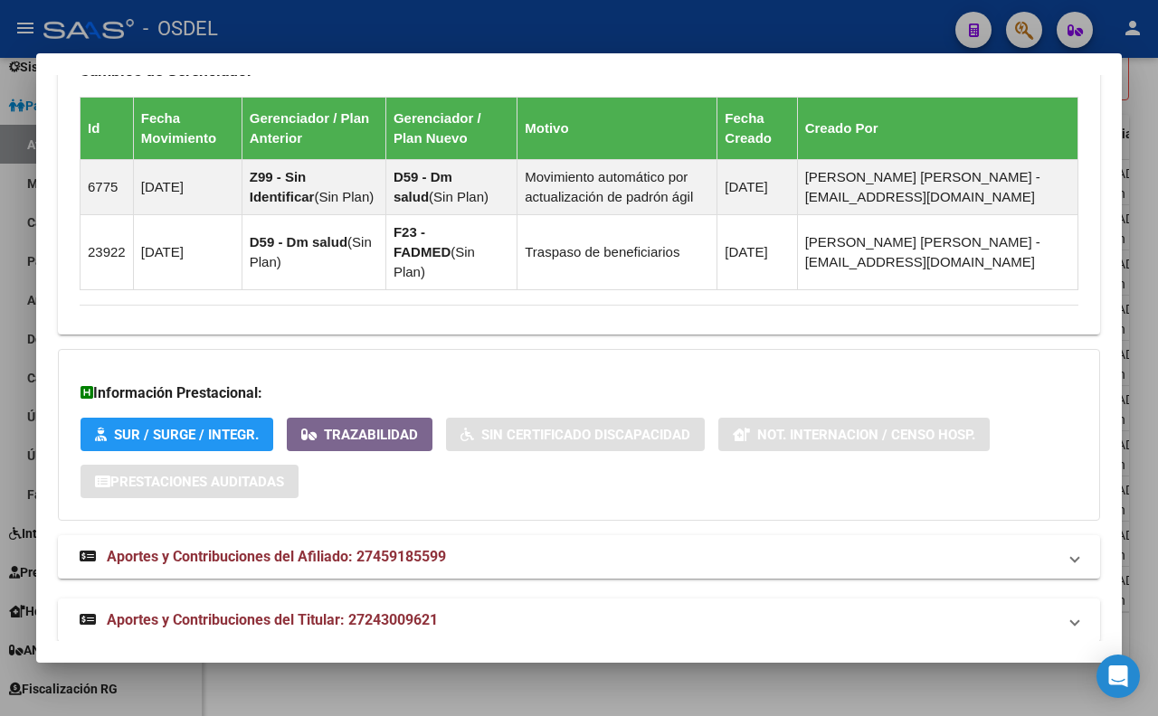
scroll to position [1458, 0]
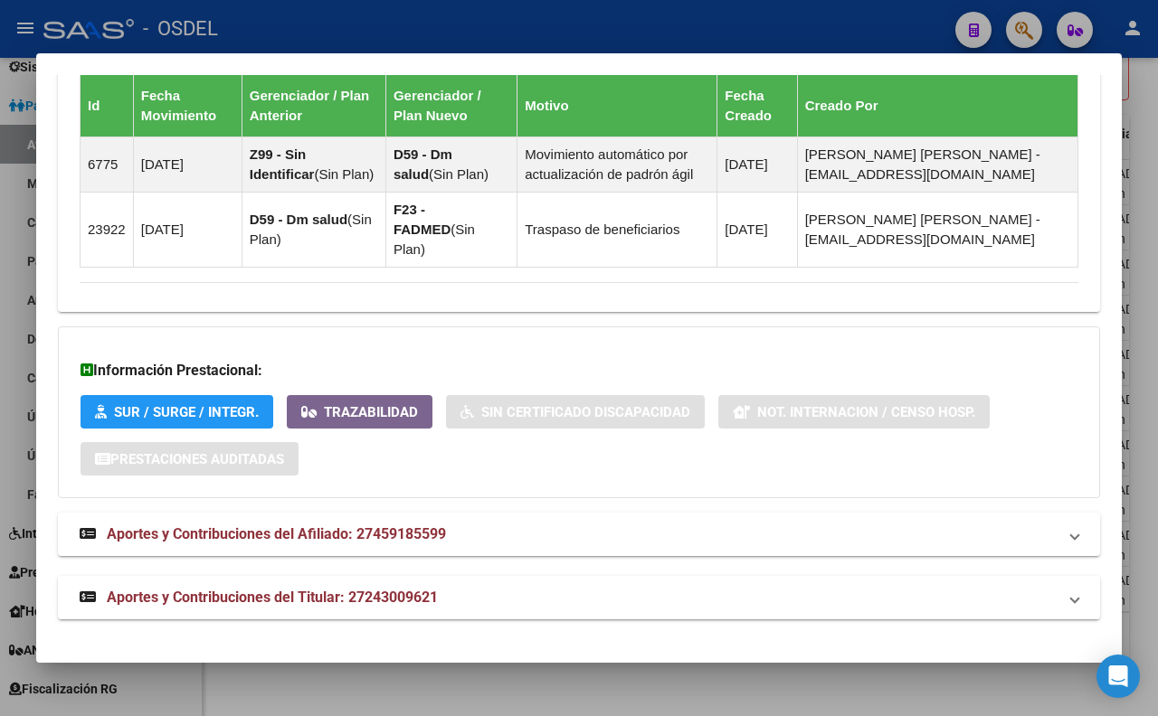
click at [417, 608] on strong "Aportes y Contribuciones del Titular: 27243009621" at bounding box center [259, 598] width 358 height 22
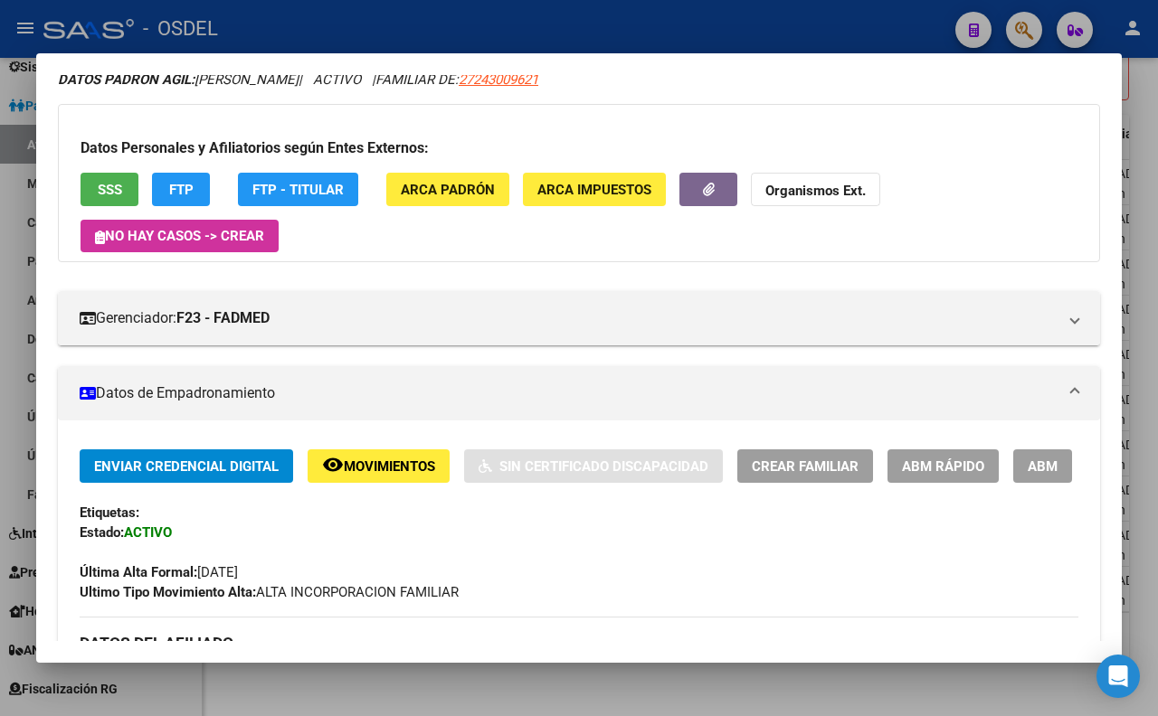
scroll to position [0, 0]
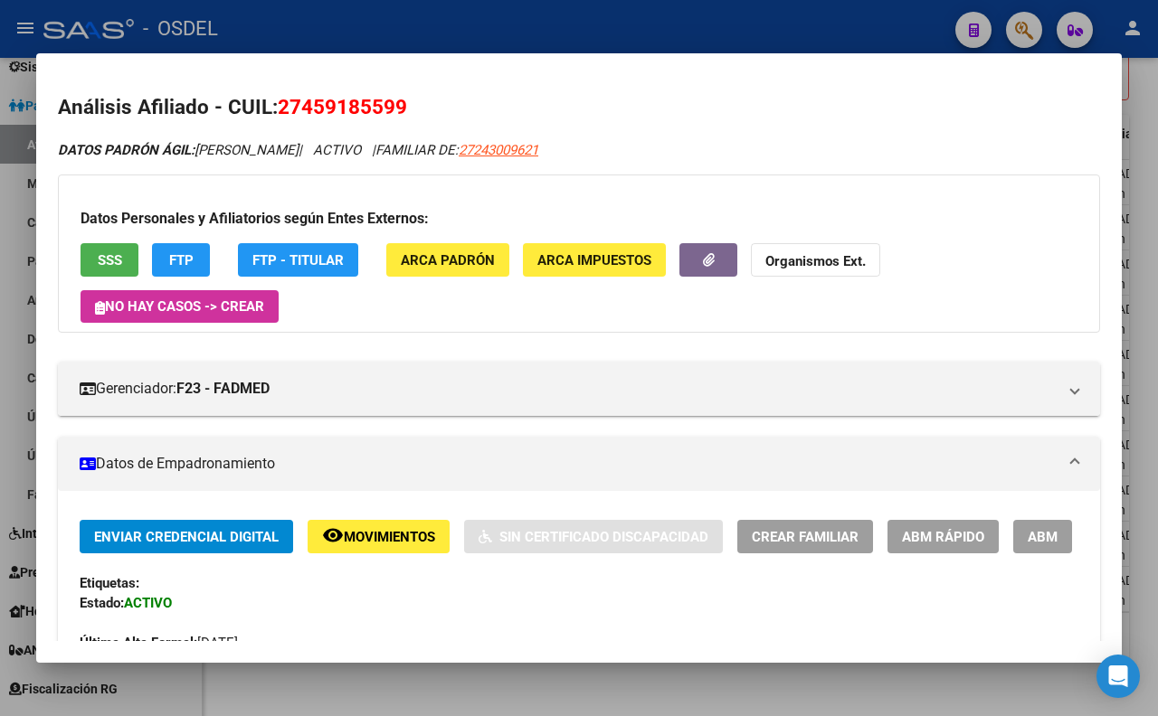
click at [119, 255] on span "SSS" at bounding box center [110, 260] width 24 height 16
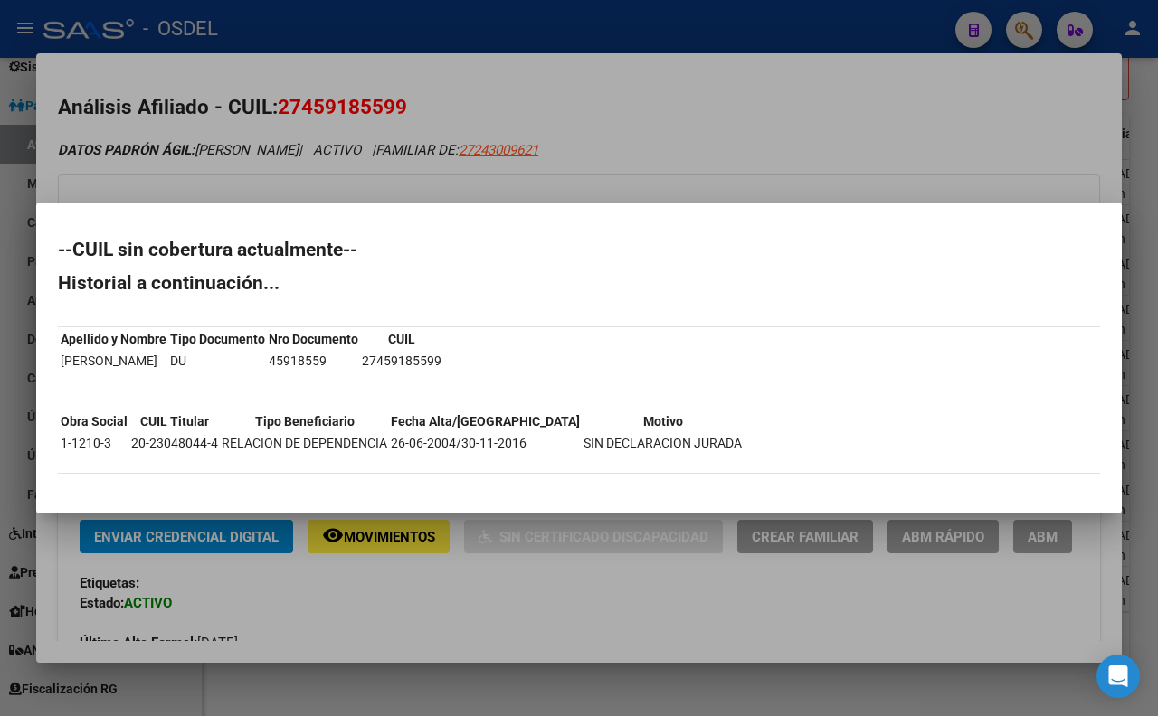
click at [798, 168] on div at bounding box center [579, 358] width 1158 height 716
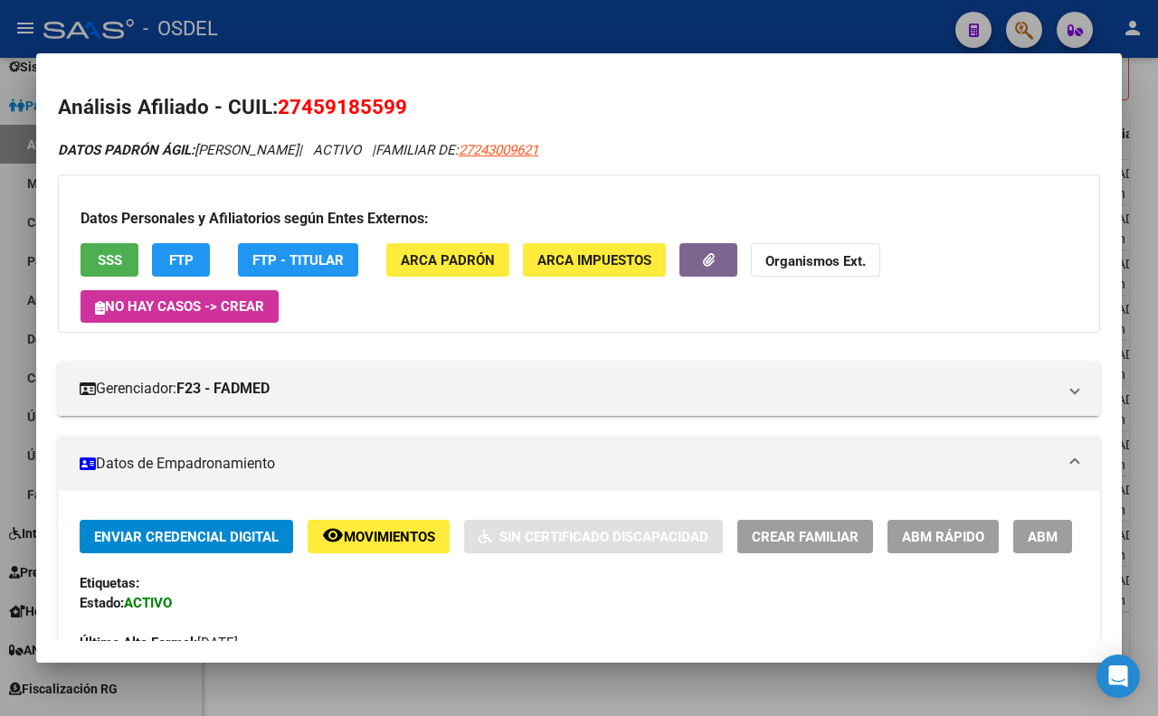
click at [558, 42] on div at bounding box center [579, 358] width 1158 height 716
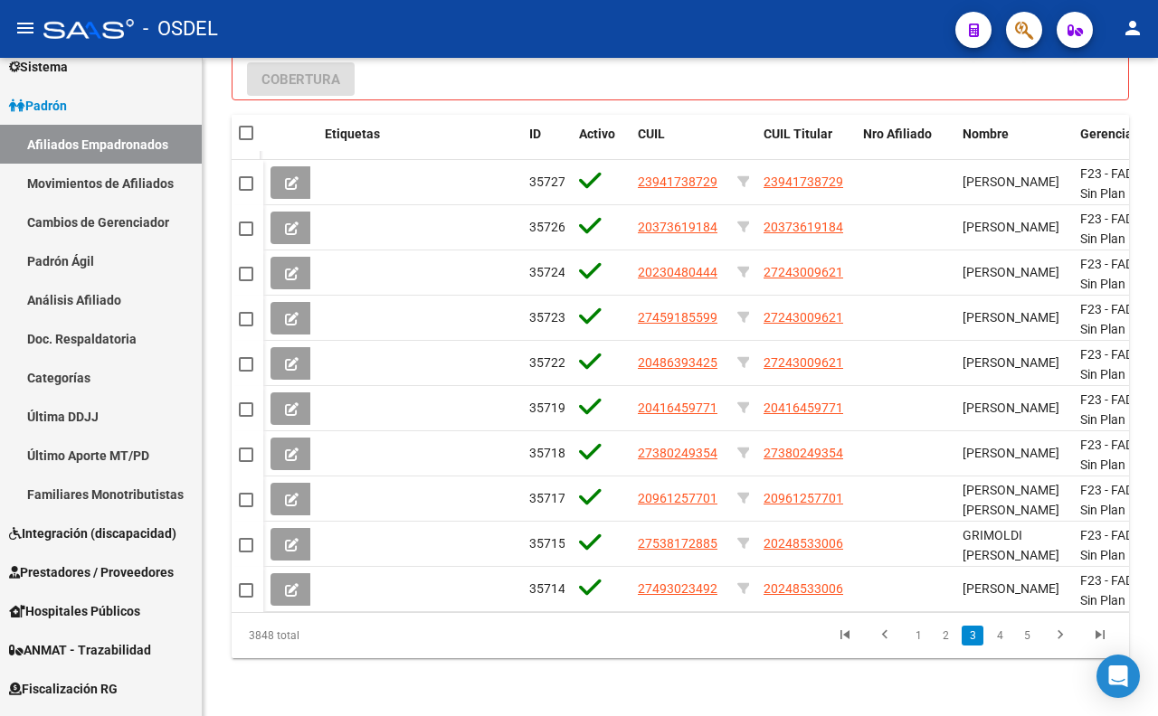
click at [557, 46] on div "- OSDEL" at bounding box center [491, 29] width 897 height 40
click at [1015, 42] on span "button" at bounding box center [1024, 30] width 18 height 37
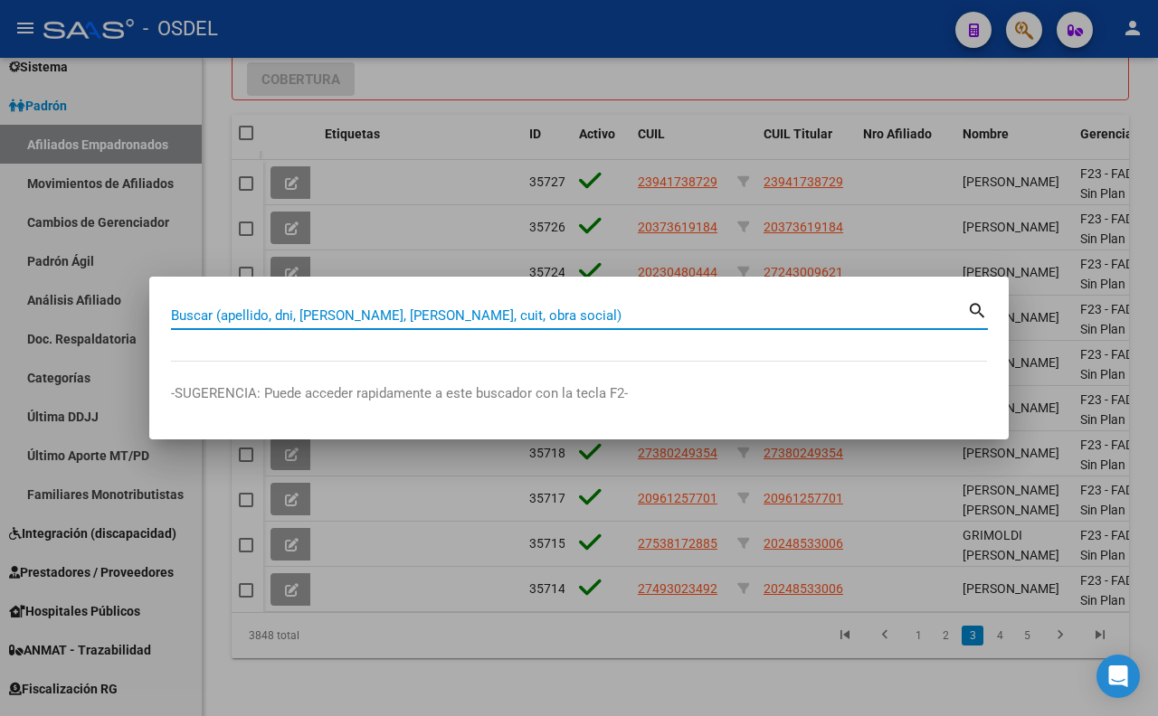
click at [674, 312] on input "Buscar (apellido, dni, [PERSON_NAME], [PERSON_NAME], cuit, obra social)" at bounding box center [569, 316] width 796 height 16
type input "[PERSON_NAME]"
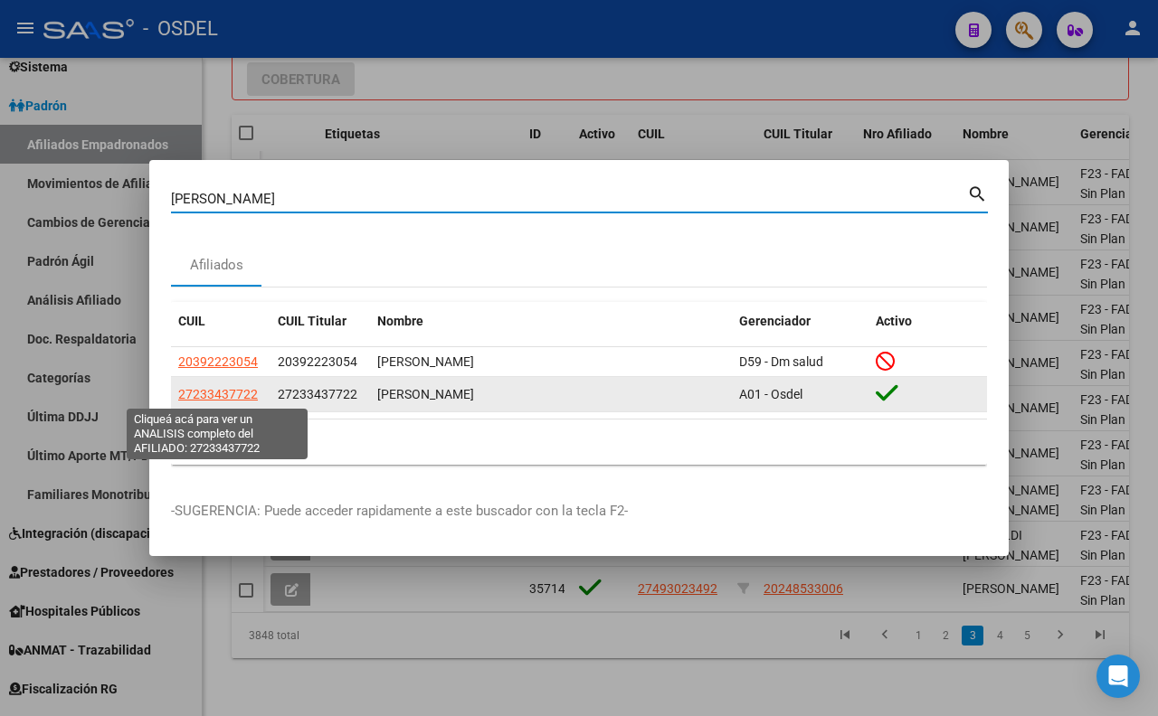
click at [230, 396] on span "27233437722" at bounding box center [218, 394] width 80 height 14
type textarea "27233437722"
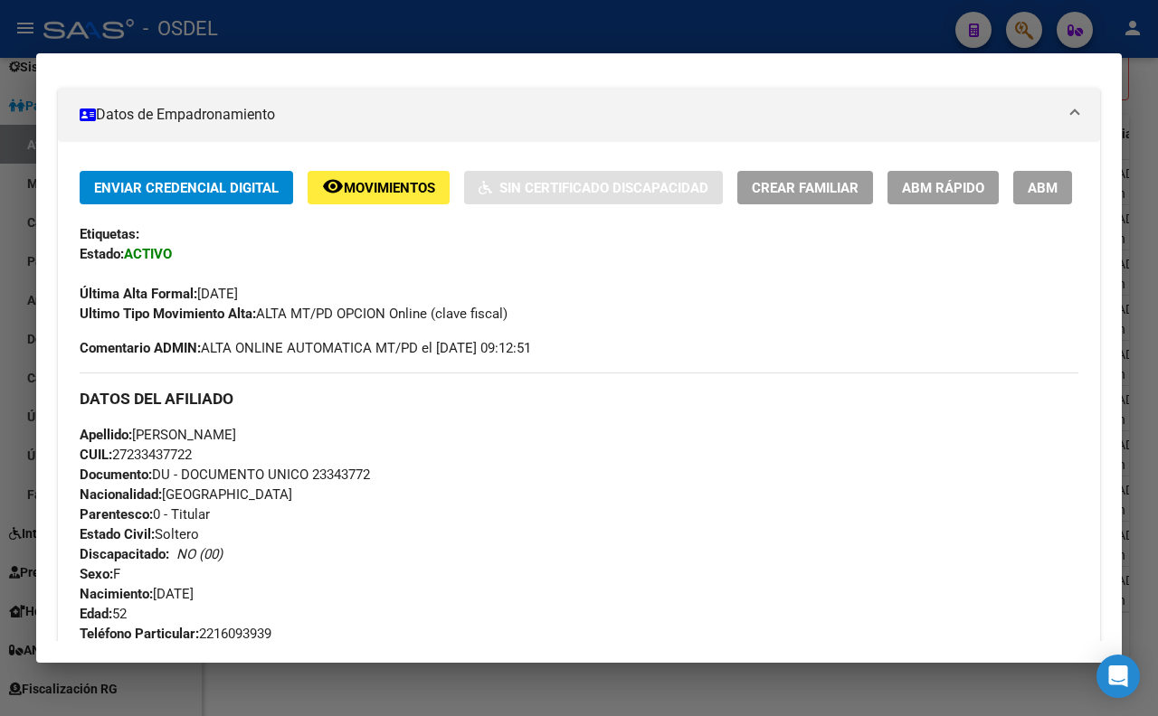
scroll to position [301, 0]
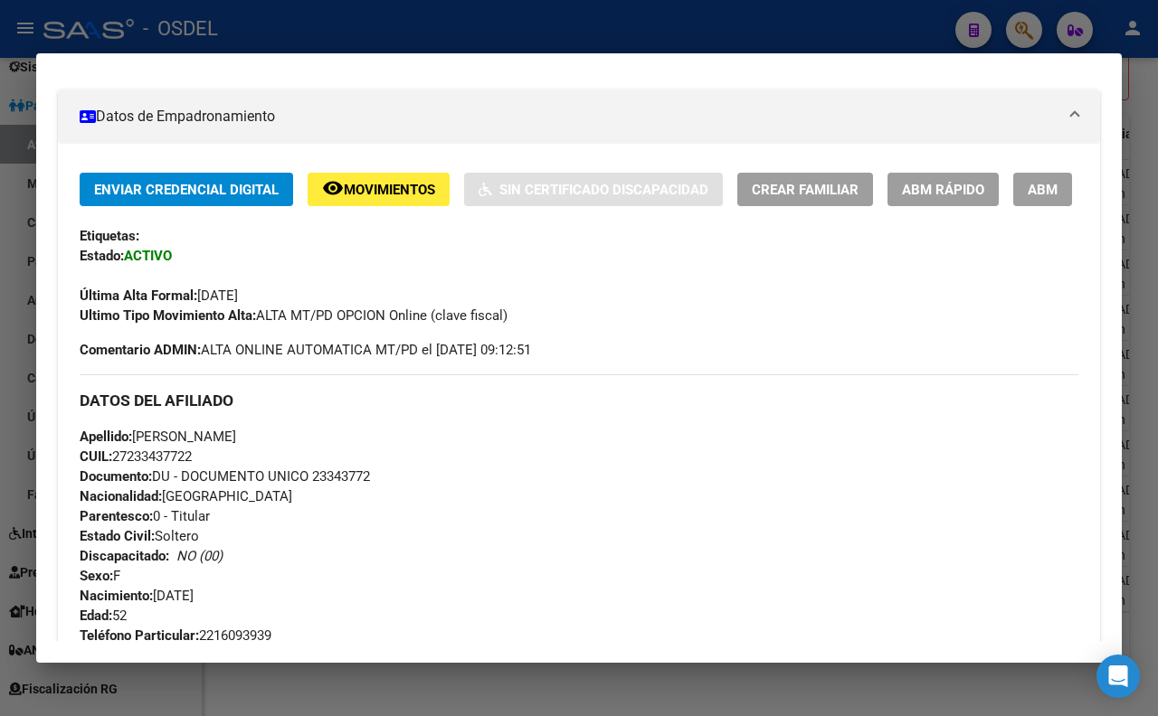
drag, startPoint x: 314, startPoint y: 523, endPoint x: 435, endPoint y: 536, distance: 121.9
click at [435, 536] on div "Apellido: [PERSON_NAME] CUIL: 27233437722 Documento: DU - DOCUMENTO UNICO 23343…" at bounding box center [579, 526] width 999 height 199
click at [461, 554] on div "Apellido: [PERSON_NAME] CUIL: 27233437722 Documento: DU - DOCUMENTO UNICO 23343…" at bounding box center [579, 526] width 999 height 199
drag, startPoint x: 317, startPoint y: 521, endPoint x: 383, endPoint y: 523, distance: 66.1
click at [383, 523] on div "Apellido: [PERSON_NAME] CUIL: 27233437722 Documento: DU - DOCUMENTO UNICO 23343…" at bounding box center [579, 526] width 999 height 199
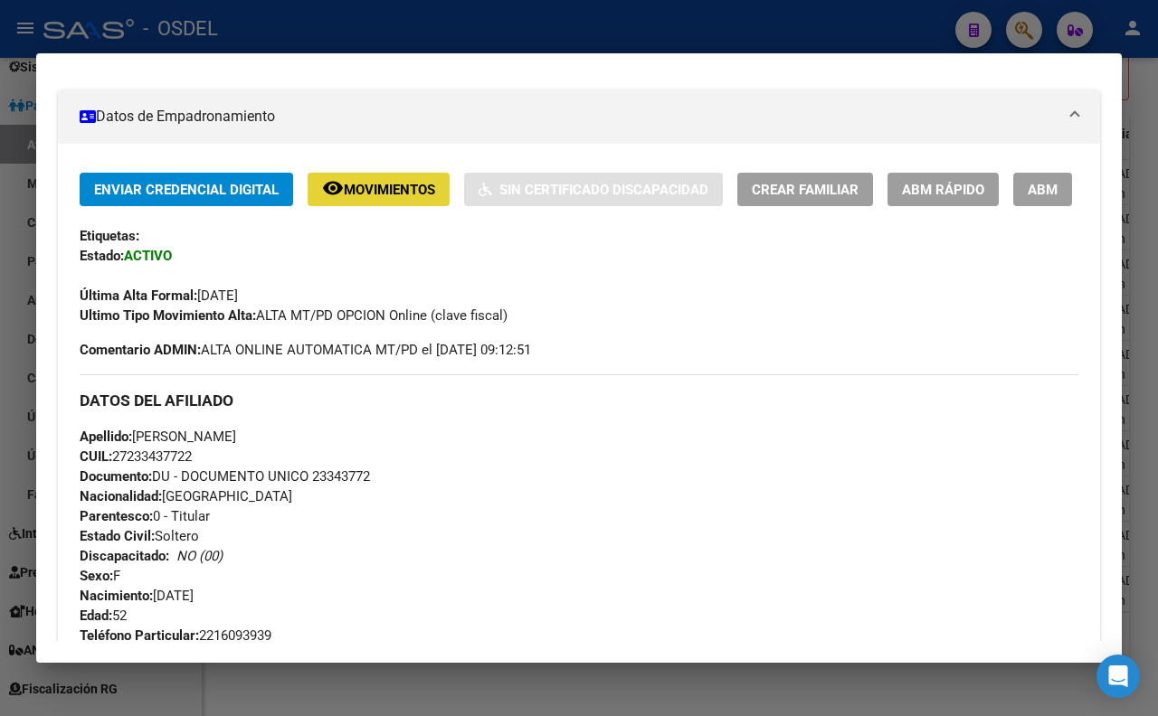
click at [396, 195] on span "Movimientos" at bounding box center [389, 190] width 91 height 16
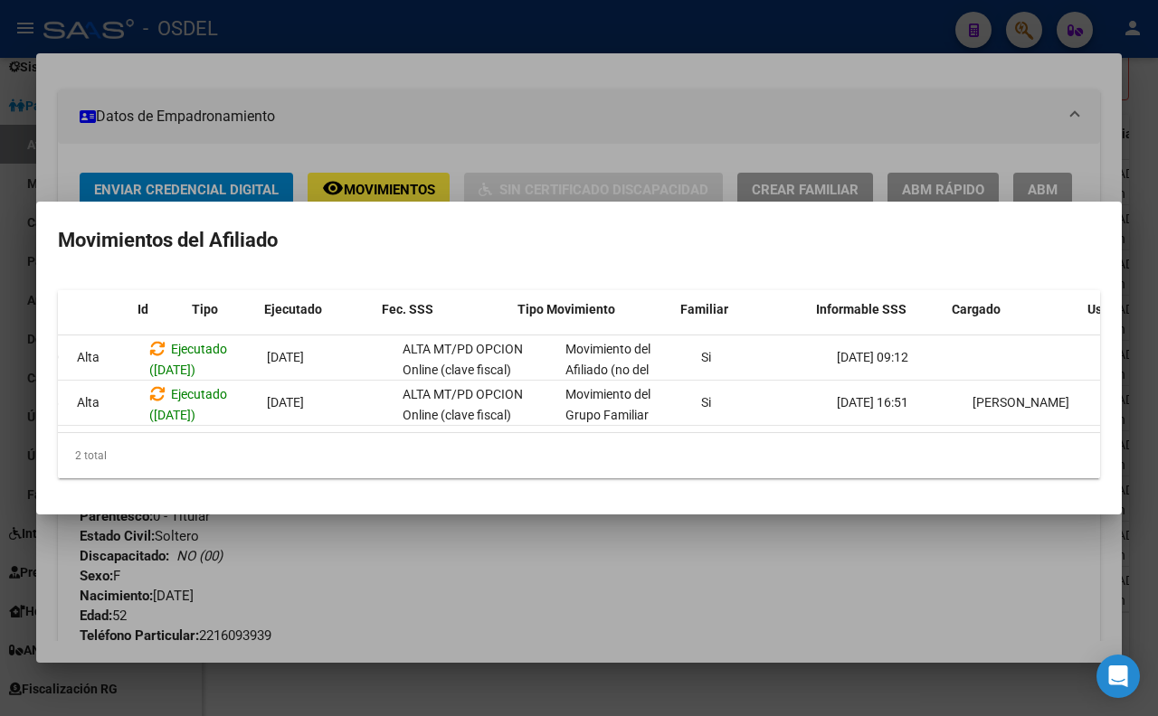
scroll to position [0, 0]
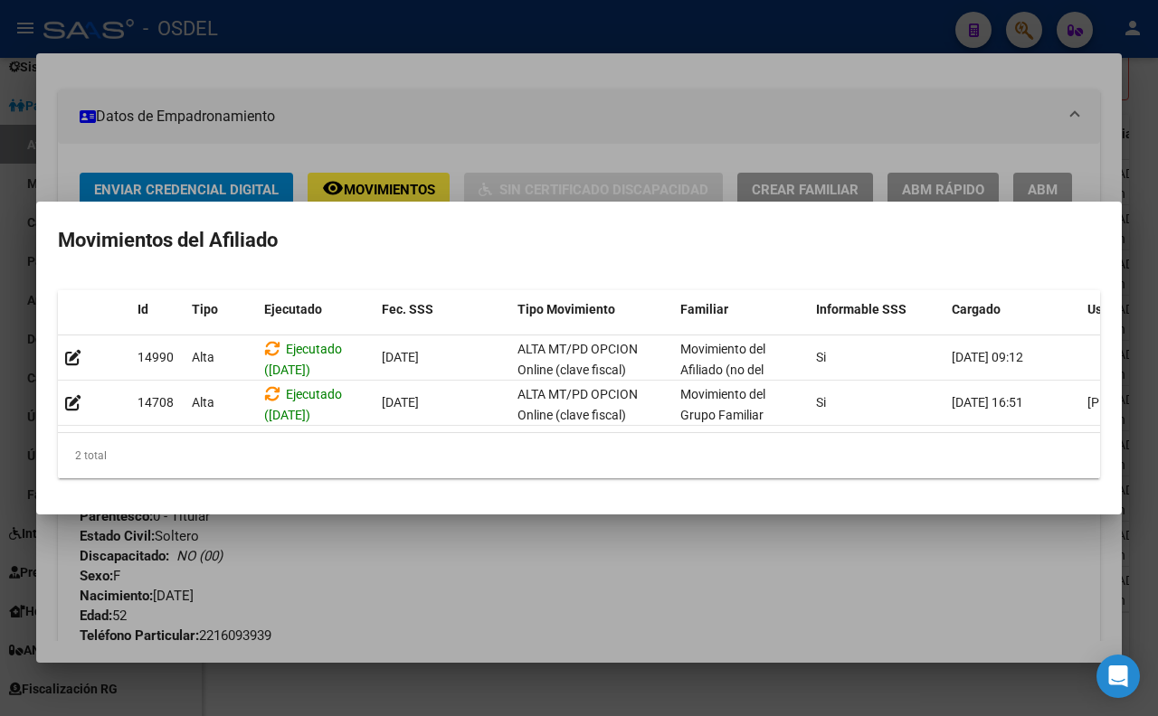
click at [564, 567] on div at bounding box center [579, 358] width 1158 height 716
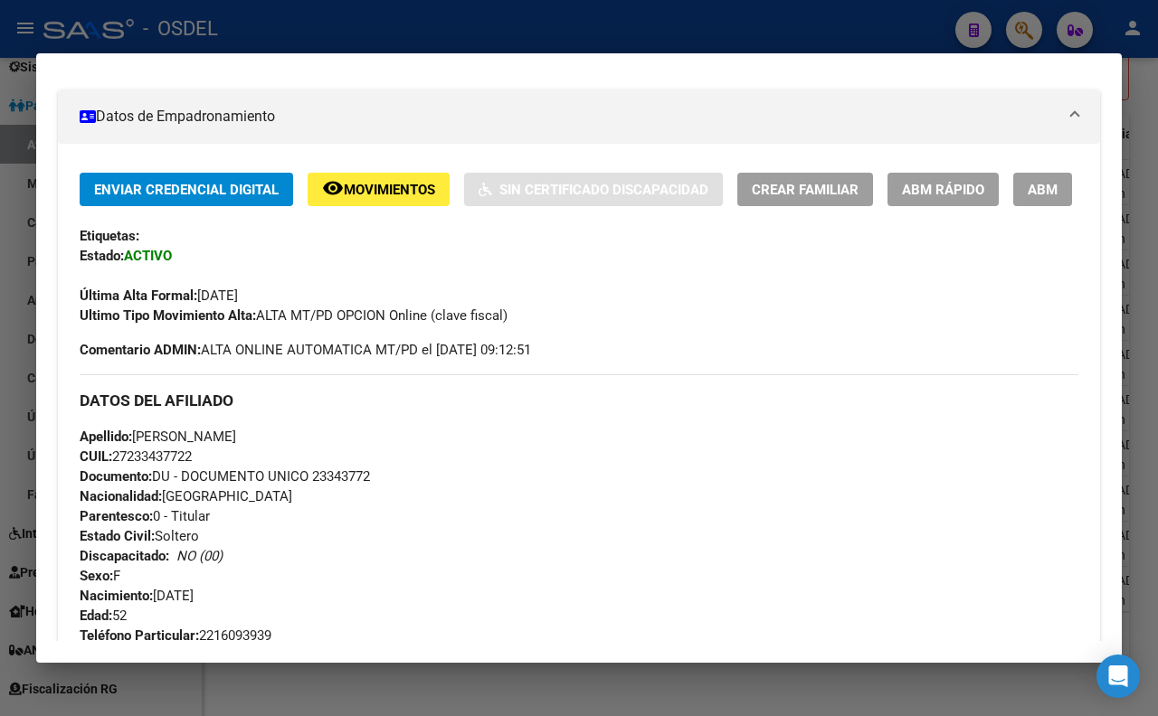
click at [694, 37] on div at bounding box center [579, 358] width 1158 height 716
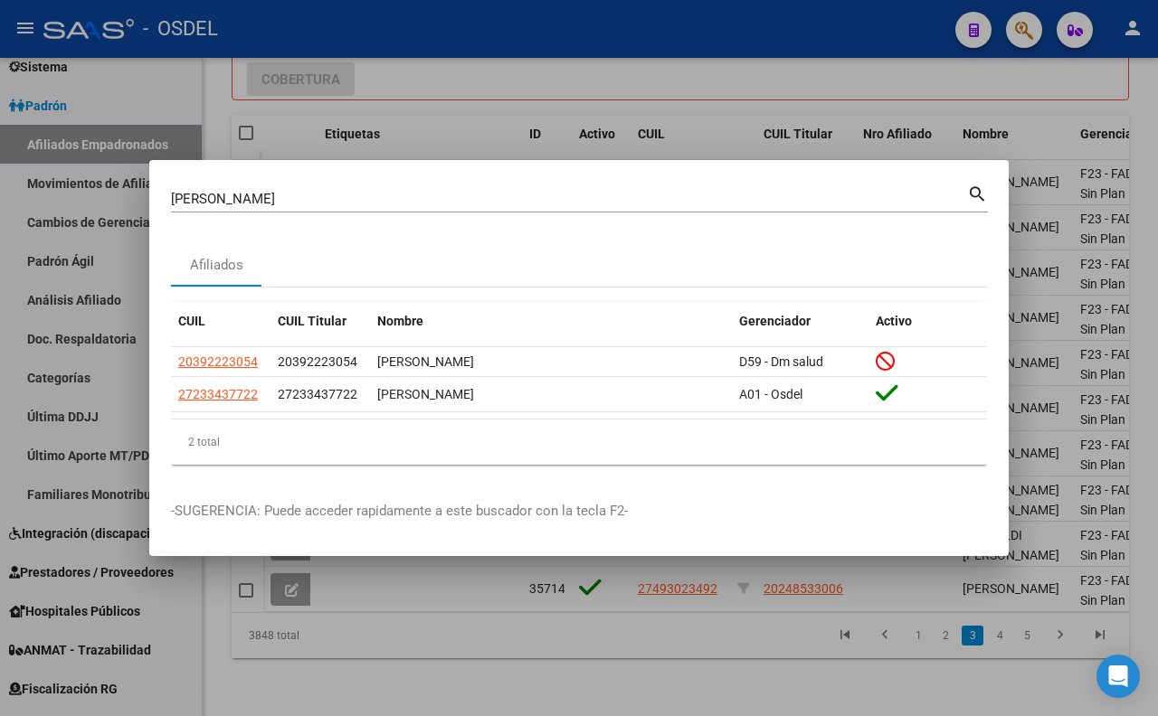
click at [690, 103] on div at bounding box center [579, 358] width 1158 height 716
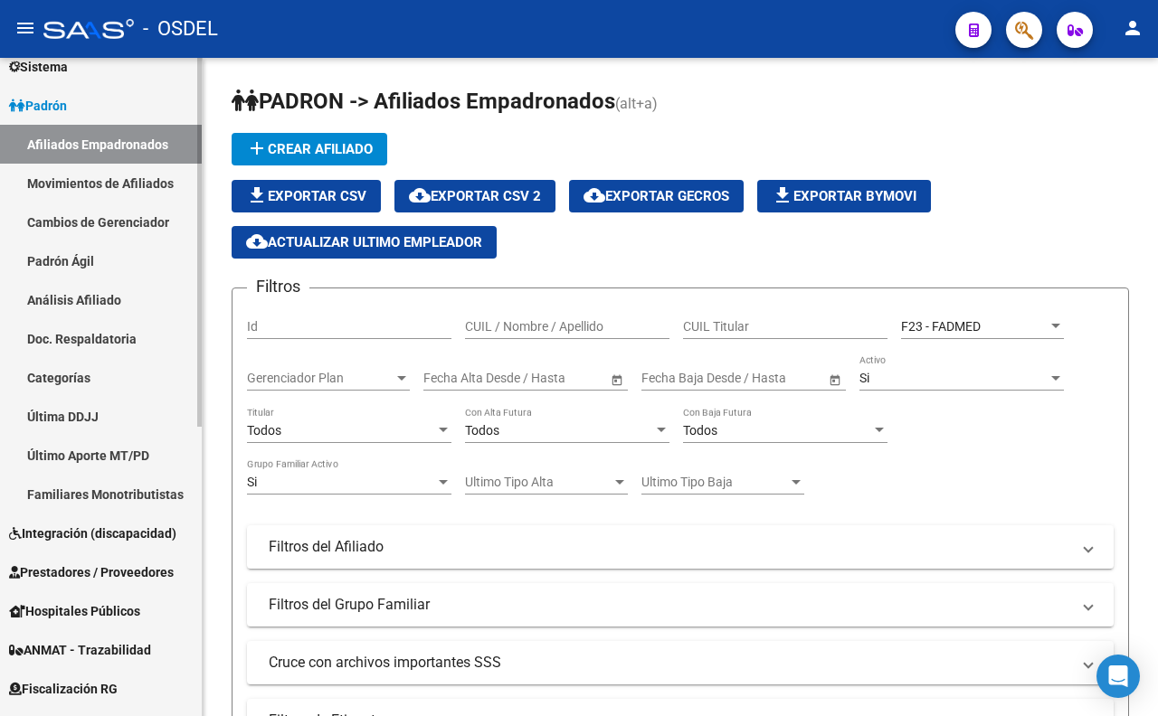
click at [118, 187] on link "Movimientos de Afiliados" at bounding box center [101, 183] width 202 height 39
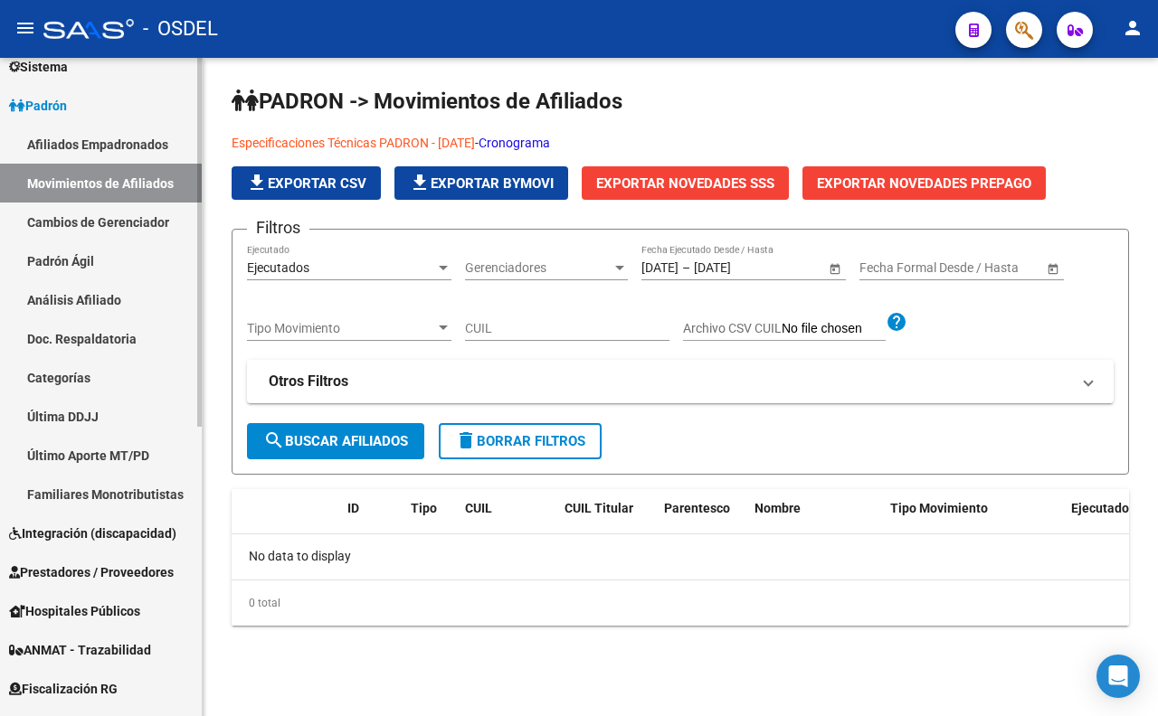
click at [137, 218] on link "Cambios de Gerenciador" at bounding box center [101, 222] width 202 height 39
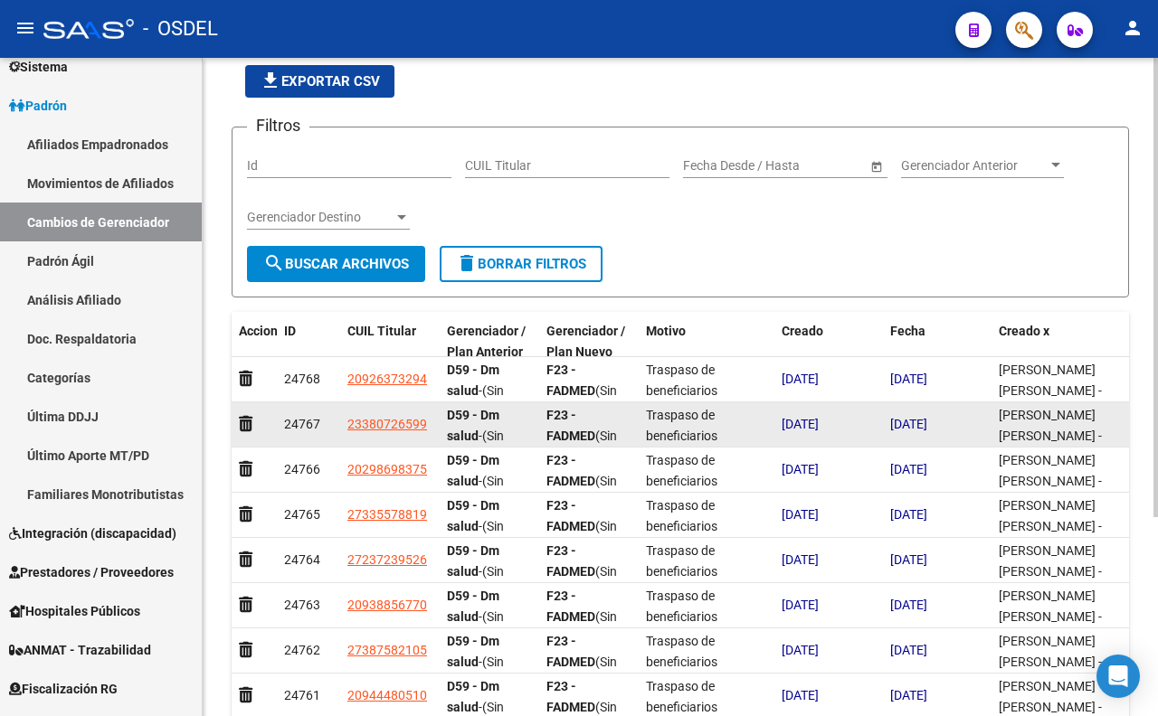
scroll to position [201, 0]
